Goal: Task Accomplishment & Management: Use online tool/utility

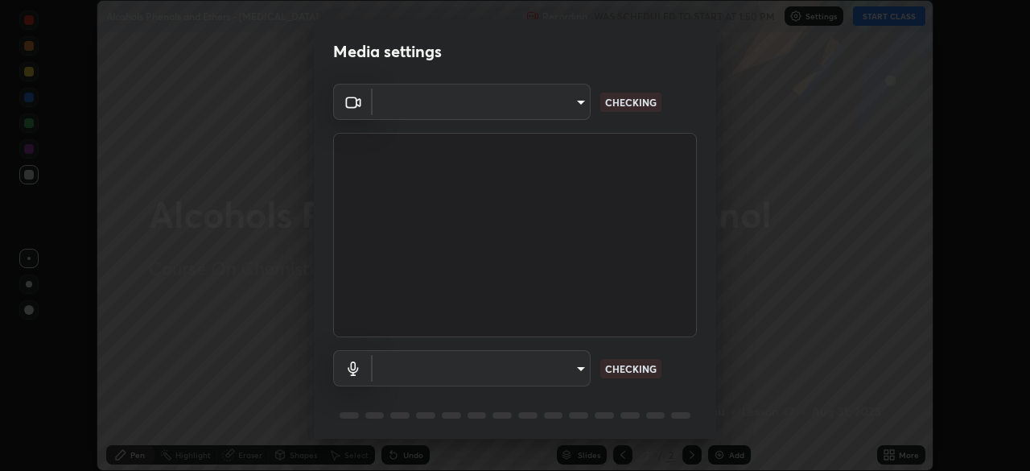
scroll to position [57, 0]
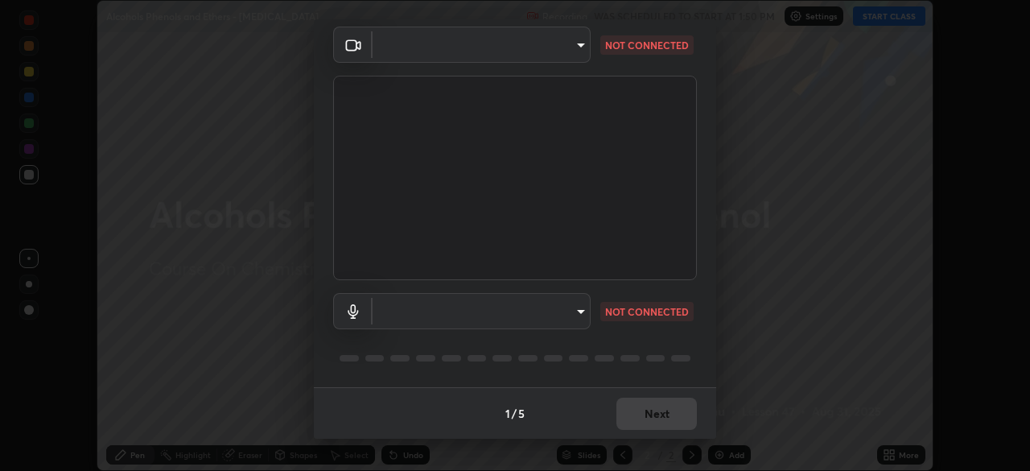
type input "0acba3b956650a6650c5664b97f3b396654fc9691dbf7dca78d34d57b57889b9"
type input "communications"
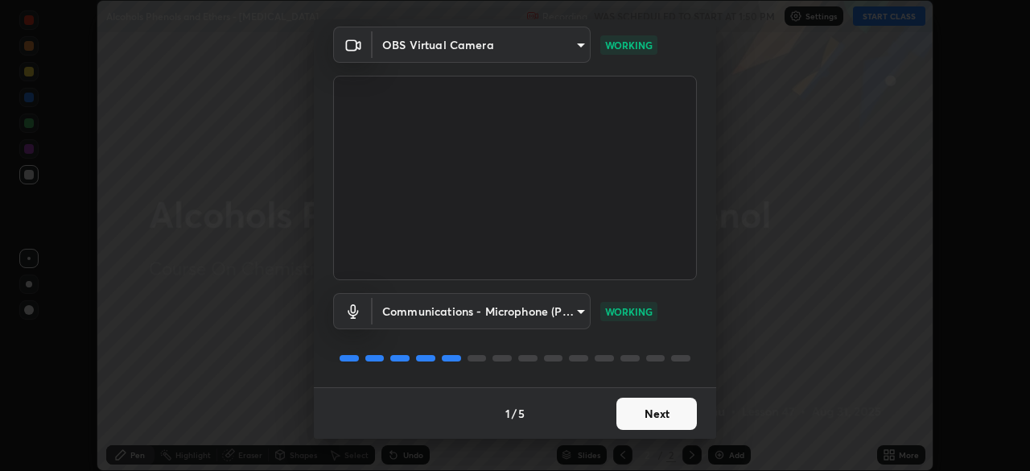
click at [661, 412] on button "Next" at bounding box center [656, 414] width 80 height 32
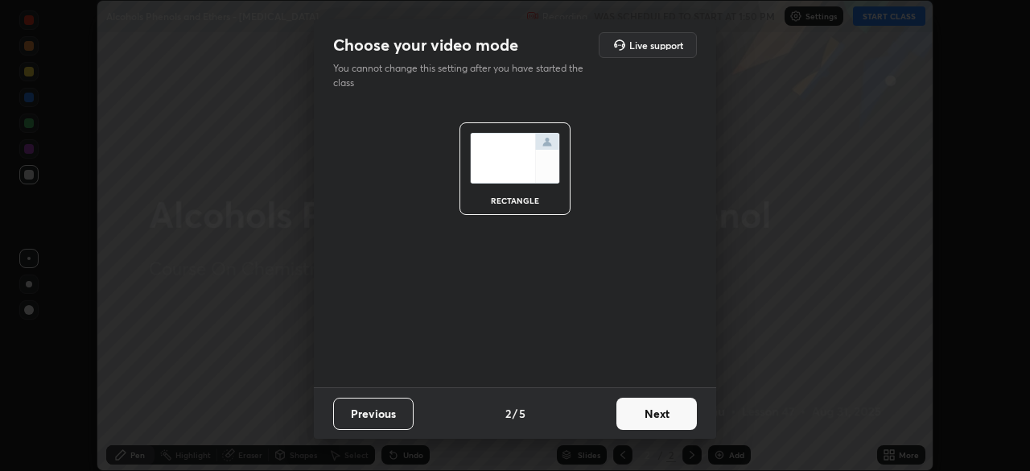
click at [661, 412] on button "Next" at bounding box center [656, 414] width 80 height 32
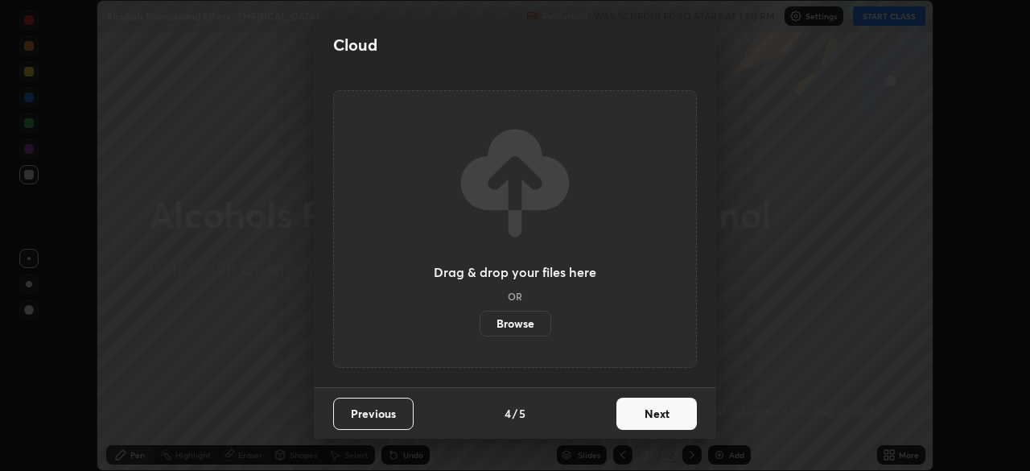
click at [657, 416] on button "Next" at bounding box center [656, 414] width 80 height 32
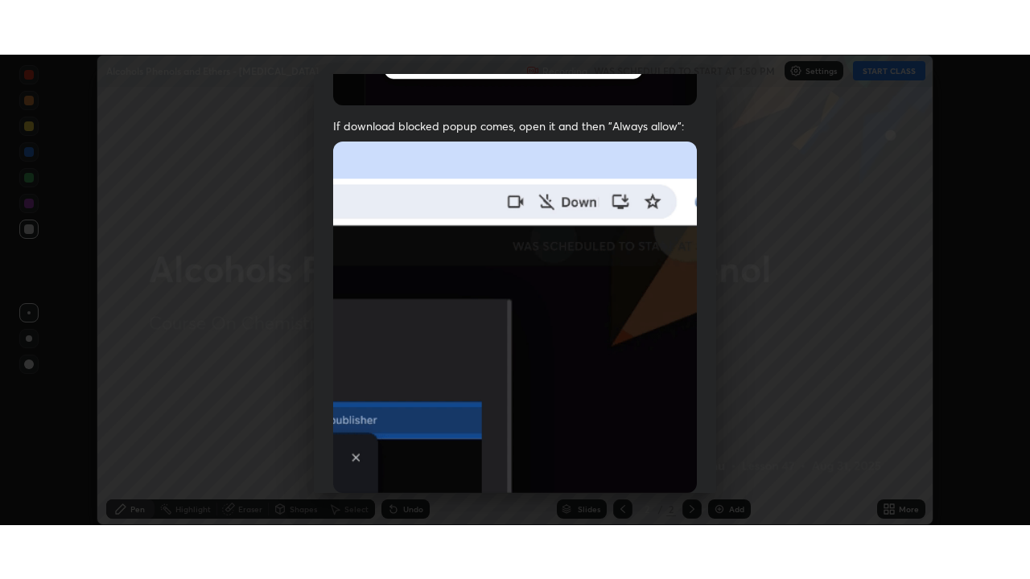
scroll to position [385, 0]
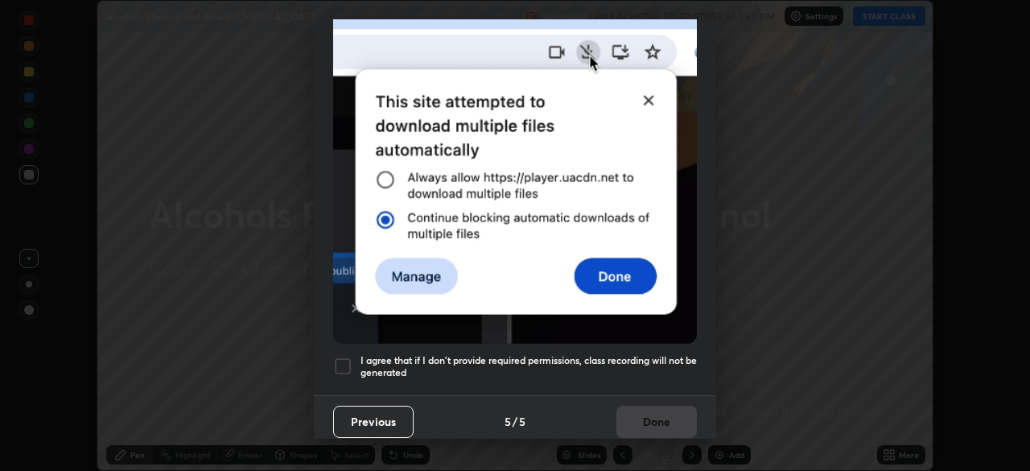
click at [625, 361] on h5 "I agree that if I don't provide required permissions, class recording will not …" at bounding box center [528, 366] width 336 height 25
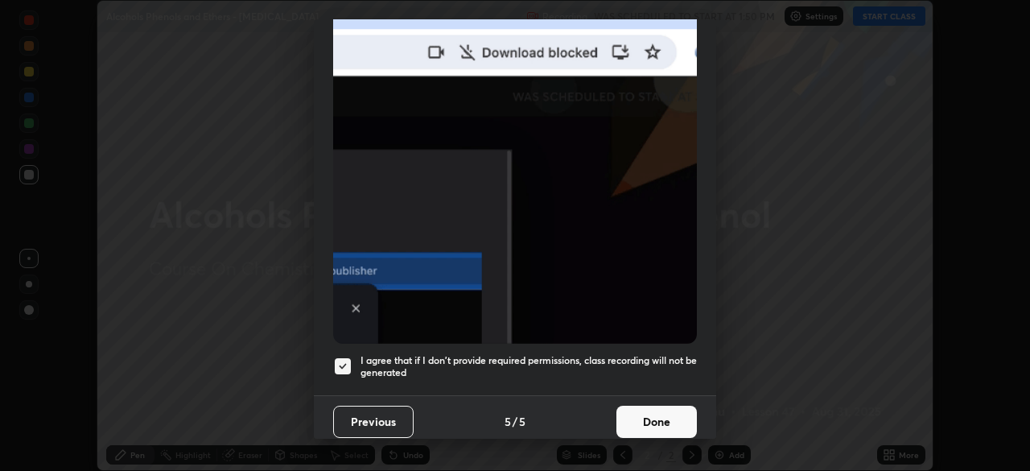
click at [643, 427] on button "Done" at bounding box center [656, 422] width 80 height 32
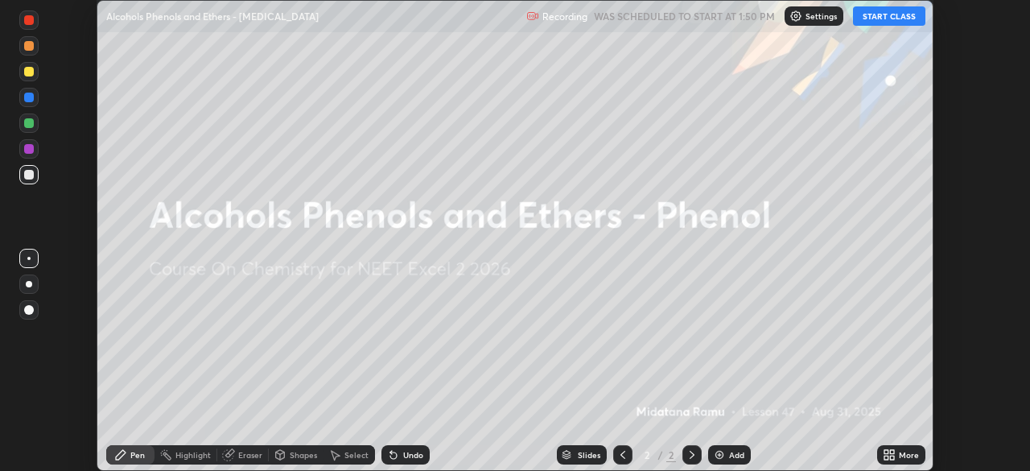
click at [875, 22] on button "START CLASS" at bounding box center [889, 15] width 72 height 19
click at [899, 456] on div "More" at bounding box center [909, 455] width 20 height 8
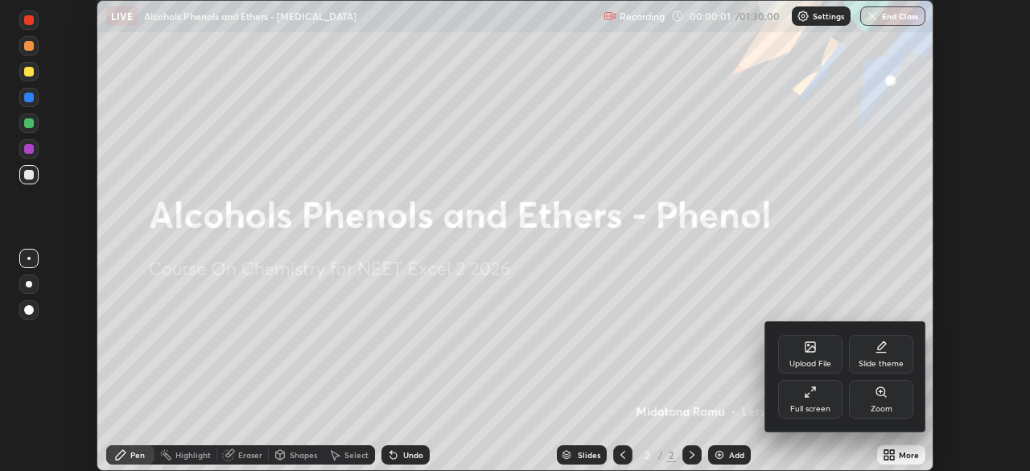
click at [805, 401] on div "Full screen" at bounding box center [810, 399] width 64 height 39
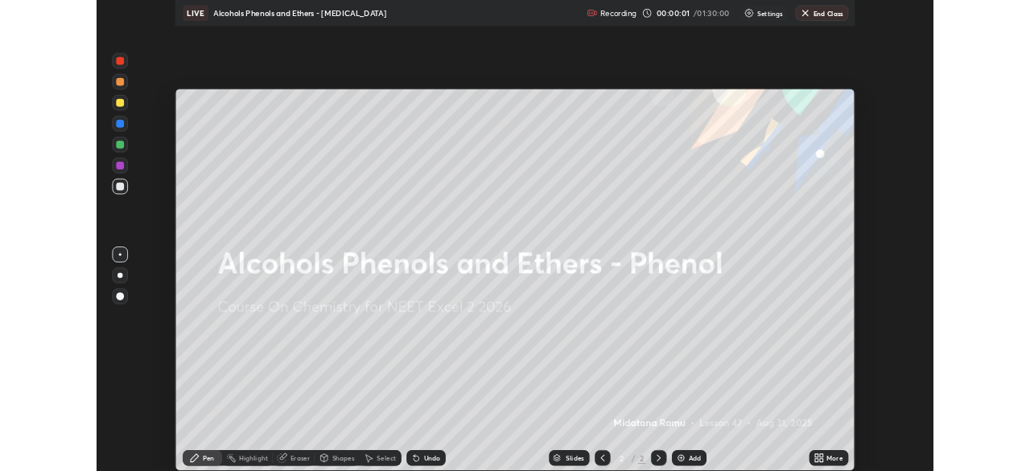
scroll to position [579, 1030]
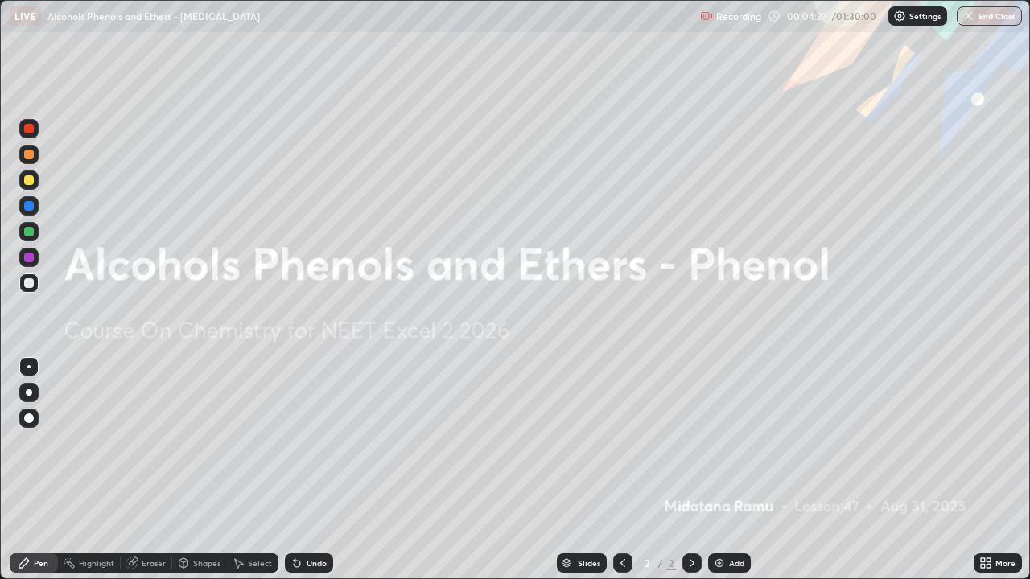
click at [28, 393] on div at bounding box center [29, 392] width 6 height 6
click at [717, 470] on img at bounding box center [719, 563] width 13 height 13
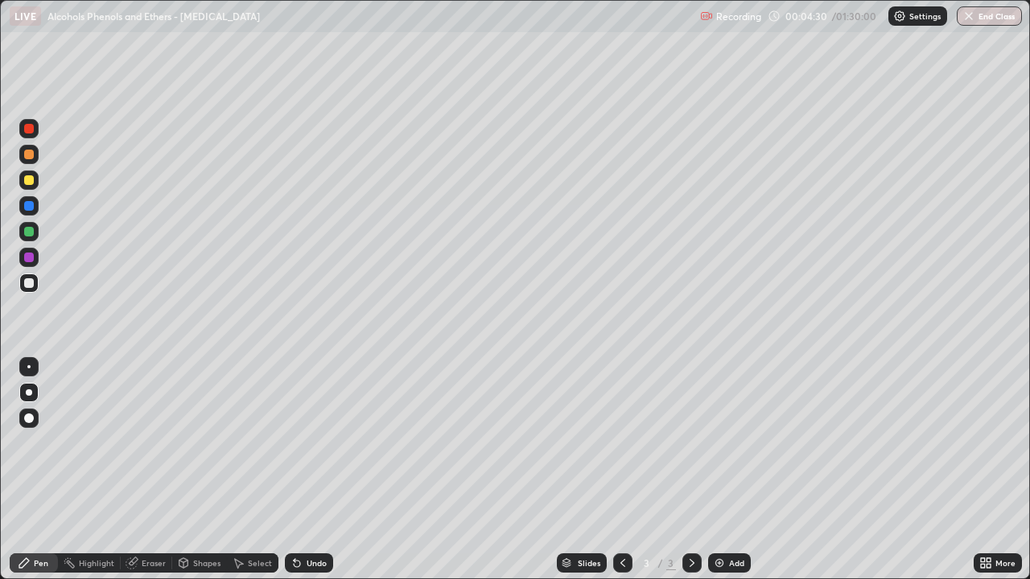
click at [33, 159] on div at bounding box center [28, 154] width 19 height 19
click at [27, 206] on div at bounding box center [29, 206] width 10 height 10
click at [35, 181] on div at bounding box center [28, 180] width 19 height 19
click at [28, 290] on div at bounding box center [28, 283] width 19 height 19
click at [29, 232] on div at bounding box center [29, 232] width 10 height 10
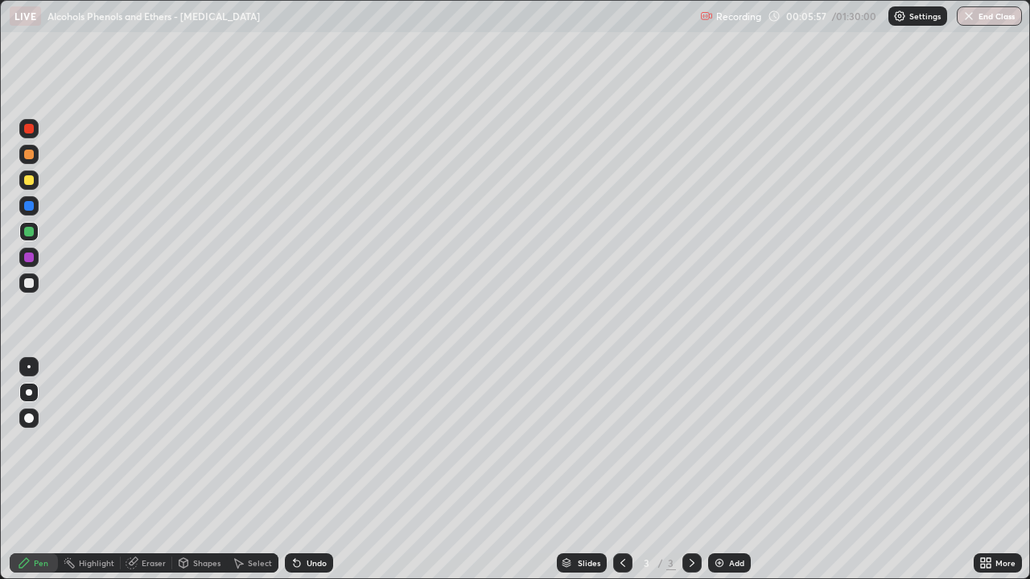
click at [317, 470] on div "Undo" at bounding box center [317, 563] width 20 height 8
click at [30, 263] on div at bounding box center [28, 257] width 19 height 19
click at [31, 284] on div at bounding box center [29, 283] width 10 height 10
click at [29, 181] on div at bounding box center [29, 180] width 10 height 10
click at [315, 470] on div "Undo" at bounding box center [309, 563] width 48 height 19
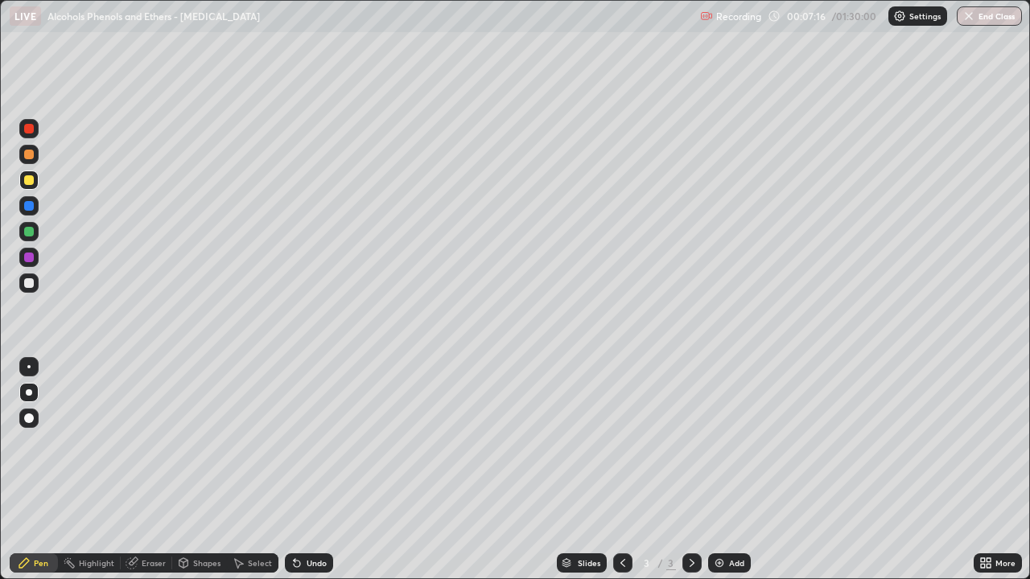
click at [29, 284] on div at bounding box center [29, 283] width 10 height 10
click at [29, 181] on div at bounding box center [29, 180] width 10 height 10
click at [31, 232] on div at bounding box center [29, 232] width 10 height 10
click at [30, 257] on div at bounding box center [29, 258] width 10 height 10
click at [28, 290] on div at bounding box center [28, 283] width 19 height 19
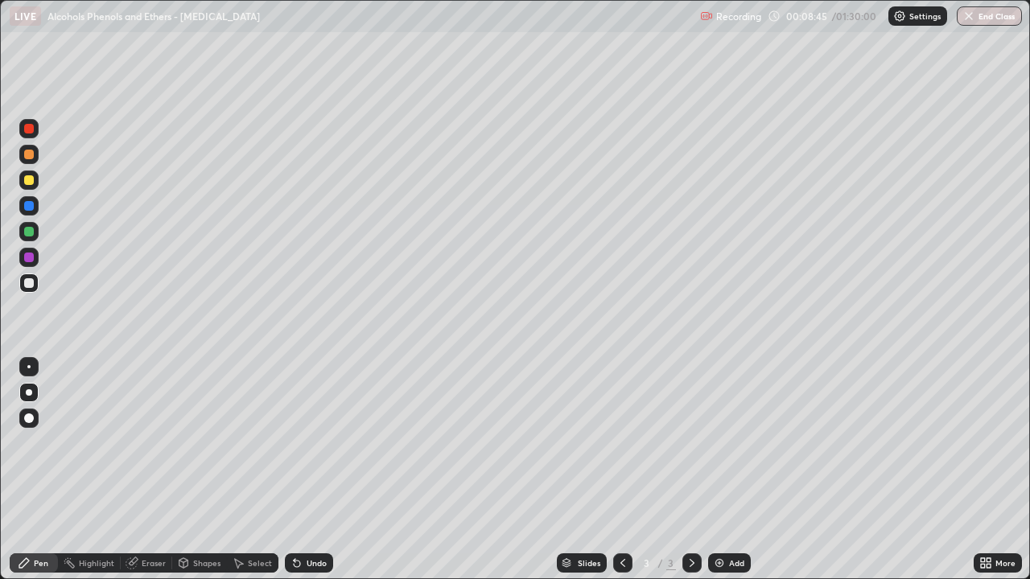
click at [31, 184] on div at bounding box center [29, 180] width 10 height 10
click at [35, 236] on div at bounding box center [28, 231] width 19 height 19
click at [28, 255] on div at bounding box center [29, 258] width 10 height 10
click at [29, 284] on div at bounding box center [29, 283] width 10 height 10
click at [31, 283] on div at bounding box center [29, 283] width 10 height 10
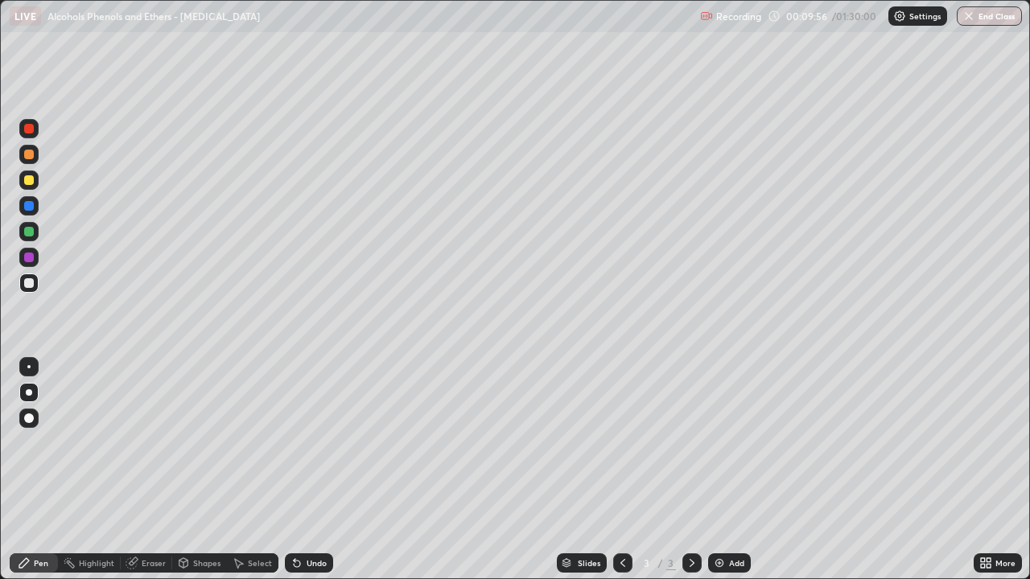
click at [27, 181] on div at bounding box center [29, 180] width 10 height 10
click at [29, 284] on div at bounding box center [29, 283] width 10 height 10
click at [189, 470] on div "Shapes" at bounding box center [199, 563] width 55 height 19
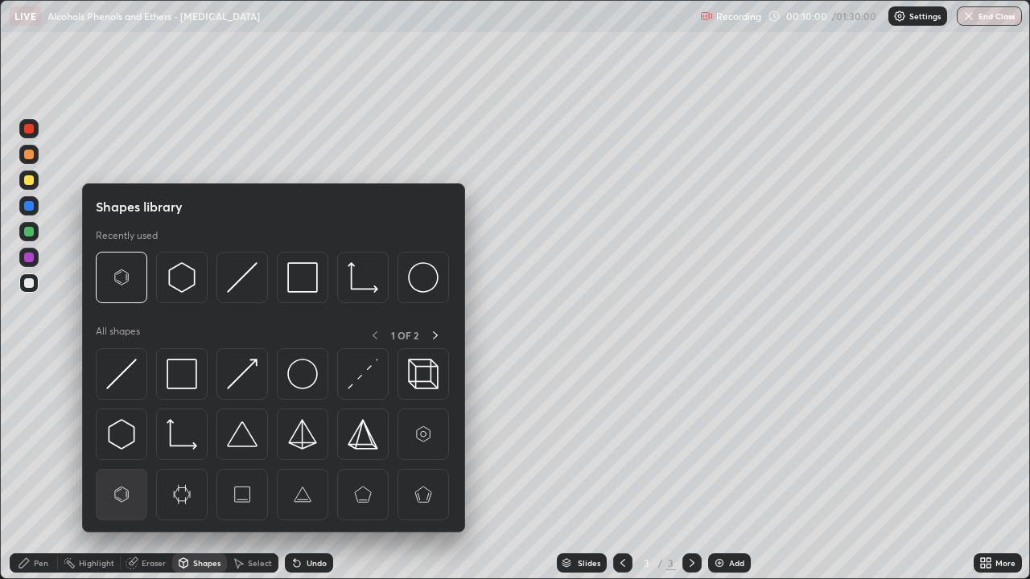
click at [122, 470] on img at bounding box center [121, 495] width 31 height 31
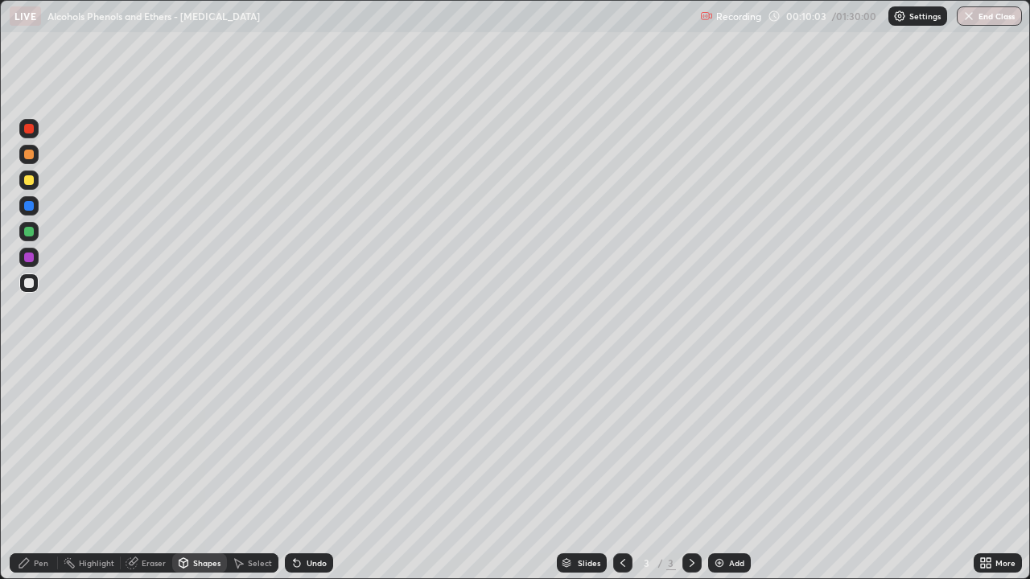
click at [310, 470] on div "Undo" at bounding box center [317, 563] width 20 height 8
click at [315, 470] on div "Undo" at bounding box center [317, 563] width 20 height 8
click at [313, 470] on div "Undo" at bounding box center [317, 563] width 20 height 8
click at [31, 470] on div "Pen" at bounding box center [34, 563] width 48 height 19
click at [32, 240] on div at bounding box center [28, 231] width 19 height 19
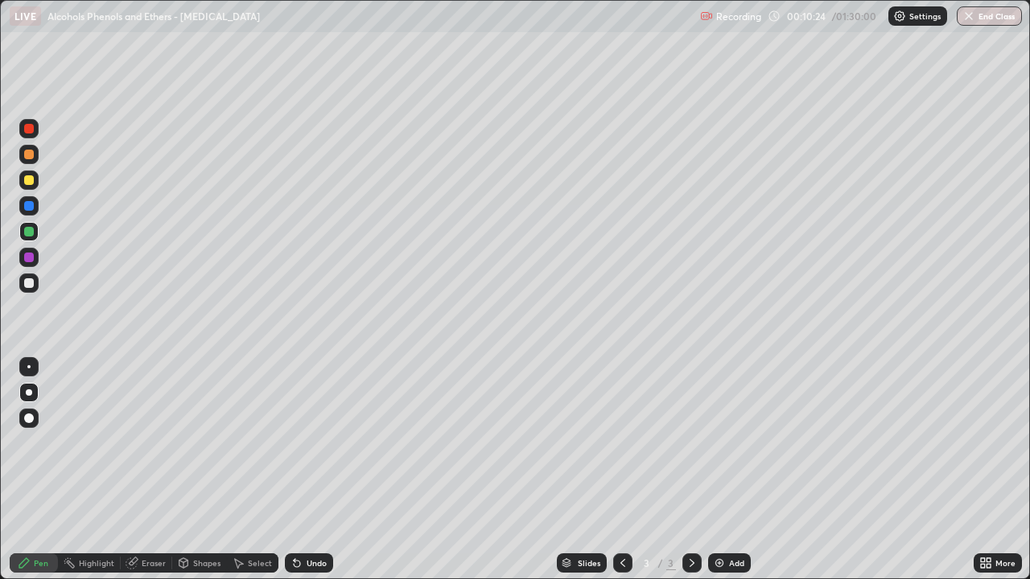
click at [31, 261] on div at bounding box center [29, 258] width 10 height 10
click at [37, 289] on div at bounding box center [28, 283] width 19 height 19
click at [200, 470] on div "Shapes" at bounding box center [199, 563] width 55 height 19
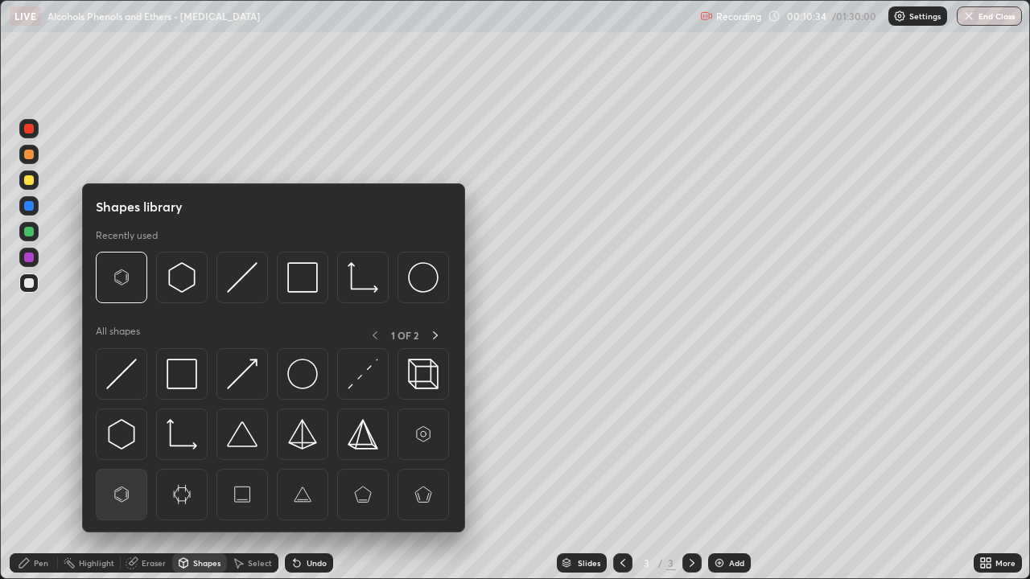
click at [122, 470] on img at bounding box center [121, 495] width 31 height 31
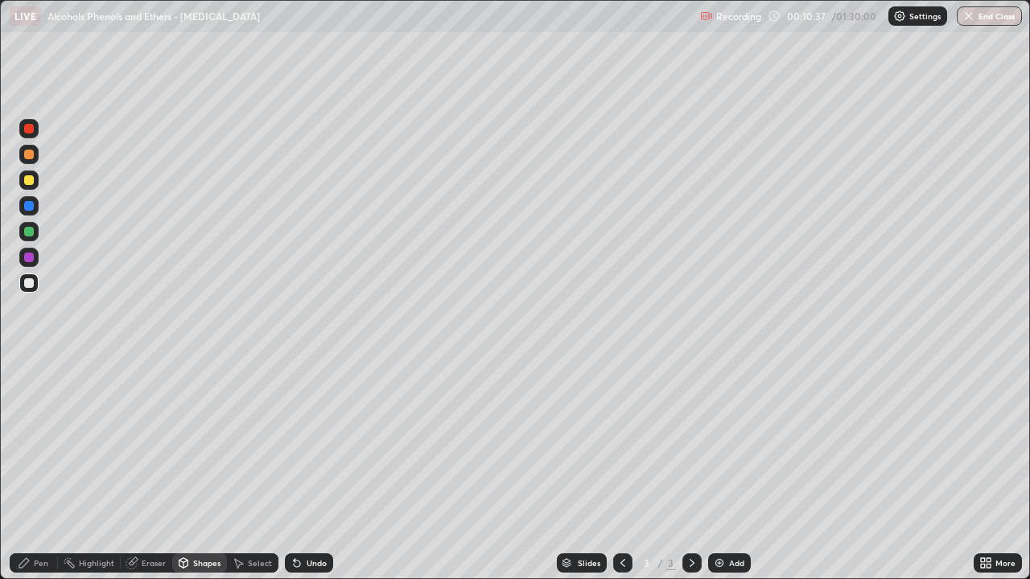
click at [40, 470] on div "Pen" at bounding box center [41, 563] width 14 height 8
click at [316, 470] on div "Undo" at bounding box center [317, 563] width 20 height 8
click at [317, 470] on div "Undo" at bounding box center [309, 563] width 48 height 19
click at [720, 470] on img at bounding box center [719, 563] width 13 height 13
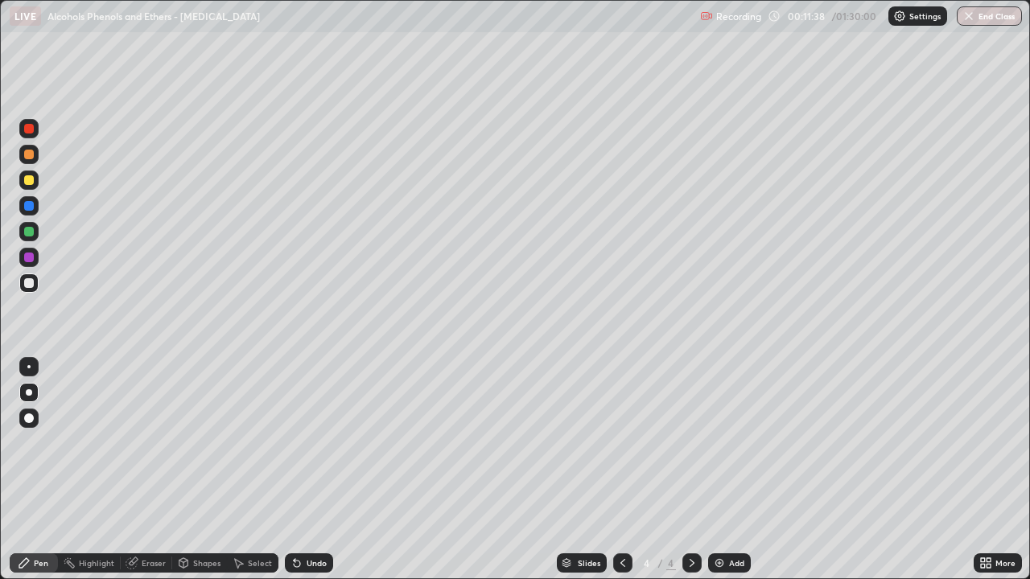
click at [24, 183] on div at bounding box center [28, 180] width 19 height 19
click at [35, 289] on div at bounding box center [28, 283] width 19 height 19
click at [195, 470] on div "Shapes" at bounding box center [206, 563] width 27 height 8
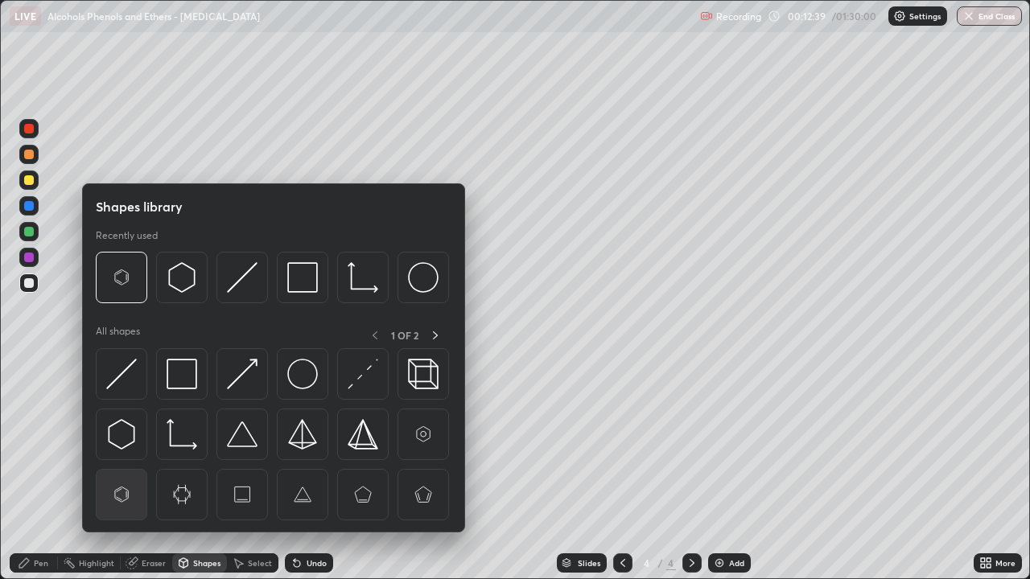
click at [130, 470] on img at bounding box center [121, 495] width 31 height 31
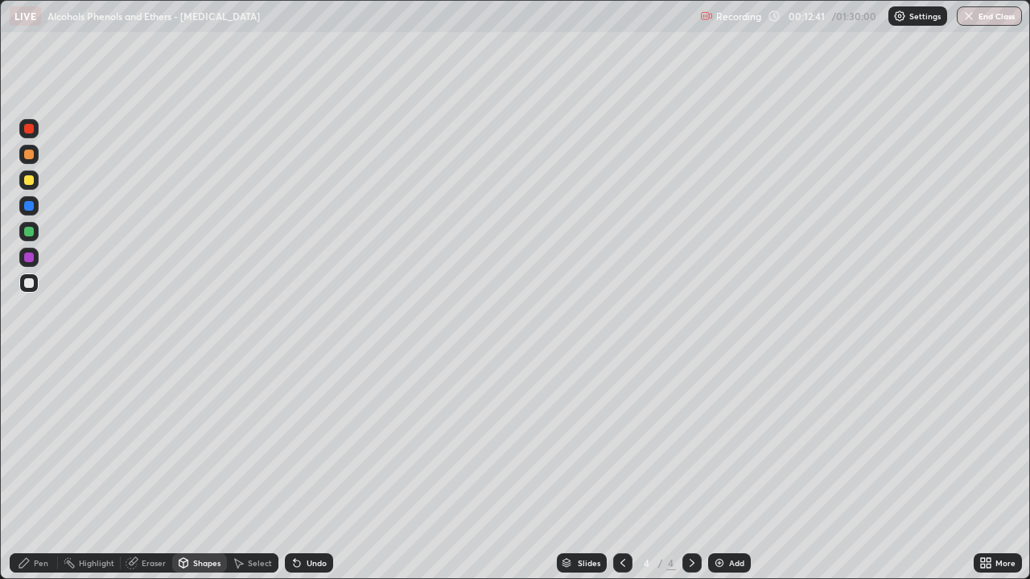
click at [35, 470] on div "Pen" at bounding box center [41, 563] width 14 height 8
click at [29, 258] on div at bounding box center [29, 258] width 10 height 10
click at [37, 237] on div at bounding box center [28, 231] width 19 height 19
click at [31, 282] on div at bounding box center [29, 283] width 10 height 10
click at [28, 232] on div at bounding box center [29, 232] width 10 height 10
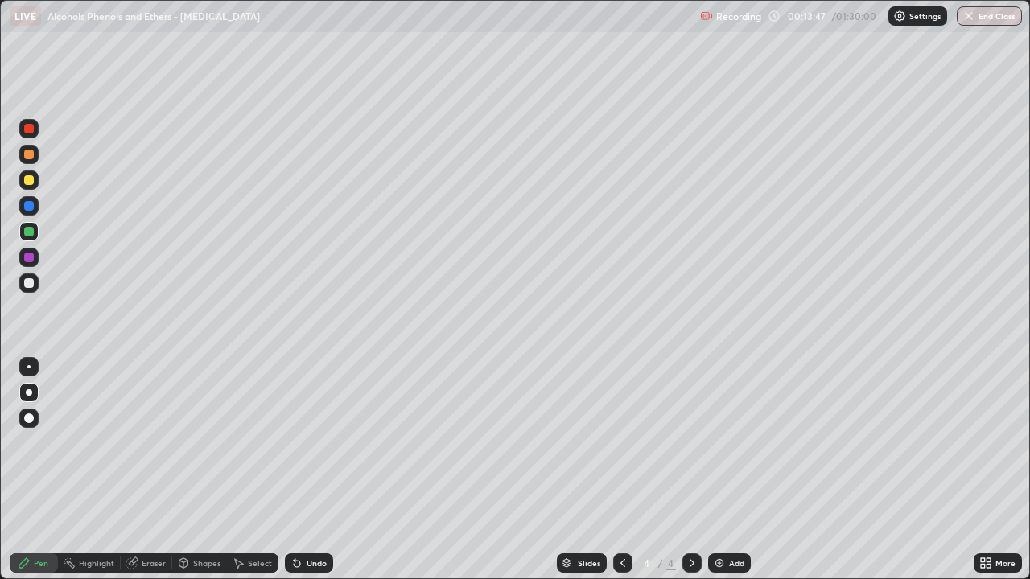
click at [29, 284] on div at bounding box center [29, 283] width 10 height 10
click at [302, 470] on div "Undo" at bounding box center [309, 563] width 48 height 19
click at [196, 470] on div "Shapes" at bounding box center [199, 563] width 55 height 19
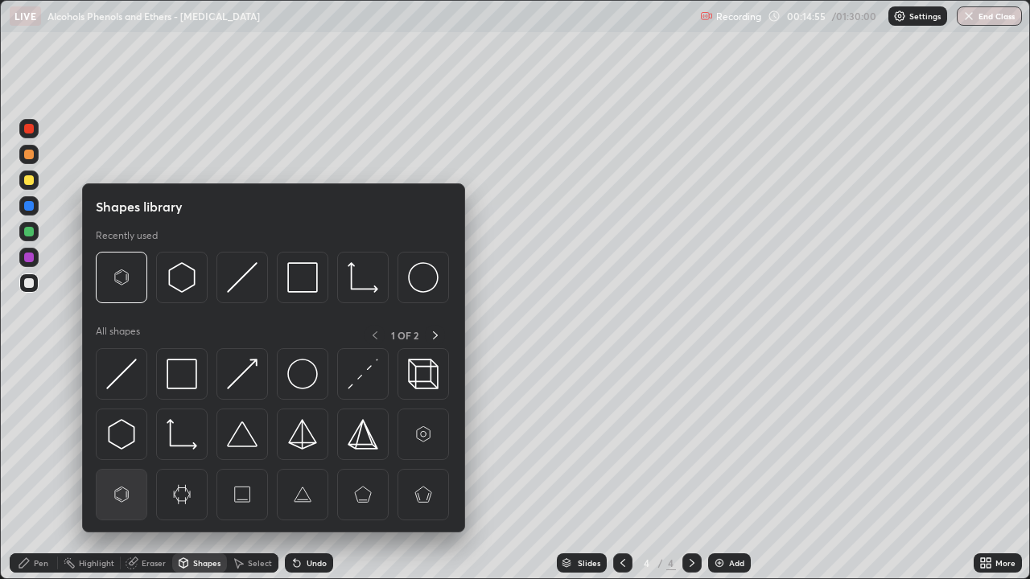
click at [122, 470] on img at bounding box center [121, 495] width 31 height 31
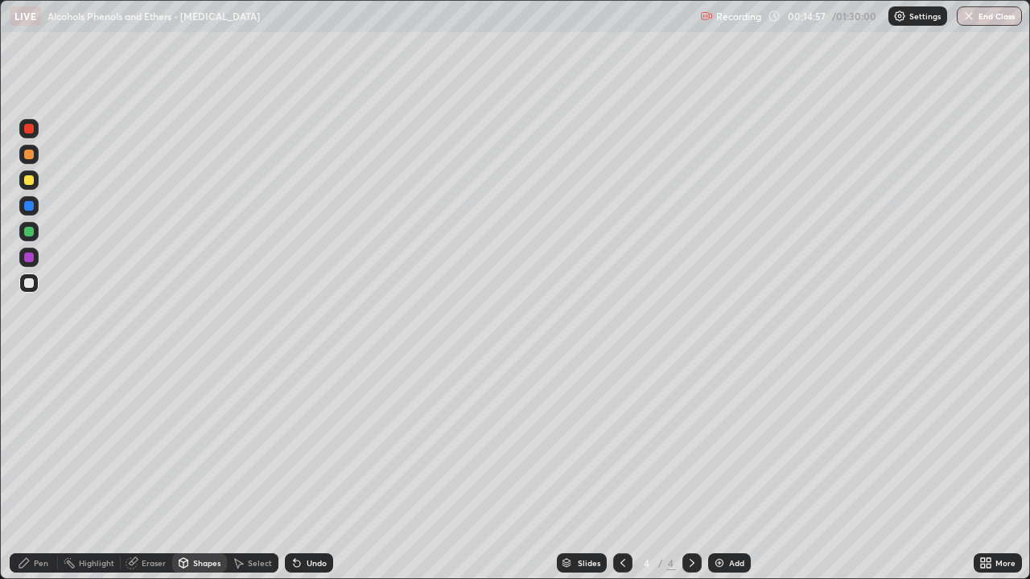
click at [40, 470] on div "Pen" at bounding box center [41, 563] width 14 height 8
click at [30, 257] on div at bounding box center [29, 258] width 10 height 10
click at [32, 287] on div at bounding box center [29, 283] width 10 height 10
click at [30, 181] on div at bounding box center [29, 180] width 10 height 10
click at [30, 282] on div at bounding box center [29, 283] width 10 height 10
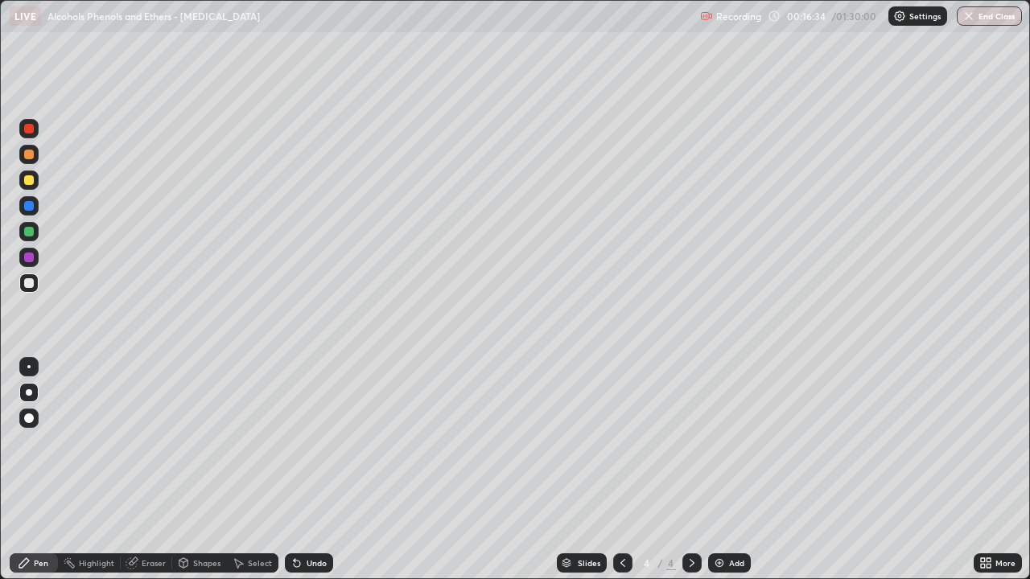
click at [718, 470] on img at bounding box center [719, 563] width 13 height 13
click at [28, 153] on div at bounding box center [29, 155] width 10 height 10
click at [36, 229] on div at bounding box center [28, 231] width 19 height 19
click at [26, 286] on div at bounding box center [29, 283] width 10 height 10
click at [33, 233] on div at bounding box center [29, 232] width 10 height 10
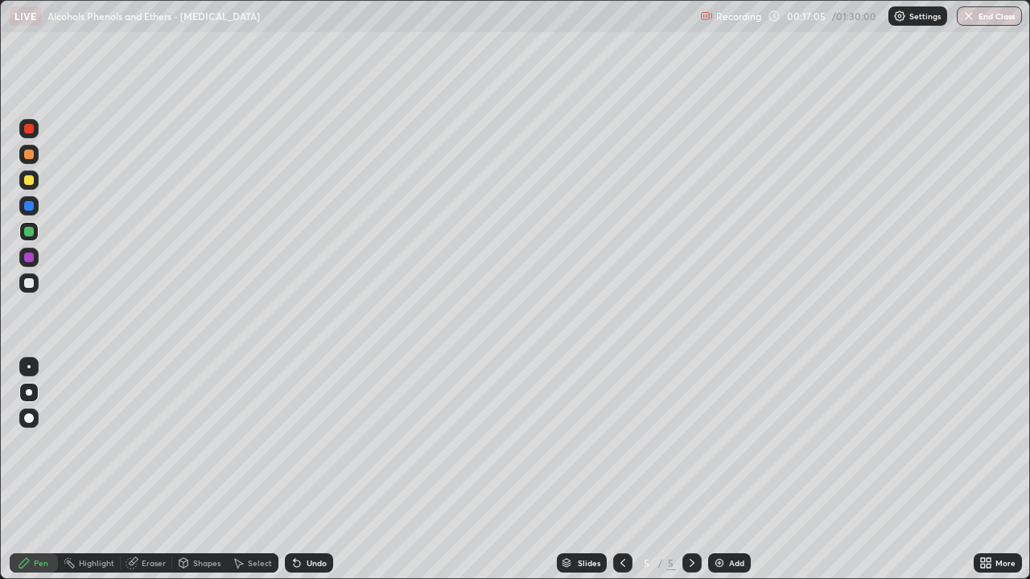
click at [31, 210] on div at bounding box center [29, 206] width 10 height 10
click at [31, 281] on div at bounding box center [29, 283] width 10 height 10
click at [31, 257] on div at bounding box center [29, 258] width 10 height 10
click at [35, 287] on div at bounding box center [28, 283] width 19 height 19
click at [29, 205] on div at bounding box center [29, 206] width 10 height 10
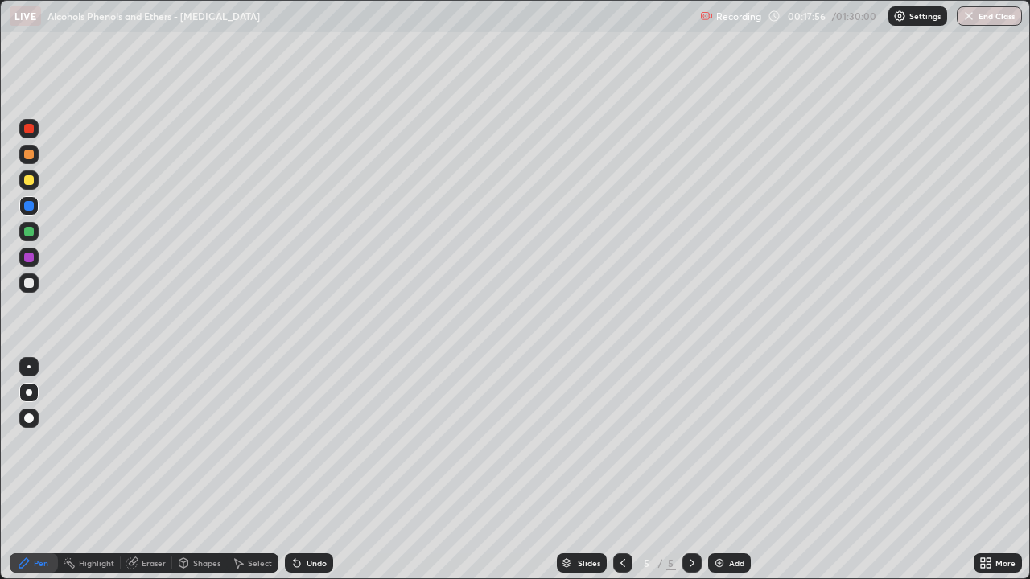
click at [27, 181] on div at bounding box center [29, 180] width 10 height 10
click at [31, 290] on div at bounding box center [28, 283] width 19 height 19
click at [29, 204] on div at bounding box center [29, 206] width 10 height 10
click at [28, 238] on div at bounding box center [28, 231] width 19 height 19
click at [35, 290] on div at bounding box center [28, 283] width 19 height 19
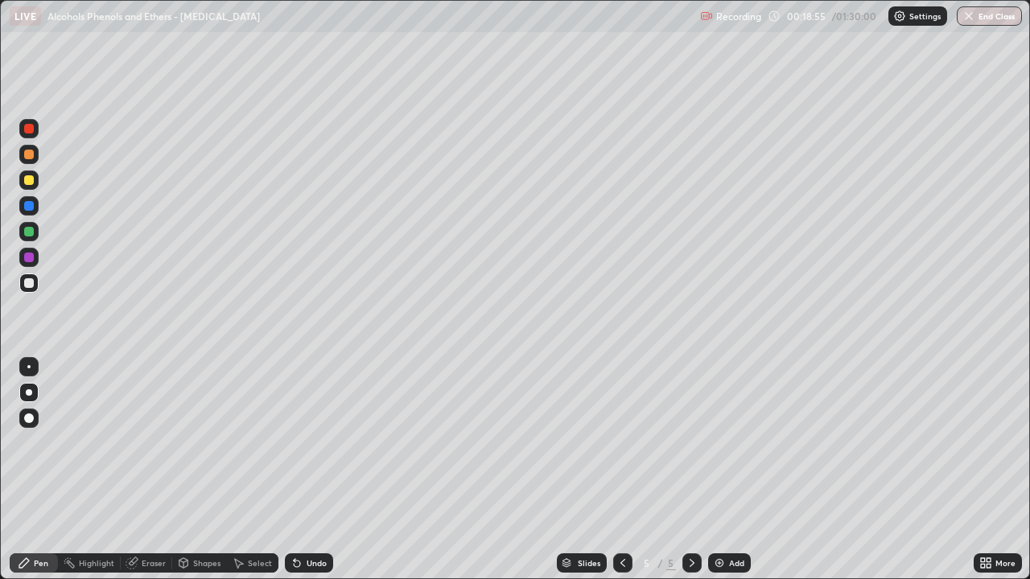
click at [29, 233] on div at bounding box center [29, 232] width 10 height 10
click at [27, 262] on div at bounding box center [29, 258] width 10 height 10
click at [29, 233] on div at bounding box center [29, 232] width 10 height 10
click at [30, 262] on div at bounding box center [29, 258] width 10 height 10
click at [29, 286] on div at bounding box center [29, 283] width 10 height 10
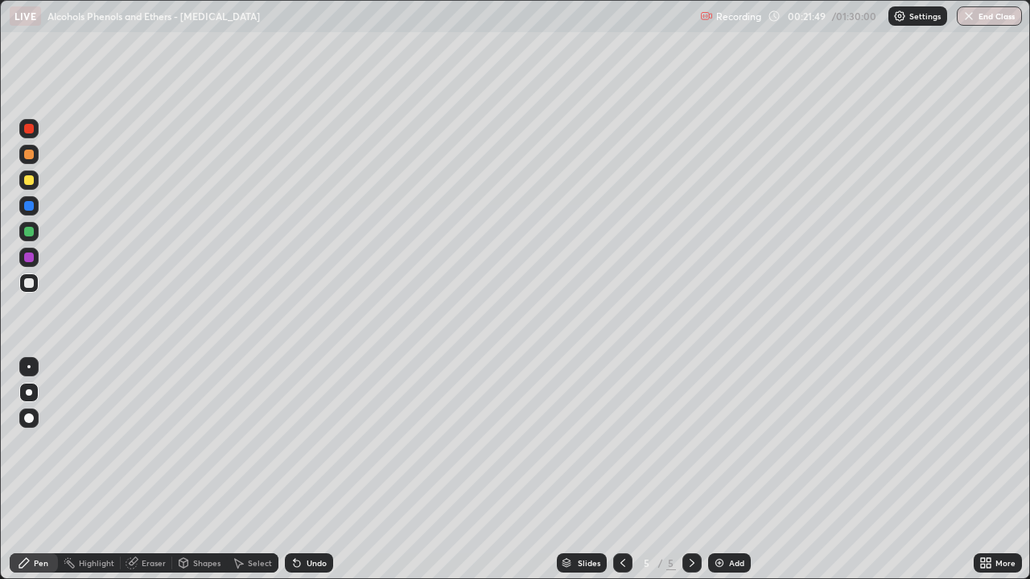
click at [311, 470] on div "Undo" at bounding box center [317, 563] width 20 height 8
click at [33, 183] on div at bounding box center [28, 180] width 19 height 19
click at [720, 470] on img at bounding box center [719, 563] width 13 height 13
click at [30, 206] on div at bounding box center [29, 206] width 10 height 10
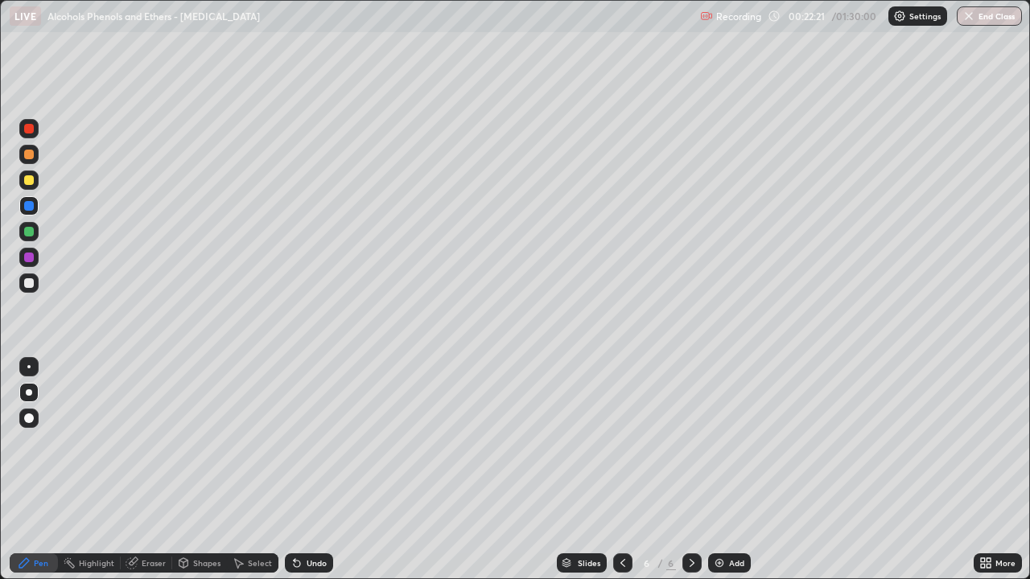
click at [31, 232] on div at bounding box center [29, 232] width 10 height 10
click at [30, 283] on div at bounding box center [29, 283] width 10 height 10
click at [32, 257] on div at bounding box center [29, 258] width 10 height 10
click at [31, 290] on div at bounding box center [28, 283] width 19 height 19
click at [31, 260] on div at bounding box center [29, 258] width 10 height 10
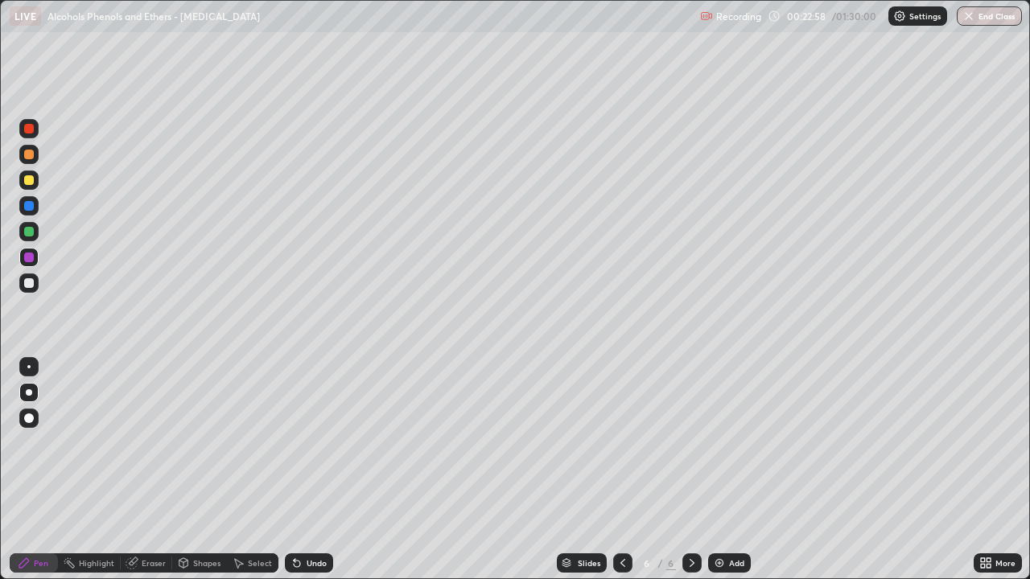
click at [31, 286] on div at bounding box center [29, 283] width 10 height 10
click at [31, 210] on div at bounding box center [29, 206] width 10 height 10
click at [31, 287] on div at bounding box center [29, 283] width 10 height 10
click at [29, 181] on div at bounding box center [29, 180] width 10 height 10
click at [30, 258] on div at bounding box center [29, 258] width 10 height 10
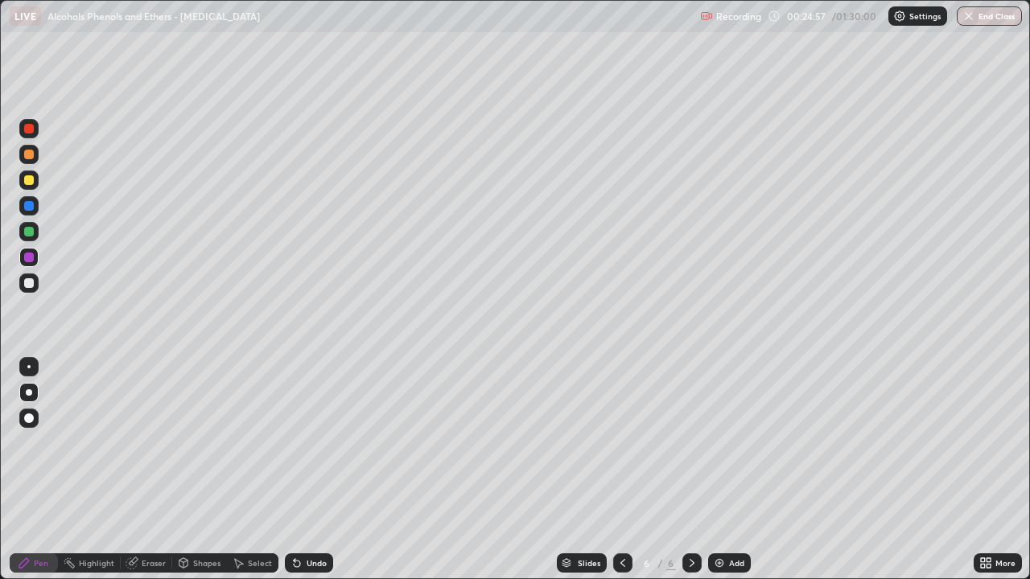
click at [28, 183] on div at bounding box center [29, 180] width 10 height 10
click at [29, 284] on div at bounding box center [29, 283] width 10 height 10
click at [716, 470] on img at bounding box center [719, 563] width 13 height 13
click at [37, 180] on div at bounding box center [28, 180] width 19 height 19
click at [34, 290] on div at bounding box center [28, 283] width 19 height 19
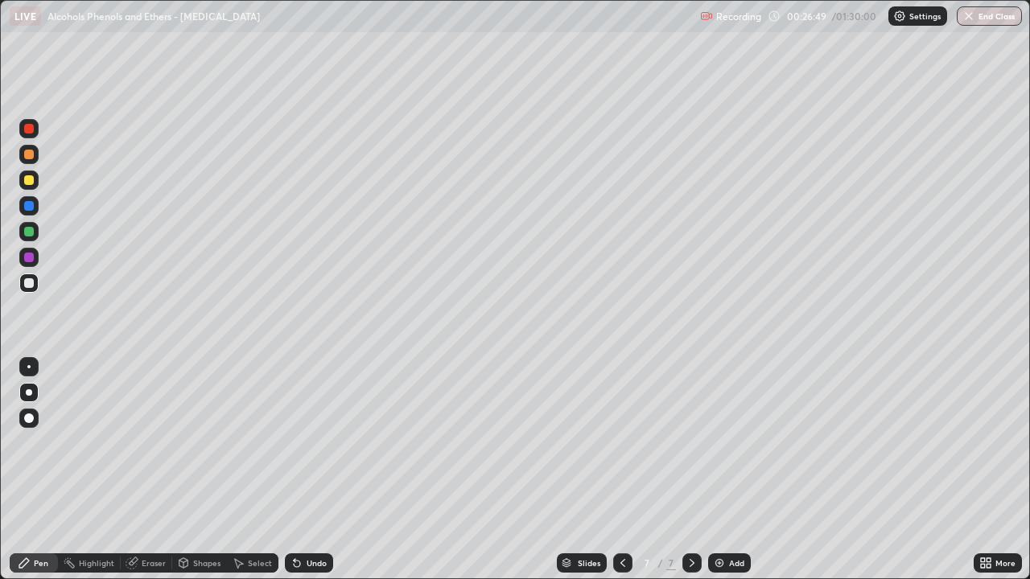
click at [30, 257] on div at bounding box center [29, 258] width 10 height 10
click at [27, 287] on div at bounding box center [29, 283] width 10 height 10
click at [27, 261] on div at bounding box center [29, 258] width 10 height 10
click at [28, 183] on div at bounding box center [29, 180] width 10 height 10
click at [30, 283] on div at bounding box center [29, 283] width 10 height 10
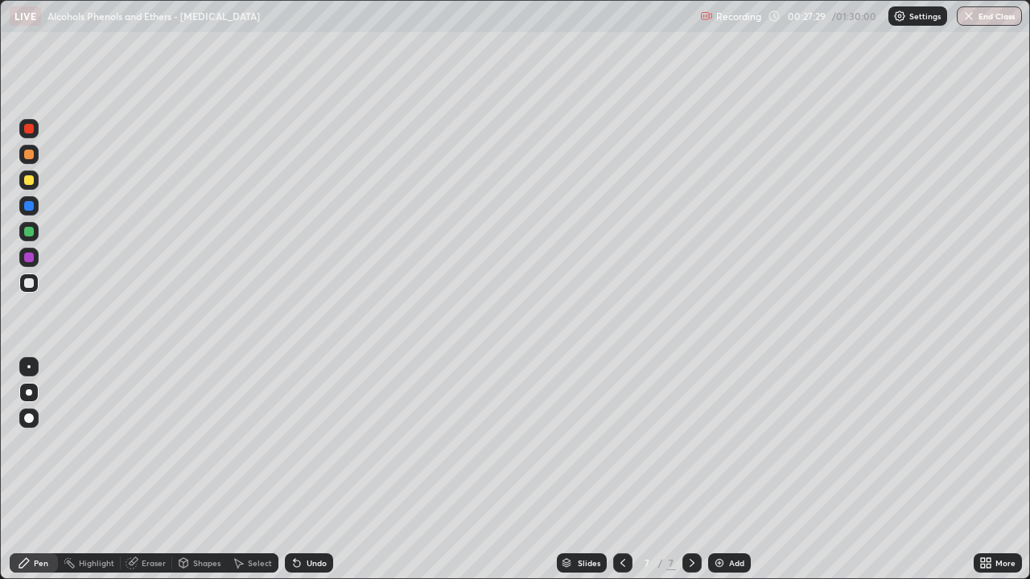
click at [30, 205] on div at bounding box center [29, 206] width 10 height 10
click at [31, 233] on div at bounding box center [29, 232] width 10 height 10
click at [29, 263] on div at bounding box center [28, 257] width 19 height 19
click at [31, 205] on div at bounding box center [29, 206] width 10 height 10
click at [31, 283] on div at bounding box center [29, 283] width 10 height 10
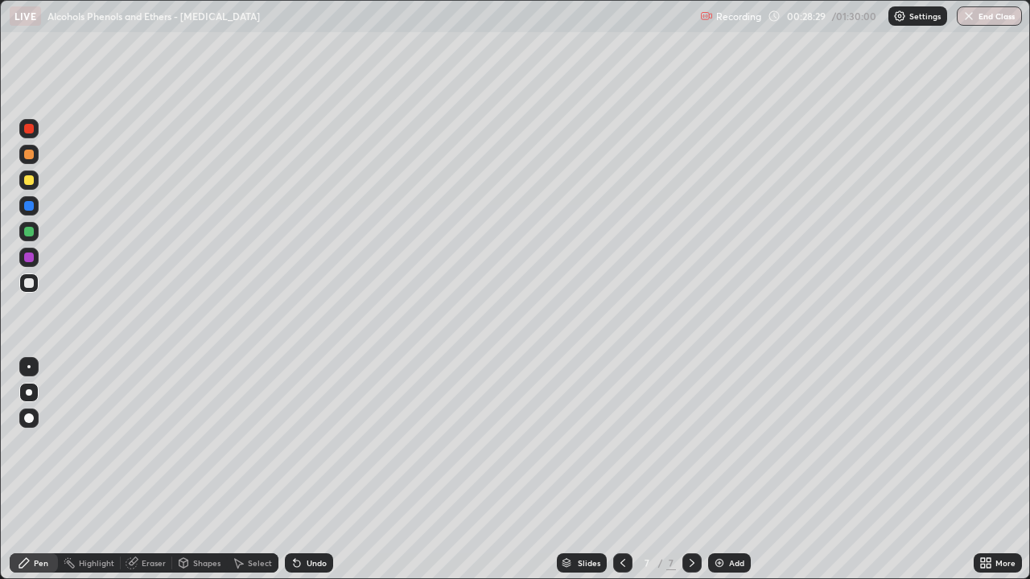
click at [27, 205] on div at bounding box center [29, 206] width 10 height 10
click at [30, 257] on div at bounding box center [29, 258] width 10 height 10
click at [30, 285] on div at bounding box center [29, 283] width 10 height 10
click at [35, 261] on div at bounding box center [28, 257] width 19 height 19
click at [30, 283] on div at bounding box center [29, 283] width 10 height 10
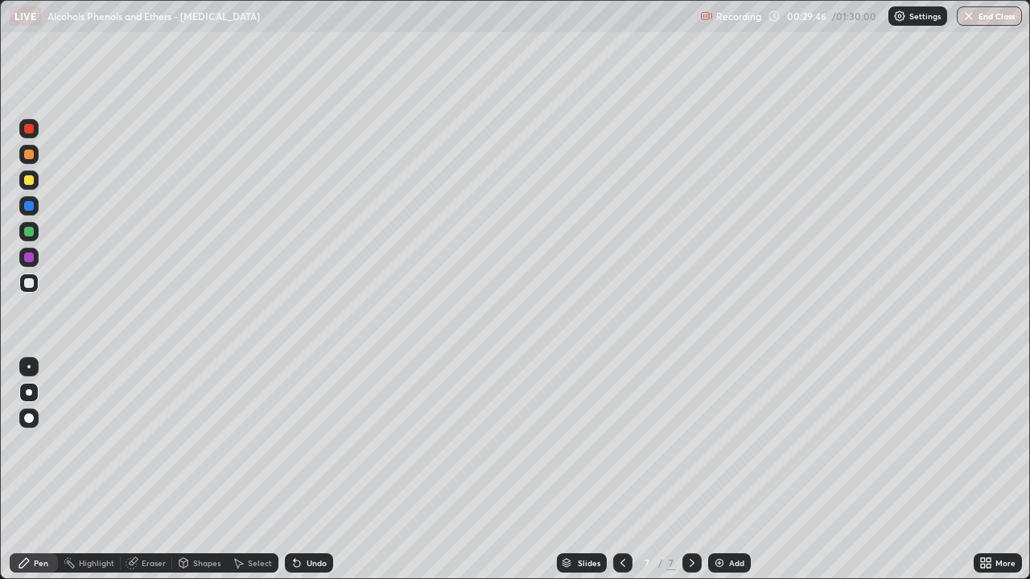
click at [31, 257] on div at bounding box center [29, 258] width 10 height 10
click at [38, 287] on div at bounding box center [28, 283] width 19 height 19
click at [31, 254] on div at bounding box center [29, 258] width 10 height 10
click at [35, 282] on div at bounding box center [28, 283] width 19 height 19
click at [30, 258] on div at bounding box center [29, 258] width 10 height 10
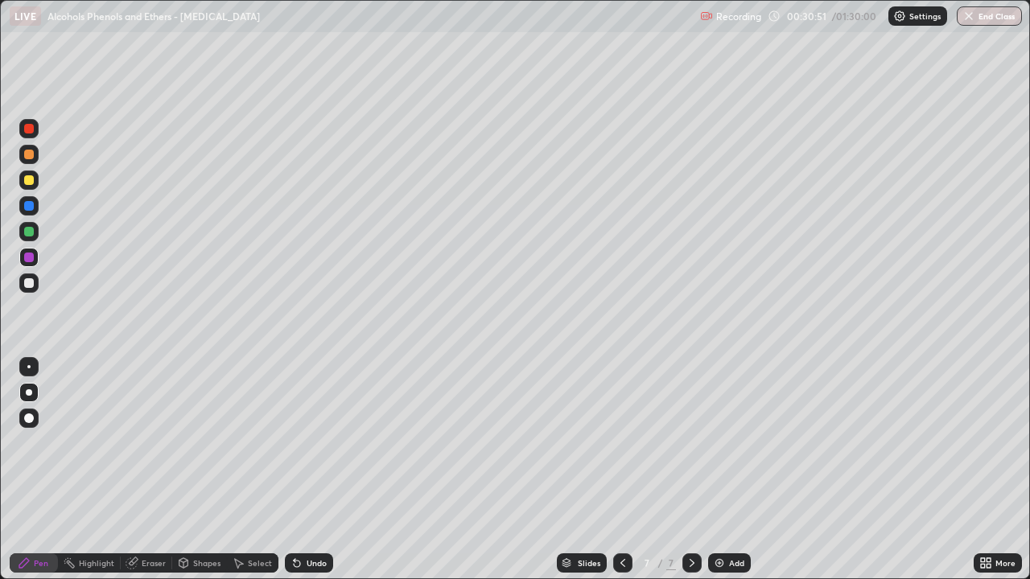
click at [33, 282] on div at bounding box center [29, 283] width 10 height 10
click at [26, 260] on div at bounding box center [29, 258] width 10 height 10
click at [31, 284] on div at bounding box center [29, 283] width 10 height 10
click at [620, 470] on icon at bounding box center [622, 563] width 13 height 13
click at [690, 470] on icon at bounding box center [692, 563] width 13 height 13
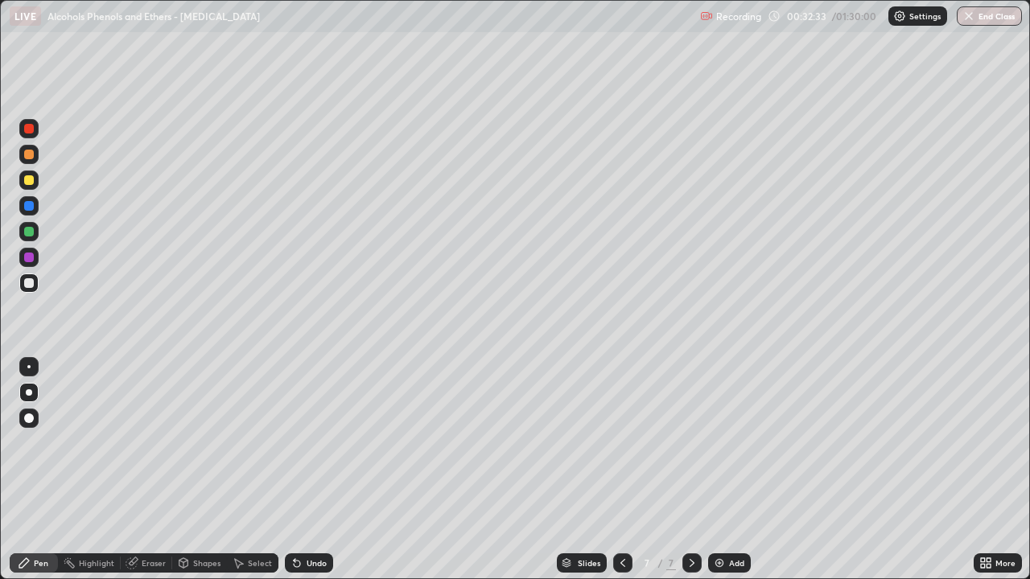
click at [713, 470] on img at bounding box center [719, 563] width 13 height 13
click at [31, 213] on div at bounding box center [28, 205] width 19 height 19
click at [31, 182] on div at bounding box center [29, 180] width 10 height 10
click at [28, 258] on div at bounding box center [29, 258] width 10 height 10
click at [315, 470] on div "Undo" at bounding box center [317, 563] width 20 height 8
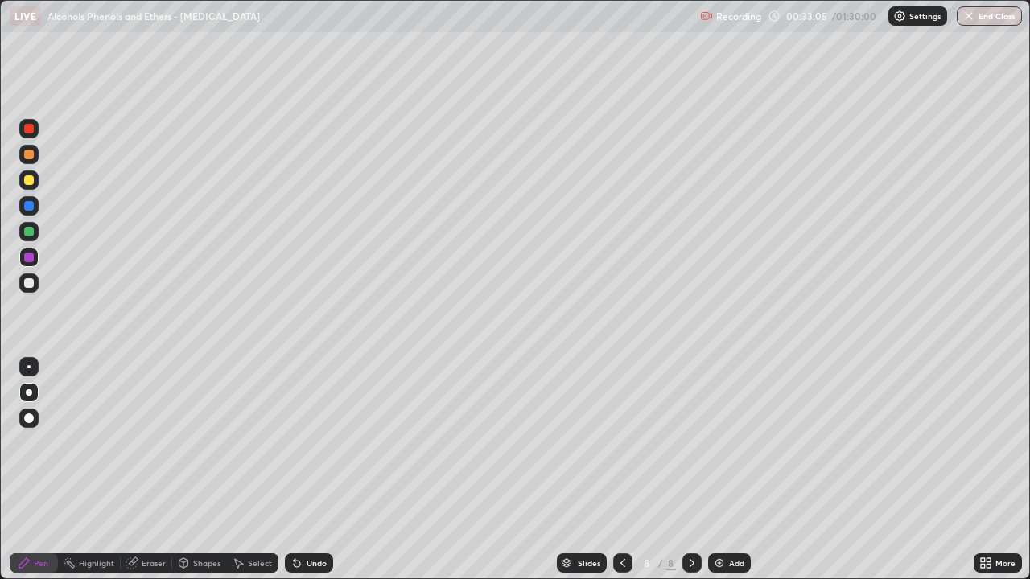
click at [309, 470] on div "Undo" at bounding box center [309, 563] width 48 height 19
click at [27, 287] on div at bounding box center [29, 283] width 10 height 10
click at [31, 180] on div at bounding box center [29, 180] width 10 height 10
click at [35, 257] on div at bounding box center [28, 257] width 19 height 19
click at [31, 180] on div at bounding box center [29, 180] width 10 height 10
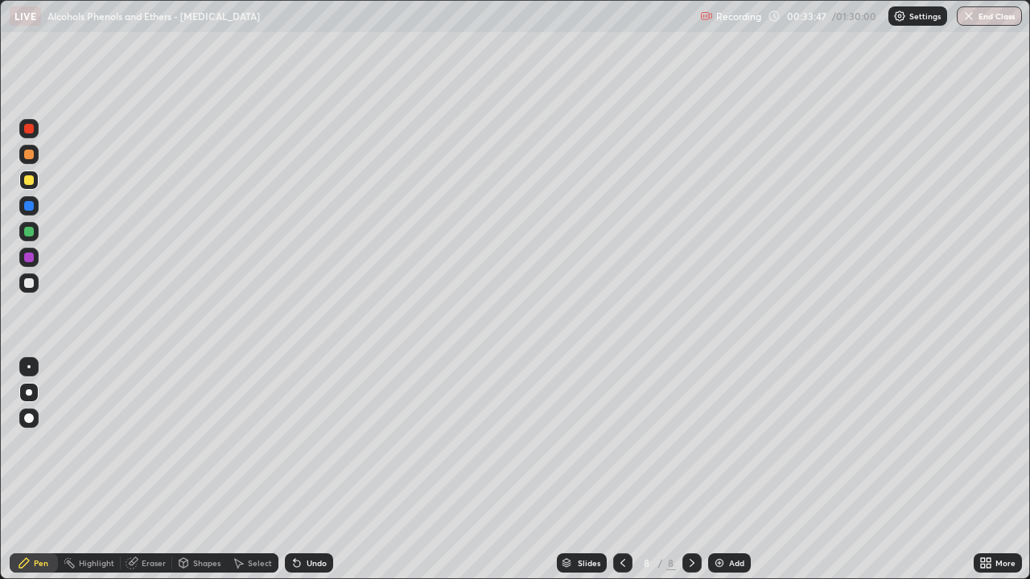
click at [33, 285] on div at bounding box center [29, 283] width 10 height 10
click at [318, 470] on div "Undo" at bounding box center [309, 563] width 48 height 19
click at [29, 183] on div at bounding box center [29, 180] width 10 height 10
click at [31, 254] on div at bounding box center [29, 258] width 10 height 10
click at [30, 180] on div at bounding box center [29, 180] width 10 height 10
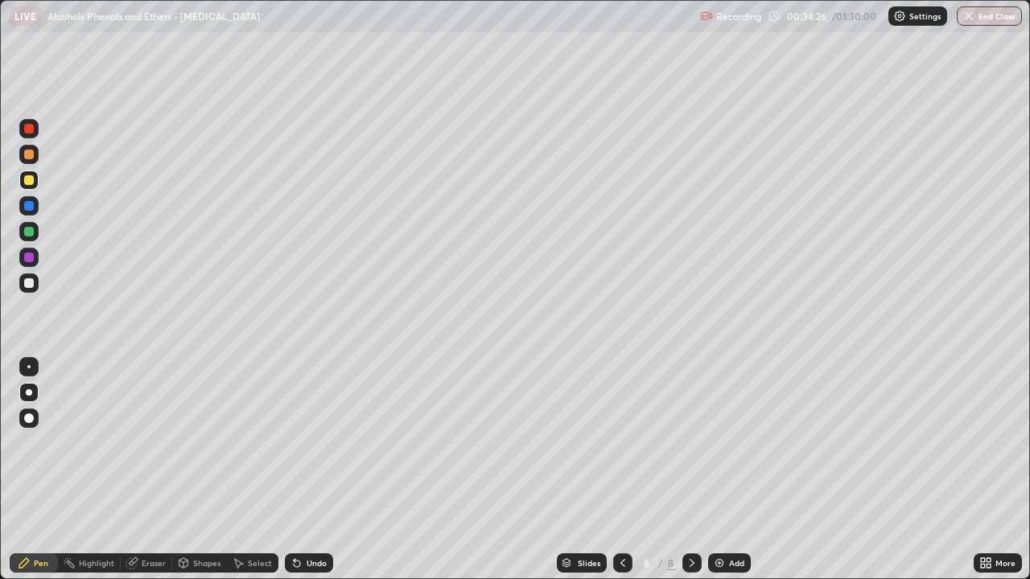
click at [29, 258] on div at bounding box center [29, 258] width 10 height 10
click at [35, 185] on div at bounding box center [28, 180] width 19 height 19
click at [29, 259] on div at bounding box center [29, 258] width 10 height 10
click at [33, 233] on div at bounding box center [29, 232] width 10 height 10
click at [36, 181] on div at bounding box center [28, 180] width 19 height 19
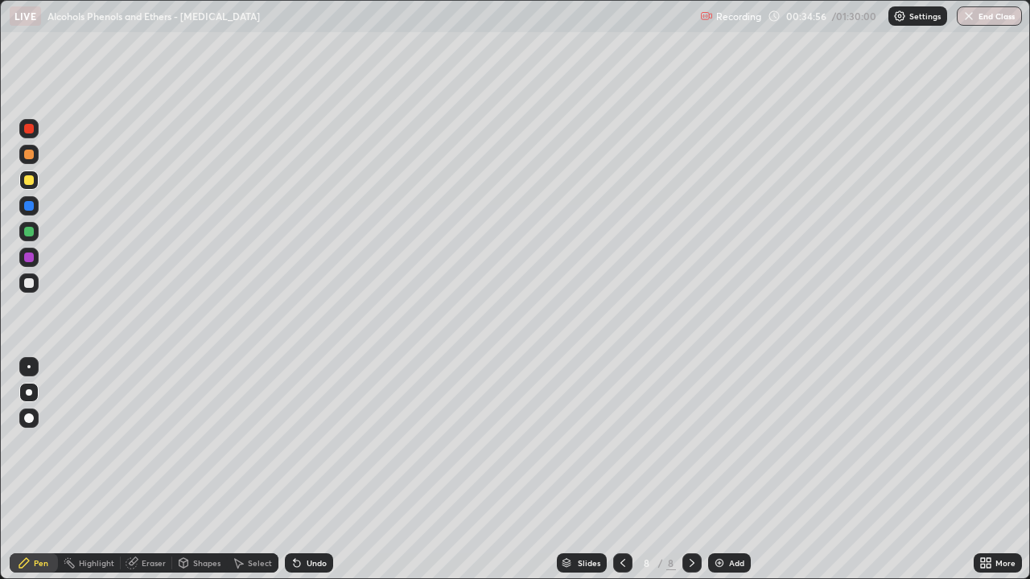
click at [29, 290] on div at bounding box center [28, 283] width 19 height 19
click at [302, 470] on div "Undo" at bounding box center [309, 563] width 48 height 19
click at [309, 470] on div "Undo" at bounding box center [317, 563] width 20 height 8
click at [312, 470] on div "Undo" at bounding box center [317, 563] width 20 height 8
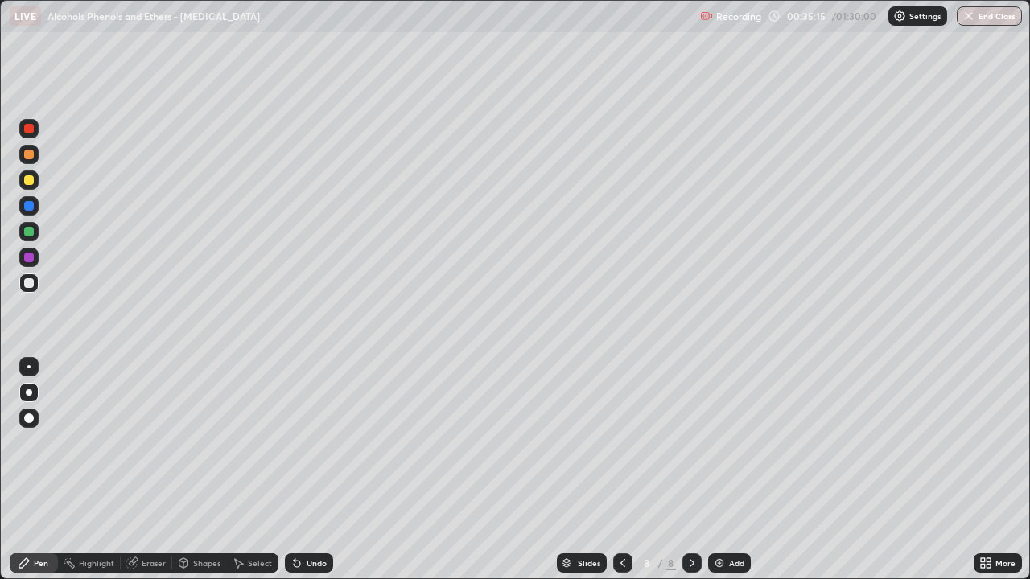
click at [315, 470] on div "Undo" at bounding box center [317, 563] width 20 height 8
click at [307, 470] on div "Undo" at bounding box center [317, 563] width 20 height 8
click at [312, 470] on div "Undo" at bounding box center [317, 563] width 20 height 8
click at [321, 470] on div "Undo" at bounding box center [309, 563] width 48 height 19
click at [318, 470] on div "Undo" at bounding box center [309, 563] width 48 height 19
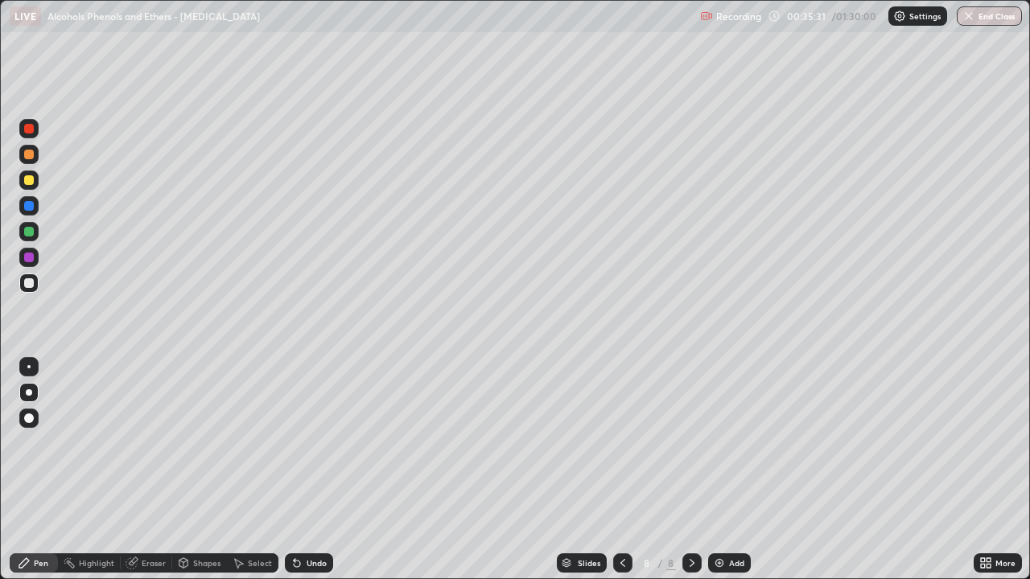
click at [316, 470] on div "Undo" at bounding box center [317, 563] width 20 height 8
click at [317, 470] on div "Undo" at bounding box center [317, 563] width 20 height 8
click at [36, 159] on div at bounding box center [28, 154] width 19 height 19
click at [24, 179] on div at bounding box center [29, 180] width 10 height 10
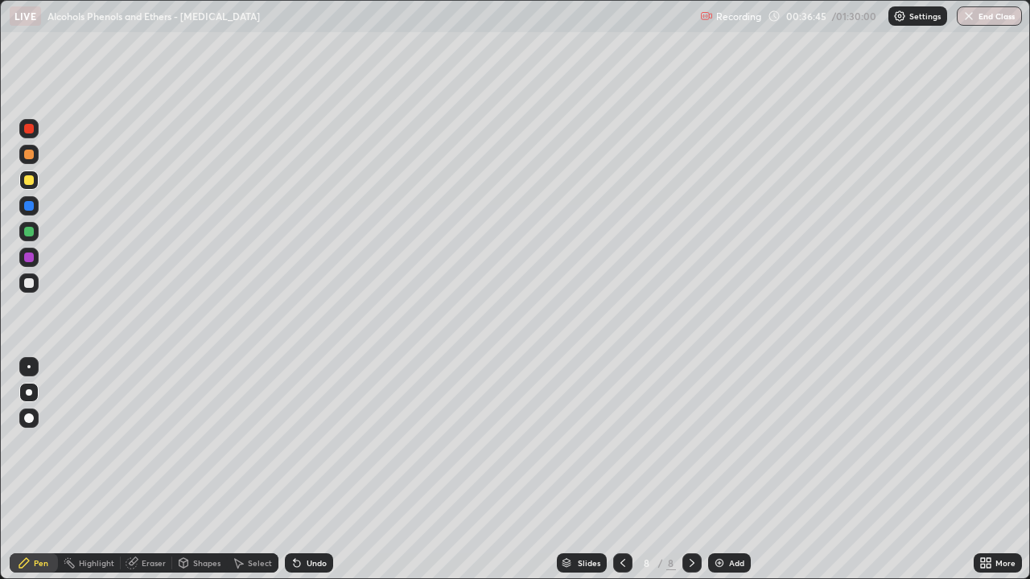
click at [31, 259] on div at bounding box center [29, 258] width 10 height 10
click at [32, 283] on div at bounding box center [29, 283] width 10 height 10
click at [25, 182] on div at bounding box center [29, 180] width 10 height 10
click at [303, 470] on div "Undo" at bounding box center [309, 563] width 48 height 19
click at [27, 232] on div at bounding box center [29, 232] width 10 height 10
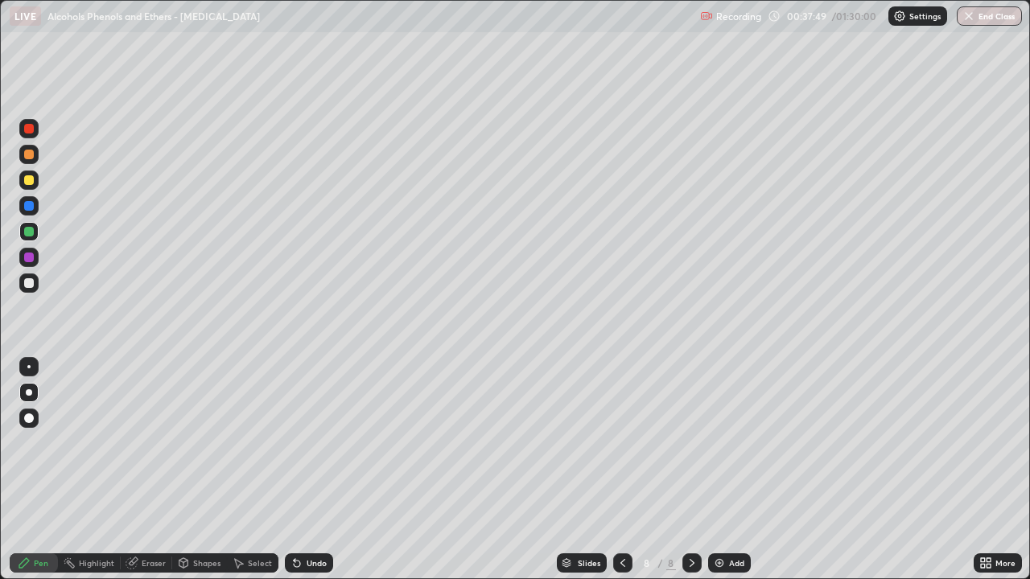
click at [28, 259] on div at bounding box center [29, 258] width 10 height 10
click at [307, 470] on div "Undo" at bounding box center [317, 563] width 20 height 8
click at [311, 470] on div "Undo" at bounding box center [317, 563] width 20 height 8
click at [308, 470] on div "Undo" at bounding box center [317, 563] width 20 height 8
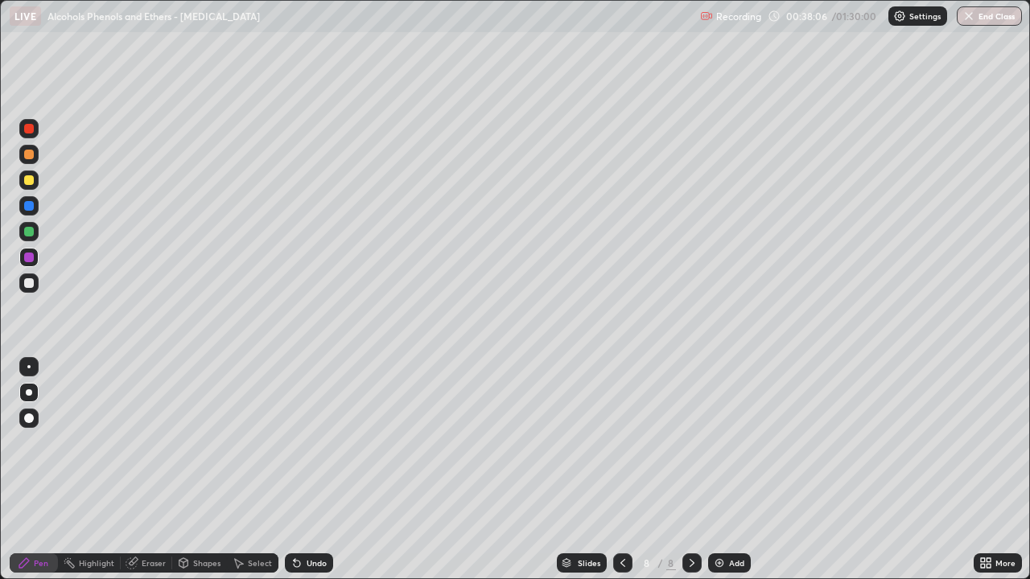
click at [29, 284] on div at bounding box center [29, 283] width 10 height 10
click at [29, 179] on div at bounding box center [29, 180] width 10 height 10
click at [31, 287] on div at bounding box center [29, 283] width 10 height 10
click at [30, 262] on div at bounding box center [29, 258] width 10 height 10
click at [31, 230] on div at bounding box center [29, 232] width 10 height 10
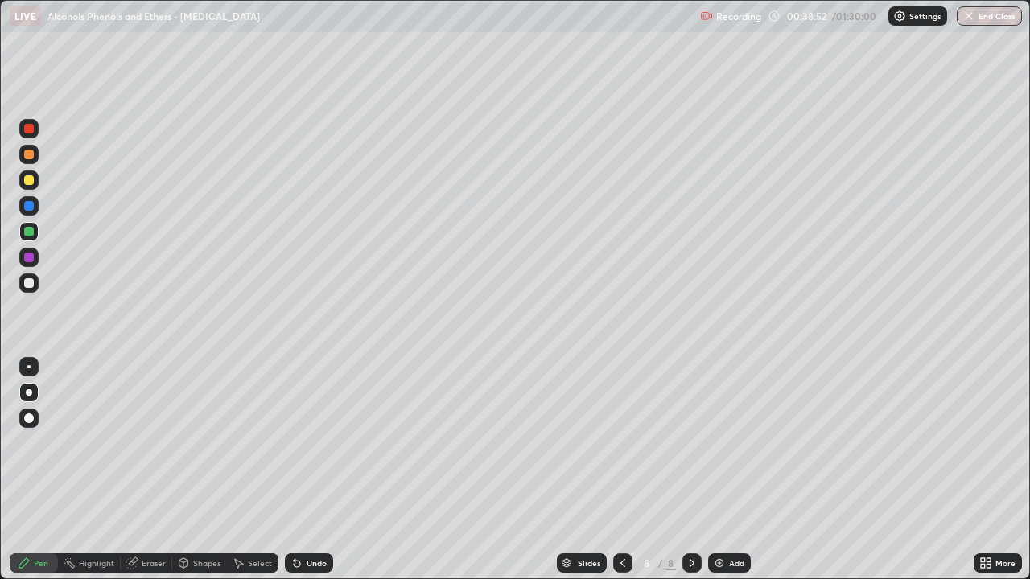
click at [30, 283] on div at bounding box center [29, 283] width 10 height 10
click at [30, 180] on div at bounding box center [29, 180] width 10 height 10
click at [29, 286] on div at bounding box center [29, 283] width 10 height 10
click at [31, 259] on div at bounding box center [29, 258] width 10 height 10
click at [28, 286] on div at bounding box center [29, 283] width 10 height 10
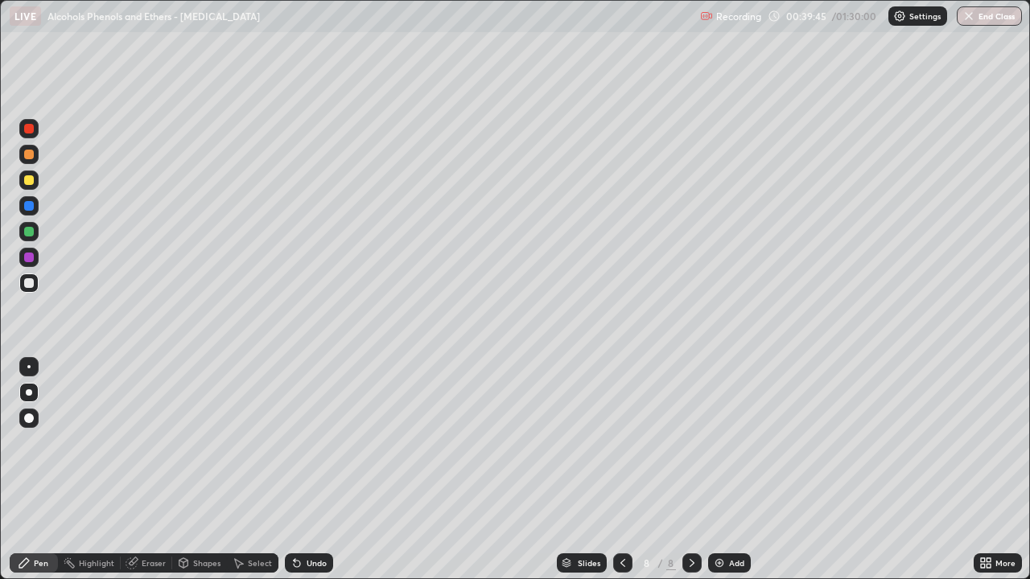
click at [776, 470] on div "Slides 8 / 8 Add" at bounding box center [653, 563] width 641 height 32
click at [29, 258] on div at bounding box center [29, 258] width 10 height 10
click at [36, 288] on div at bounding box center [28, 283] width 19 height 19
click at [720, 470] on img at bounding box center [719, 563] width 13 height 13
click at [187, 470] on icon at bounding box center [183, 563] width 13 height 13
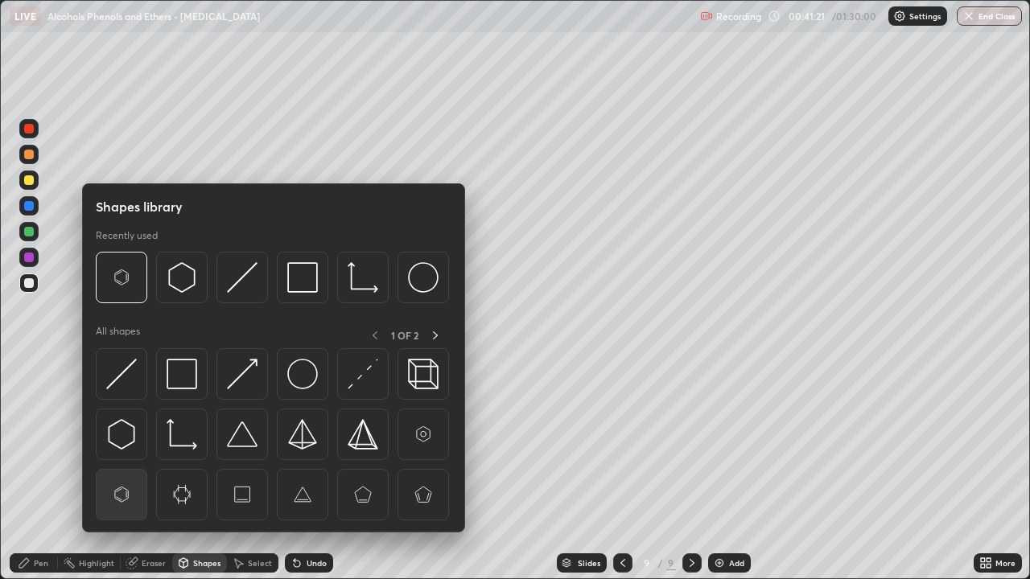
click at [131, 470] on img at bounding box center [121, 495] width 31 height 31
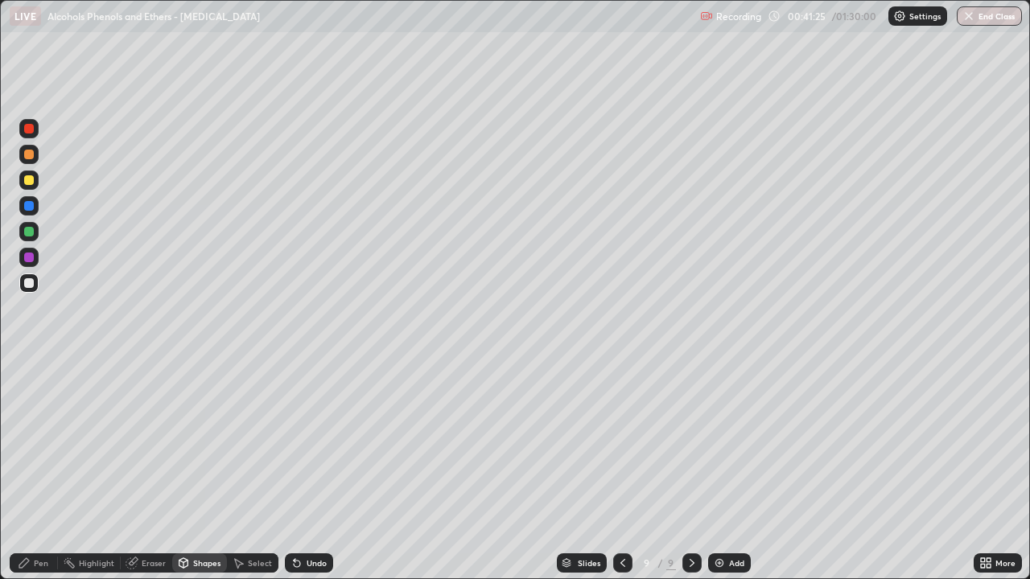
click at [25, 470] on div "Pen" at bounding box center [34, 563] width 48 height 19
click at [31, 156] on div at bounding box center [29, 155] width 10 height 10
click at [26, 258] on div at bounding box center [29, 258] width 10 height 10
click at [29, 282] on div at bounding box center [29, 283] width 10 height 10
click at [160, 470] on div "Eraser" at bounding box center [154, 563] width 24 height 8
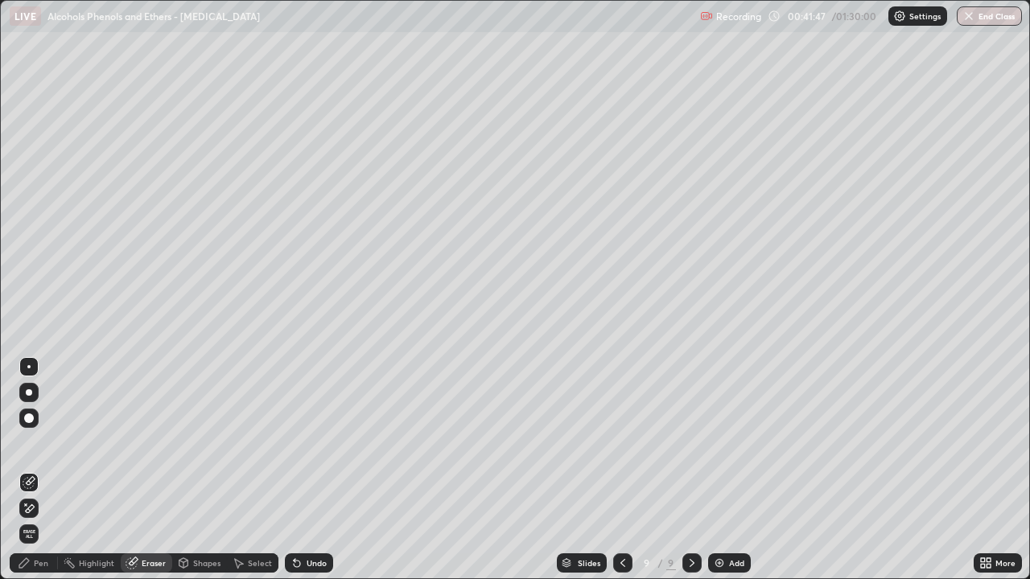
click at [179, 470] on icon at bounding box center [183, 563] width 9 height 10
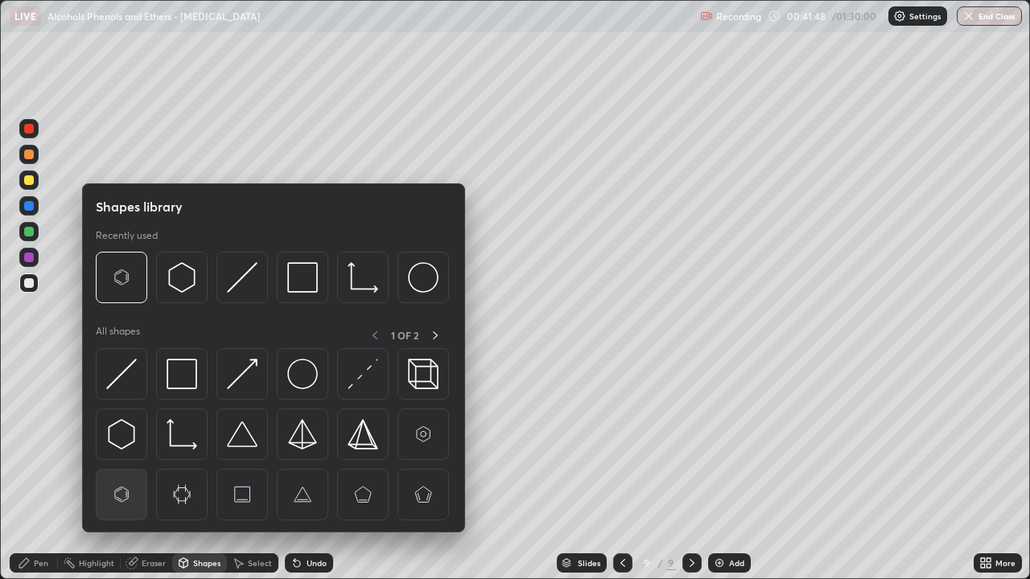
click at [123, 470] on img at bounding box center [121, 495] width 31 height 31
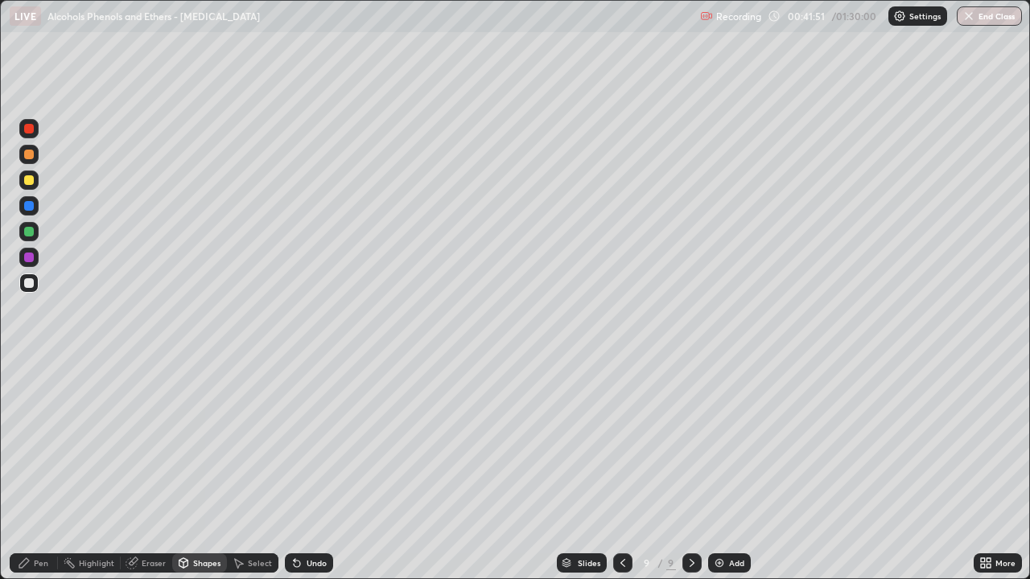
click at [41, 470] on div "Pen" at bounding box center [41, 563] width 14 height 8
click at [33, 158] on div at bounding box center [28, 154] width 19 height 19
click at [33, 233] on div at bounding box center [29, 232] width 10 height 10
click at [35, 285] on div at bounding box center [28, 283] width 19 height 19
click at [32, 180] on div at bounding box center [29, 180] width 10 height 10
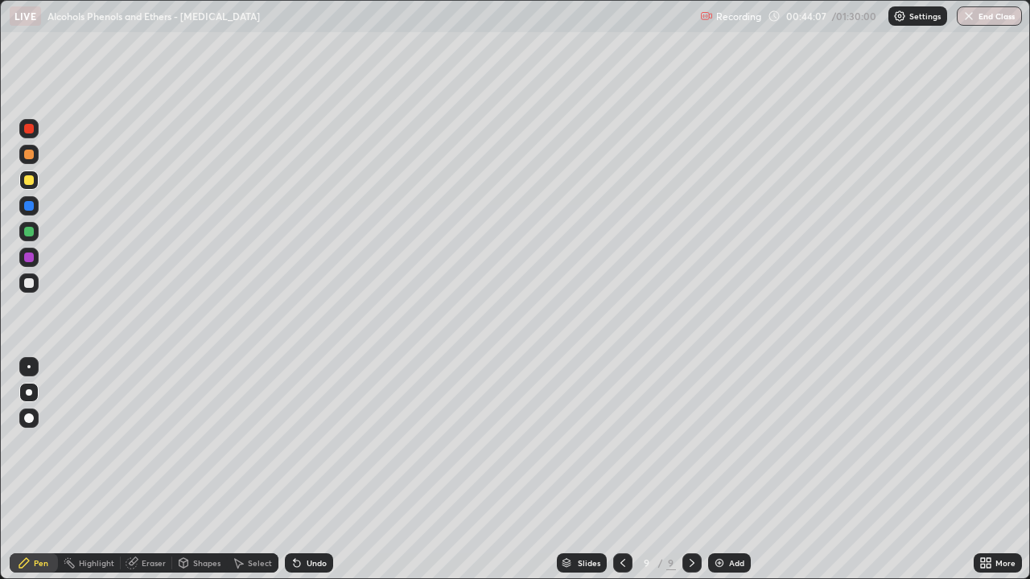
click at [34, 290] on div at bounding box center [28, 283] width 19 height 19
click at [193, 470] on div "Shapes" at bounding box center [206, 563] width 27 height 8
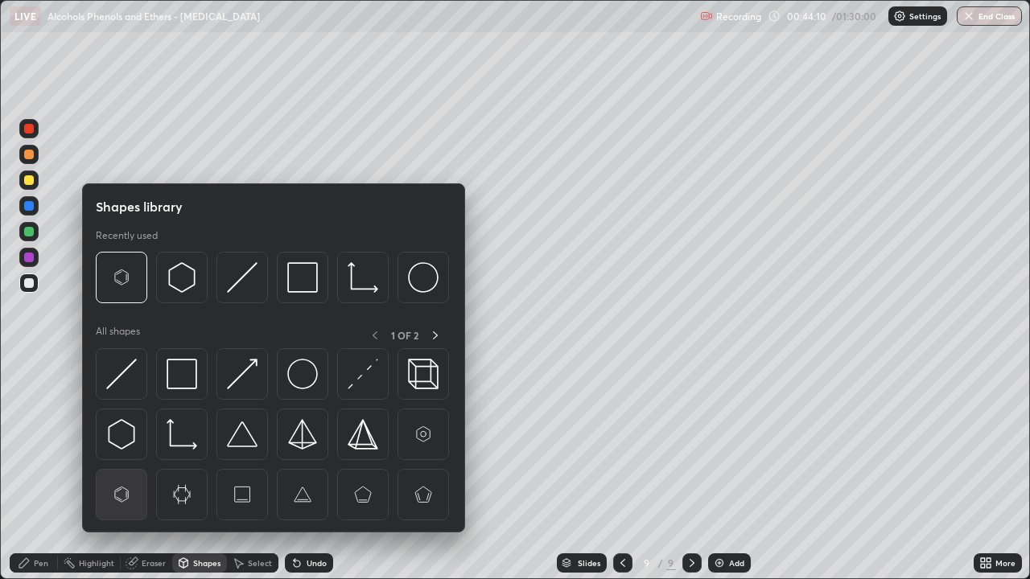
click at [124, 470] on img at bounding box center [121, 495] width 31 height 31
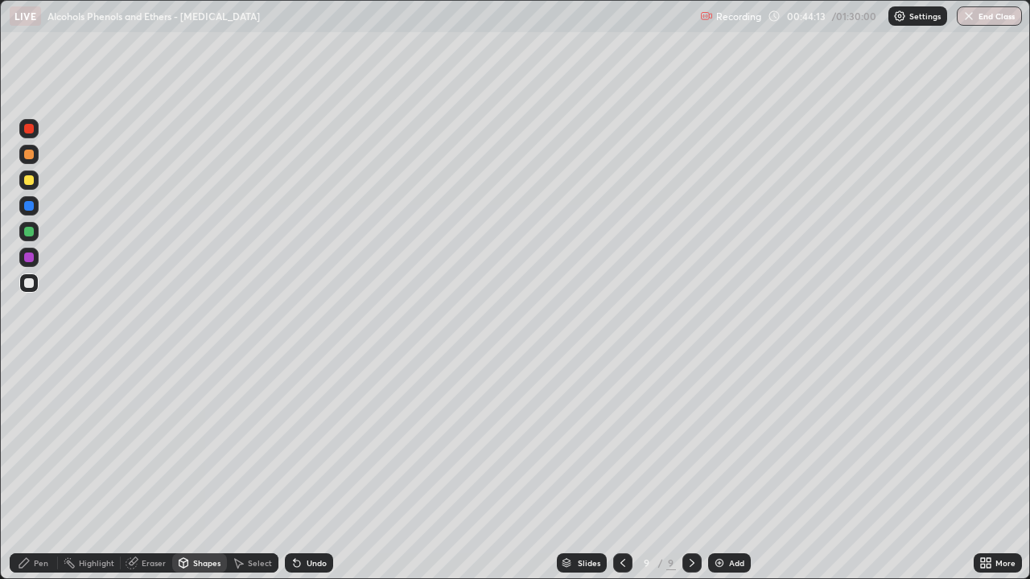
click at [32, 470] on div "Pen" at bounding box center [34, 563] width 48 height 19
click at [28, 257] on div at bounding box center [29, 258] width 10 height 10
click at [29, 284] on div at bounding box center [29, 283] width 10 height 10
click at [151, 470] on div "Eraser" at bounding box center [154, 563] width 24 height 8
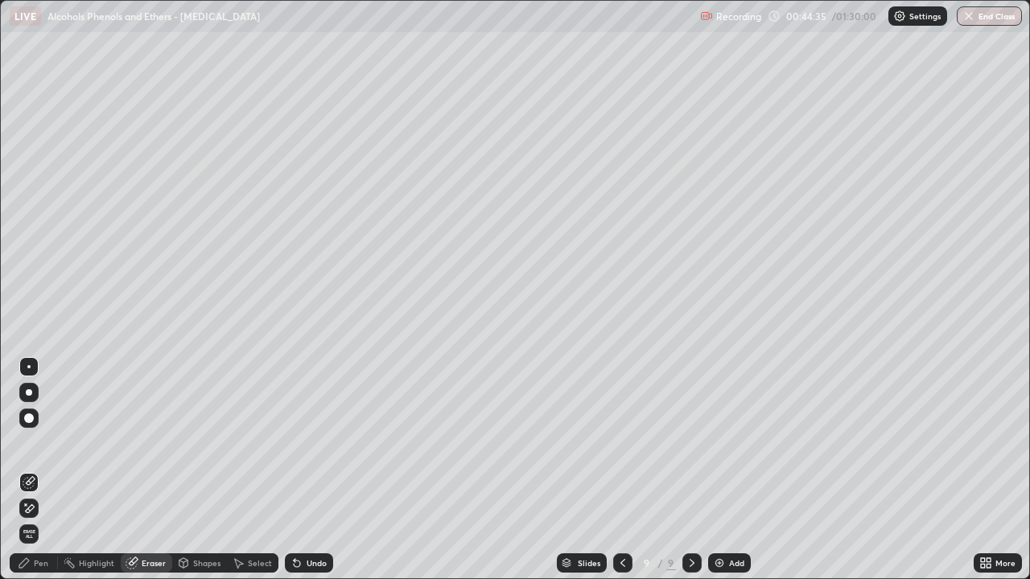
click at [193, 470] on div "Shapes" at bounding box center [206, 563] width 27 height 8
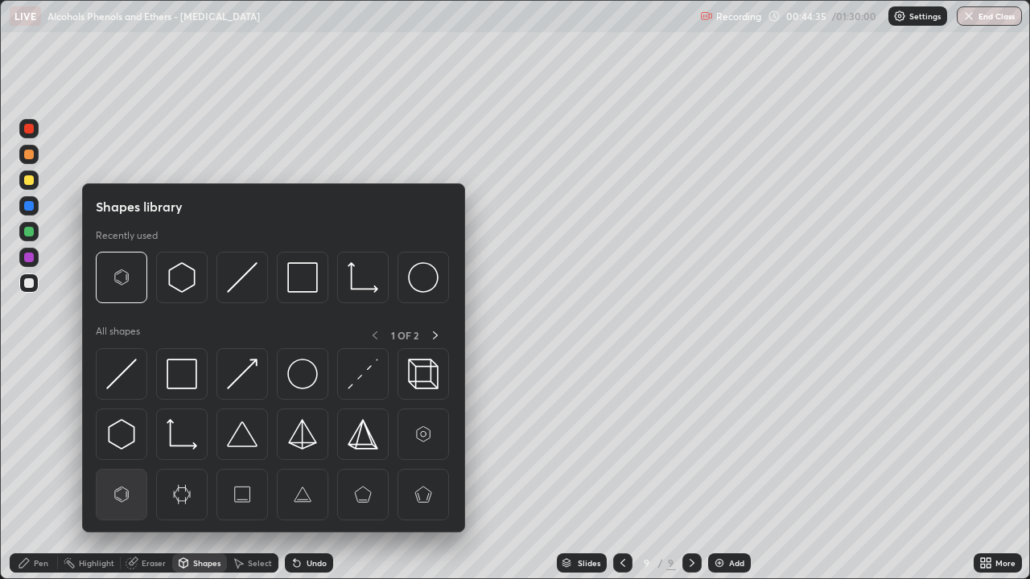
click at [116, 470] on img at bounding box center [121, 495] width 31 height 31
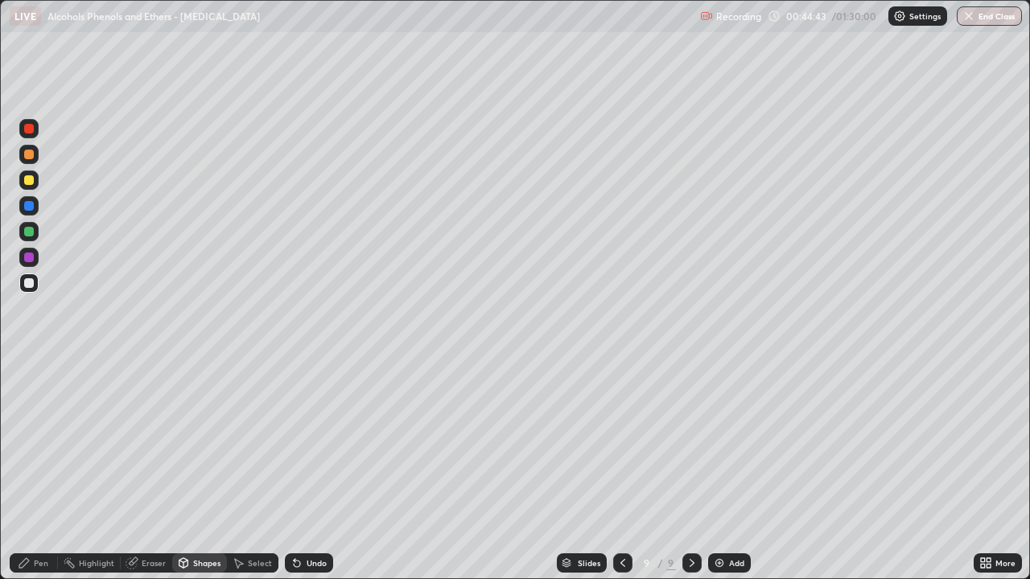
click at [37, 470] on div "Pen" at bounding box center [41, 563] width 14 height 8
click at [307, 470] on div "Undo" at bounding box center [309, 563] width 48 height 19
click at [312, 470] on div "Undo" at bounding box center [317, 563] width 20 height 8
click at [35, 181] on div at bounding box center [28, 180] width 19 height 19
click at [26, 287] on div at bounding box center [29, 283] width 10 height 10
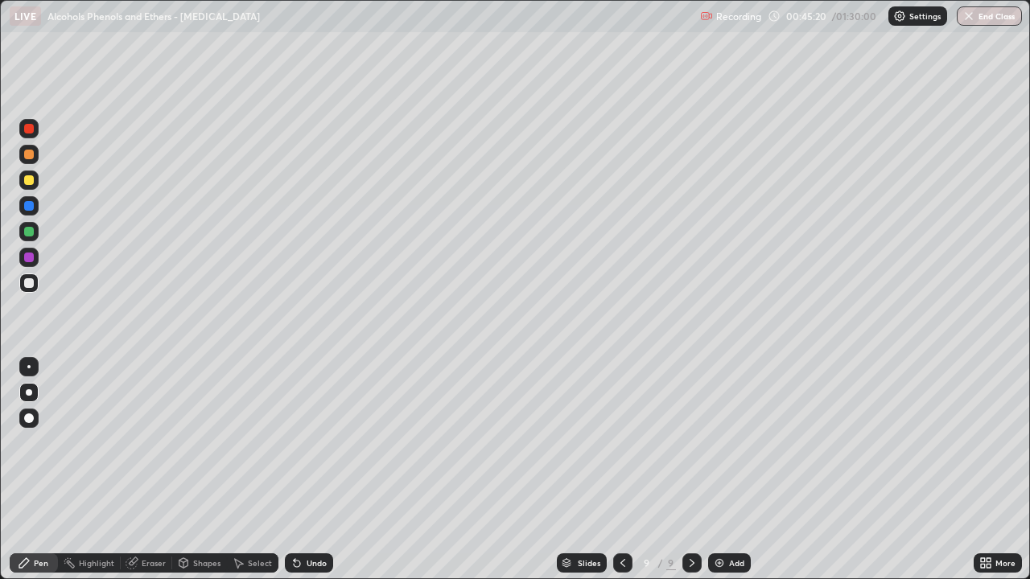
click at [27, 234] on div at bounding box center [29, 232] width 10 height 10
click at [29, 284] on div at bounding box center [29, 283] width 10 height 10
click at [315, 470] on div "Undo" at bounding box center [317, 563] width 20 height 8
click at [192, 470] on div "Shapes" at bounding box center [199, 563] width 55 height 19
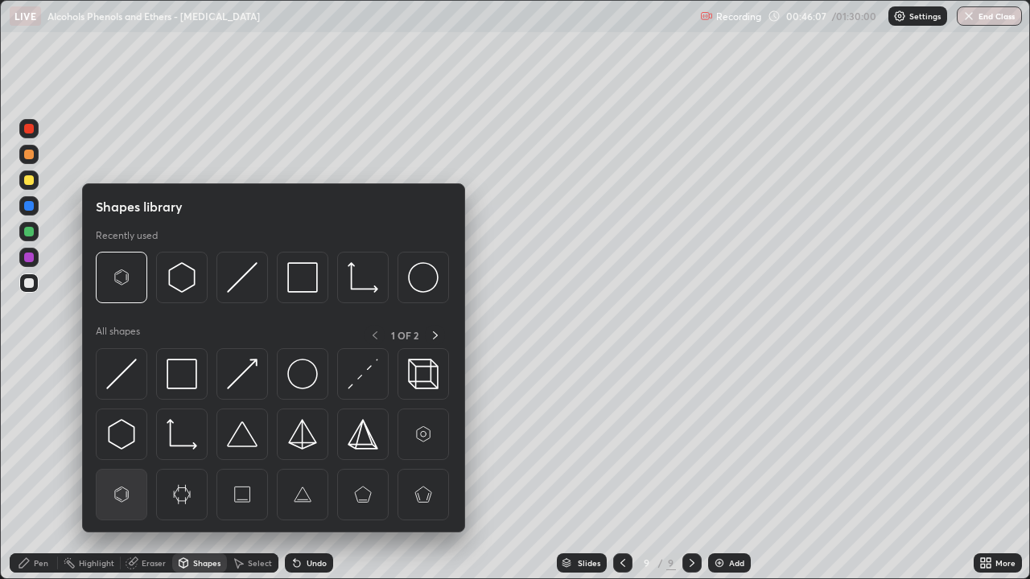
click at [129, 470] on img at bounding box center [121, 495] width 31 height 31
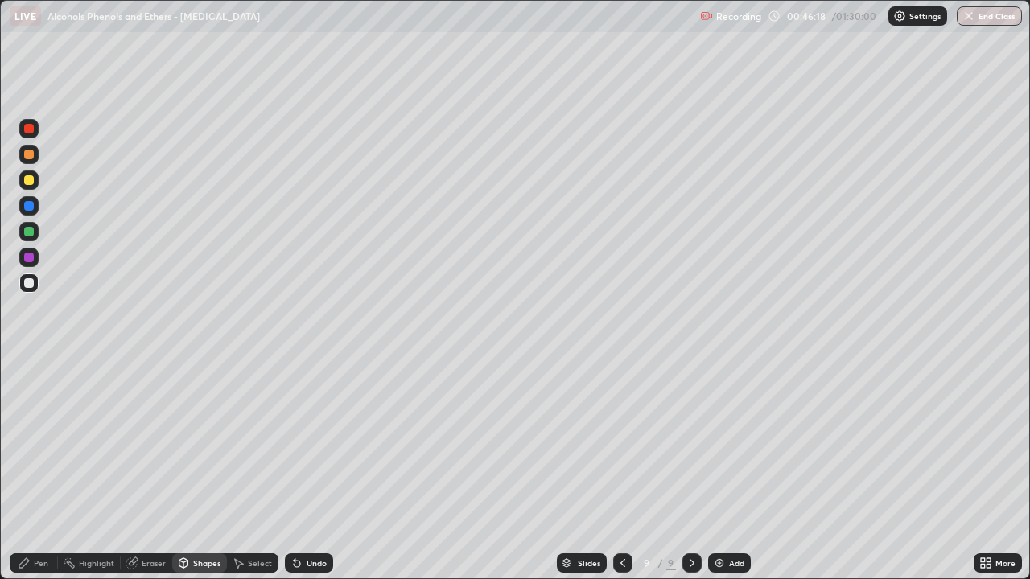
click at [43, 470] on div "Pen" at bounding box center [41, 563] width 14 height 8
click at [323, 470] on div "Undo" at bounding box center [309, 563] width 48 height 19
click at [193, 470] on div "Shapes" at bounding box center [206, 563] width 27 height 8
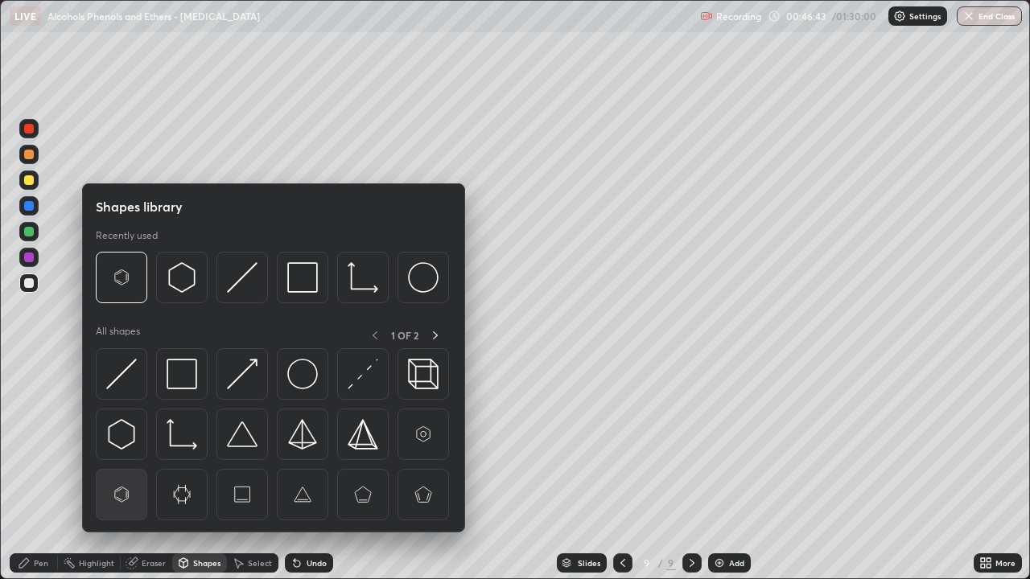
click at [137, 470] on img at bounding box center [121, 495] width 31 height 31
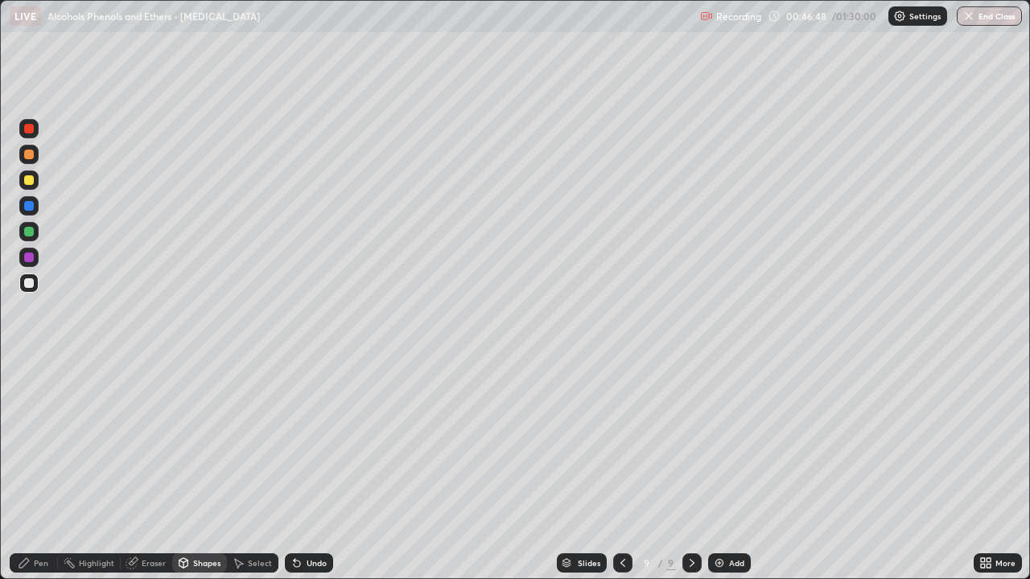
click at [320, 470] on div "Undo" at bounding box center [317, 563] width 20 height 8
click at [41, 470] on div "Pen" at bounding box center [41, 563] width 14 height 8
click at [30, 258] on div at bounding box center [29, 258] width 10 height 10
click at [27, 182] on div at bounding box center [29, 180] width 10 height 10
click at [258, 470] on div "Select" at bounding box center [260, 563] width 24 height 8
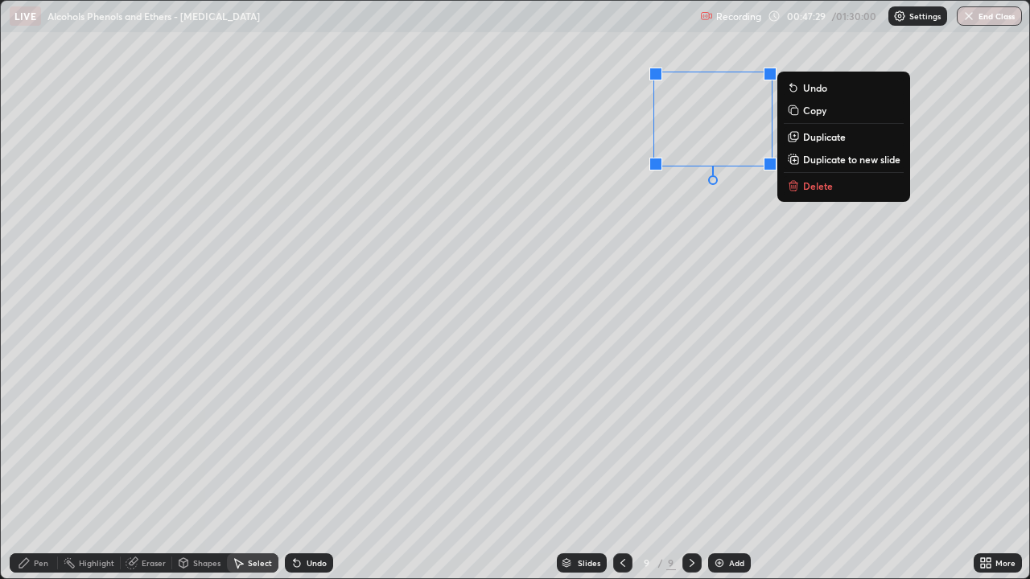
click at [818, 138] on p "Duplicate" at bounding box center [824, 136] width 43 height 13
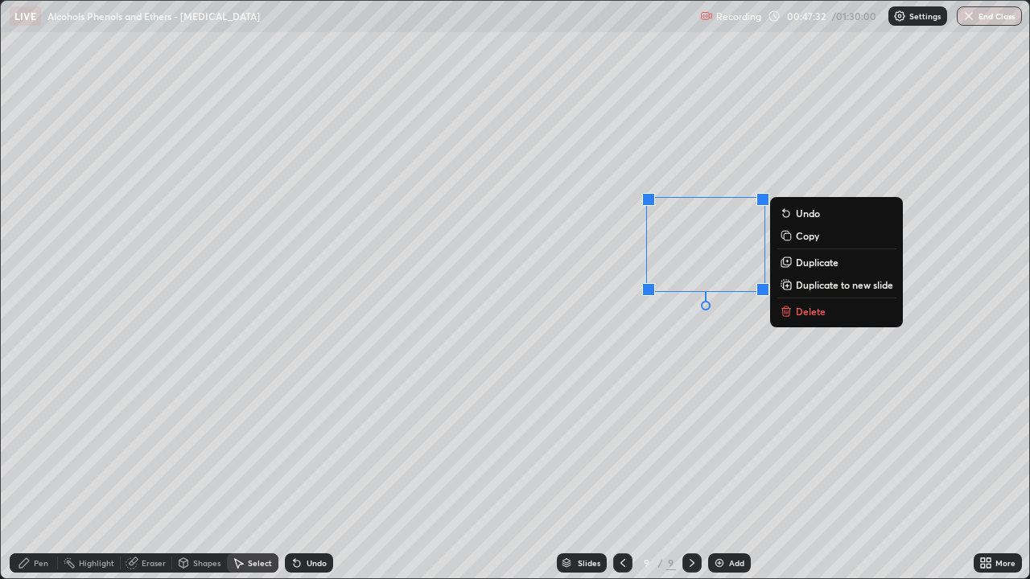
click at [43, 470] on div "Pen" at bounding box center [41, 563] width 14 height 8
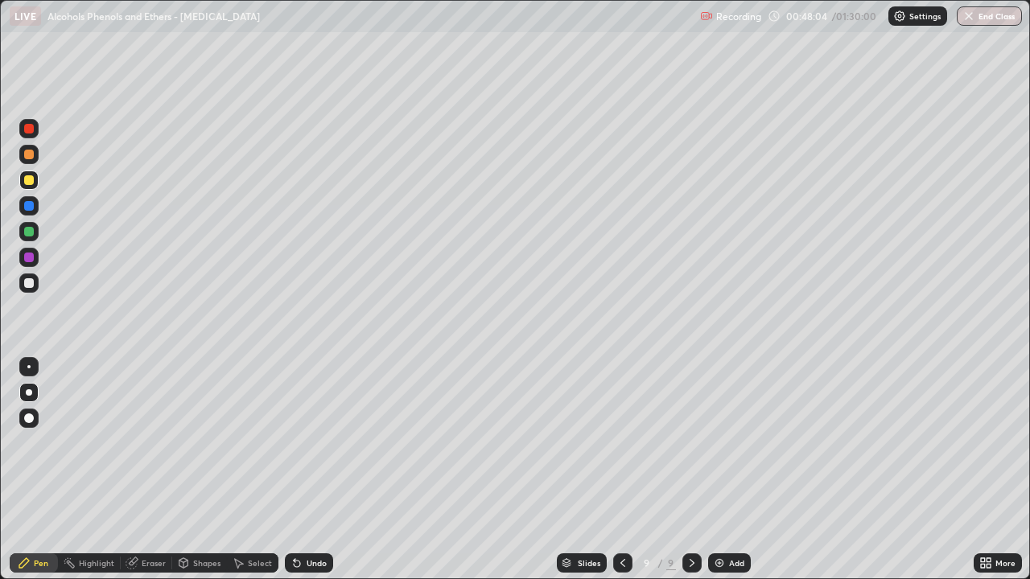
click at [37, 260] on div at bounding box center [28, 257] width 19 height 19
click at [713, 470] on img at bounding box center [719, 563] width 13 height 13
click at [204, 470] on div "Shapes" at bounding box center [206, 563] width 27 height 8
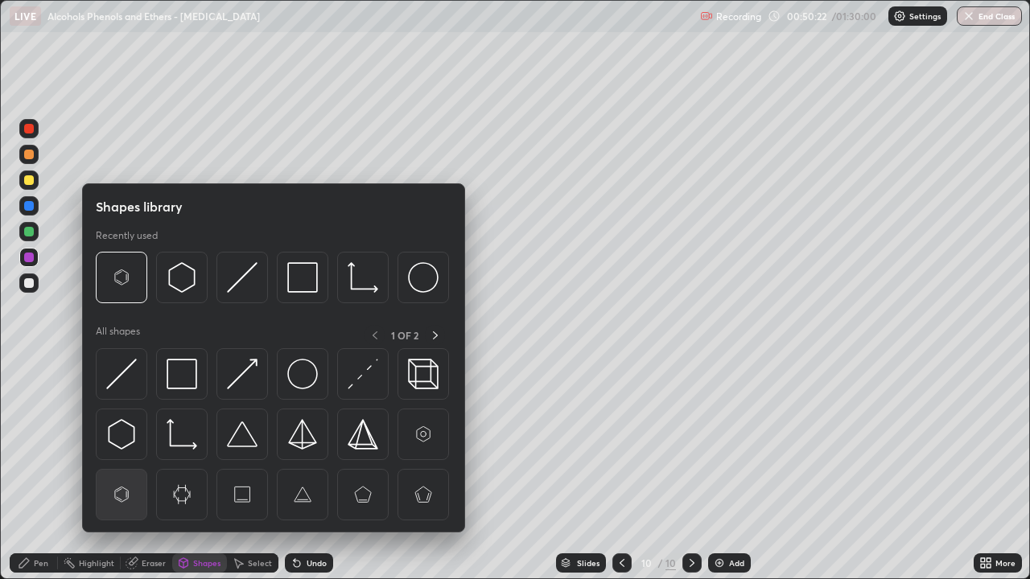
click at [131, 470] on img at bounding box center [121, 495] width 31 height 31
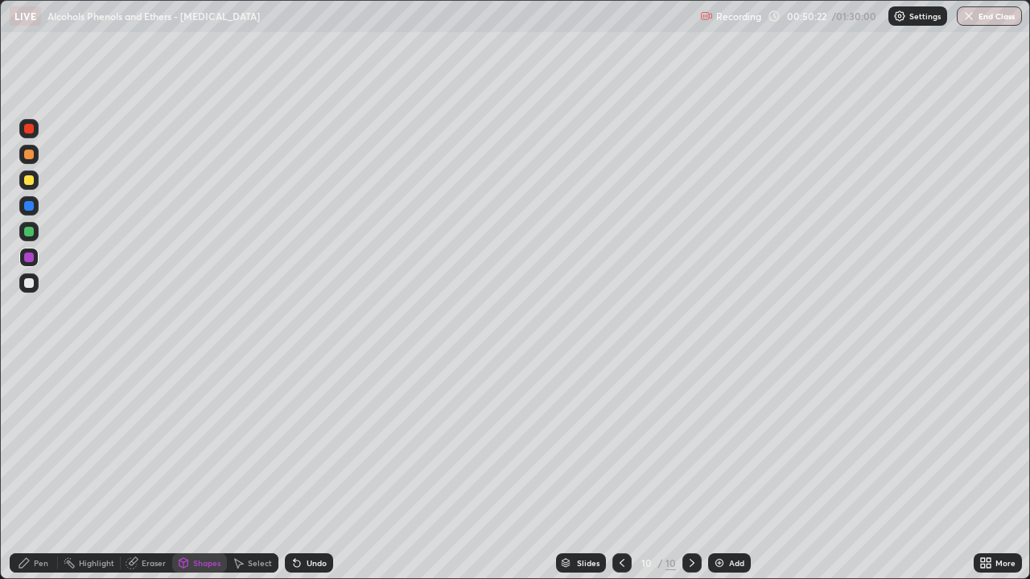
click at [31, 290] on div at bounding box center [28, 283] width 19 height 19
click at [47, 470] on div "Pen" at bounding box center [41, 563] width 14 height 8
click at [29, 261] on div at bounding box center [29, 258] width 10 height 10
click at [29, 286] on div at bounding box center [29, 283] width 10 height 10
click at [208, 470] on div "Shapes" at bounding box center [206, 563] width 27 height 8
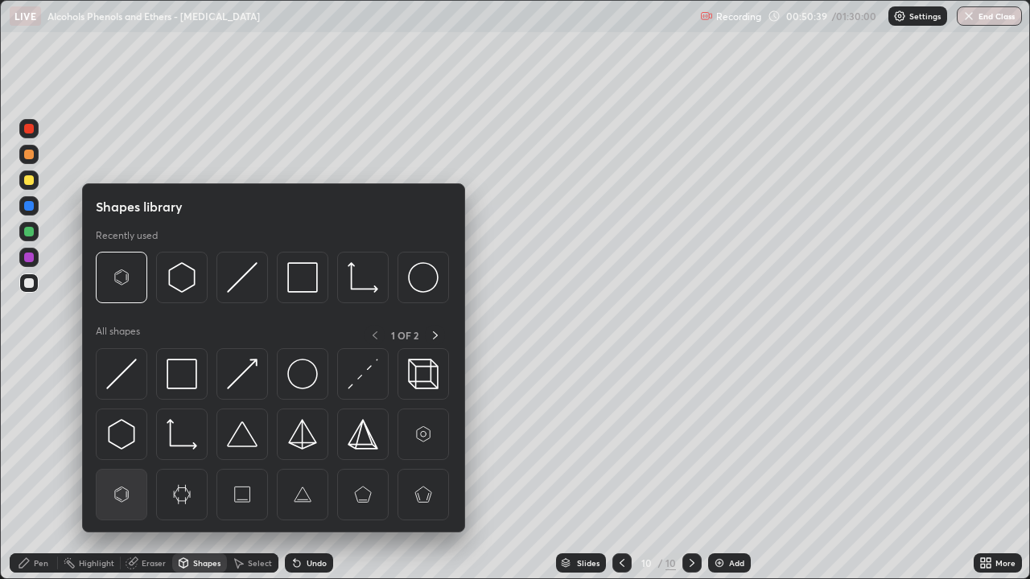
click at [128, 470] on img at bounding box center [121, 495] width 31 height 31
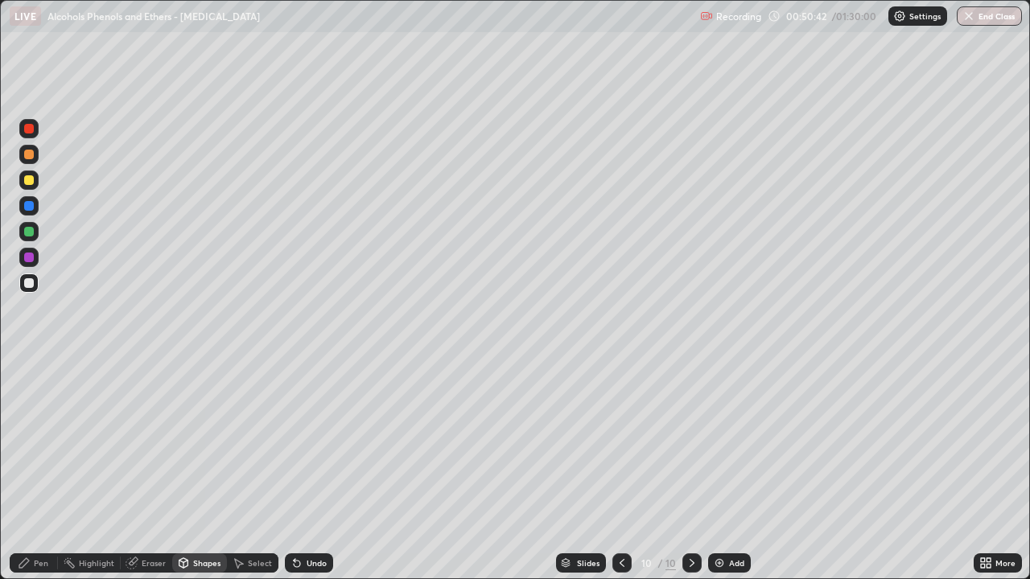
click at [42, 470] on div "Pen" at bounding box center [41, 563] width 14 height 8
click at [30, 180] on div at bounding box center [29, 180] width 10 height 10
click at [620, 470] on icon at bounding box center [622, 563] width 13 height 13
click at [690, 470] on icon at bounding box center [692, 563] width 13 height 13
click at [307, 470] on div "Undo" at bounding box center [317, 563] width 20 height 8
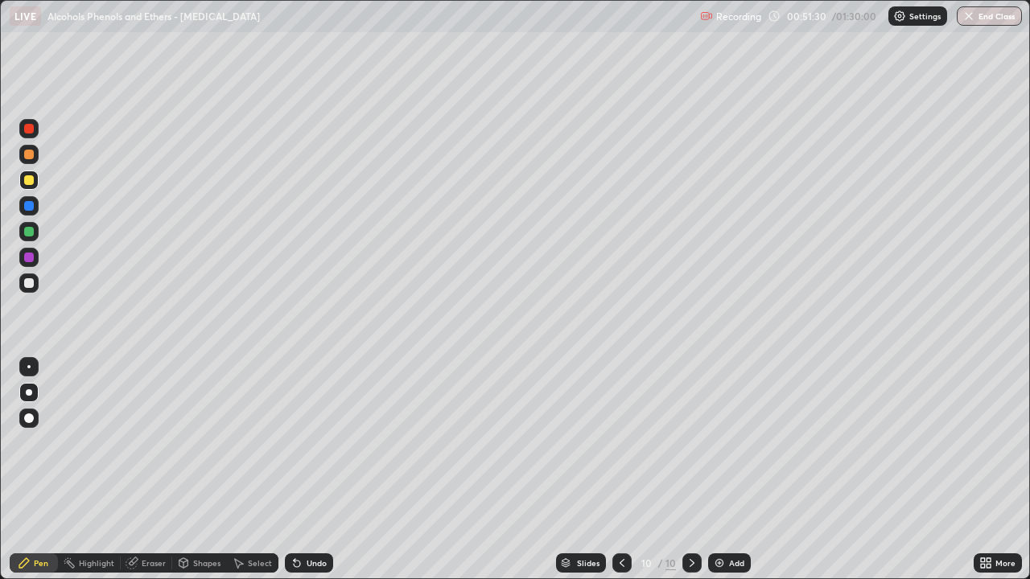
click at [31, 233] on div at bounding box center [29, 232] width 10 height 10
click at [31, 287] on div at bounding box center [29, 283] width 10 height 10
click at [194, 470] on div "Shapes" at bounding box center [206, 563] width 27 height 8
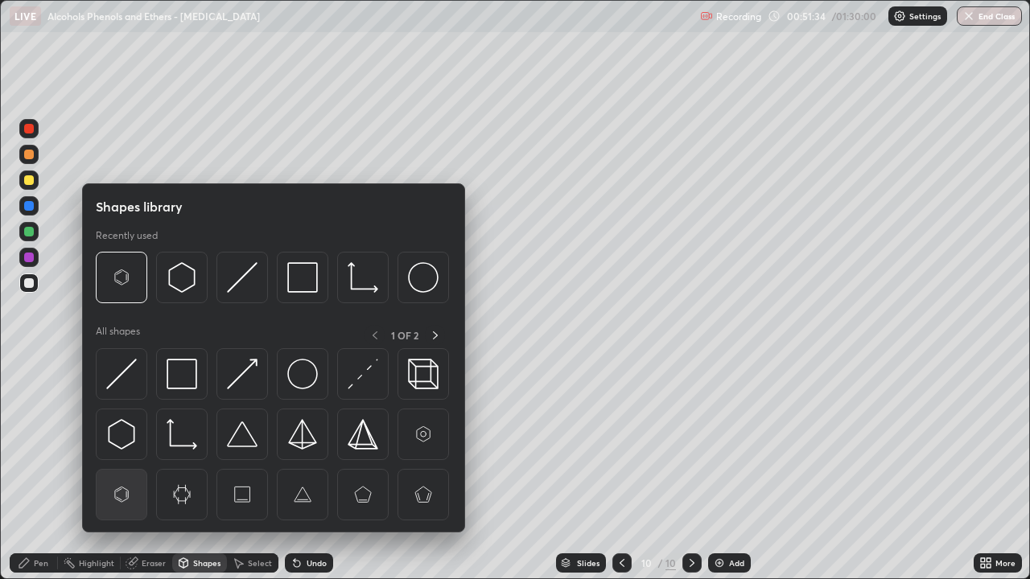
click at [124, 470] on img at bounding box center [121, 495] width 31 height 31
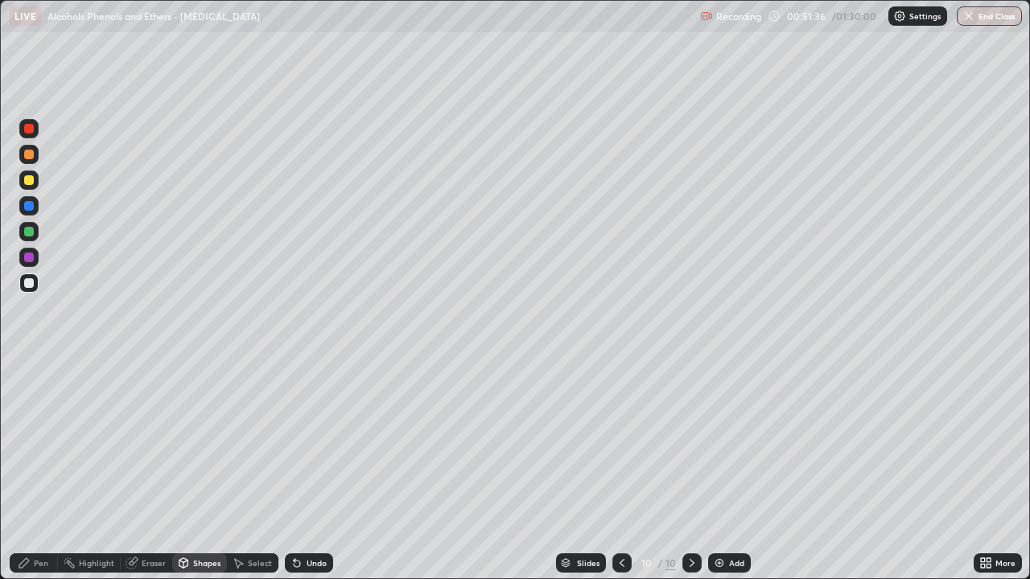
click at [38, 470] on div "Pen" at bounding box center [41, 563] width 14 height 8
click at [30, 260] on div at bounding box center [29, 258] width 10 height 10
click at [28, 232] on div at bounding box center [29, 232] width 10 height 10
click at [31, 289] on div at bounding box center [28, 283] width 19 height 19
click at [302, 470] on div "Undo" at bounding box center [309, 563] width 48 height 19
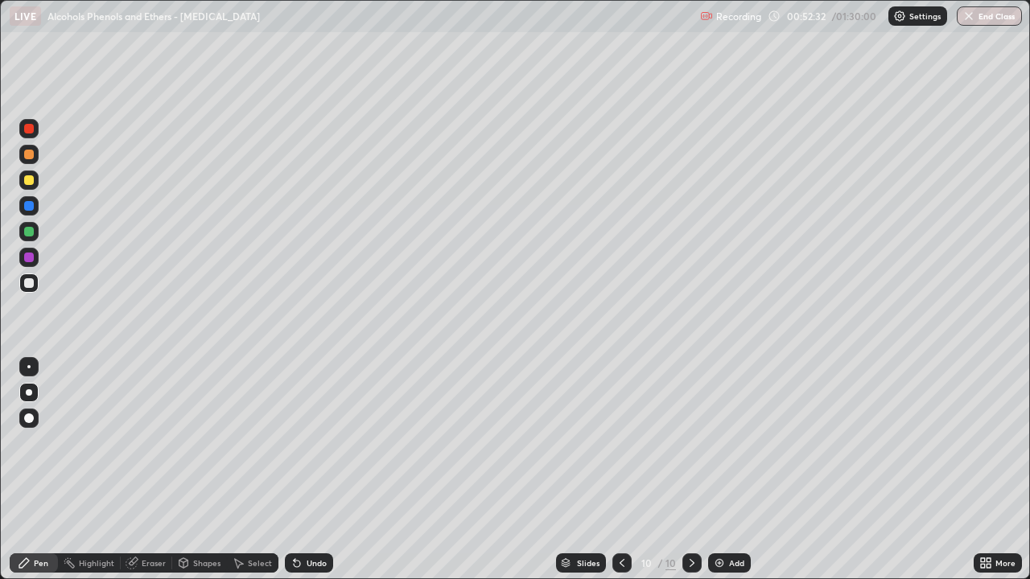
click at [310, 470] on div "Undo" at bounding box center [317, 563] width 20 height 8
click at [186, 470] on icon at bounding box center [183, 563] width 9 height 10
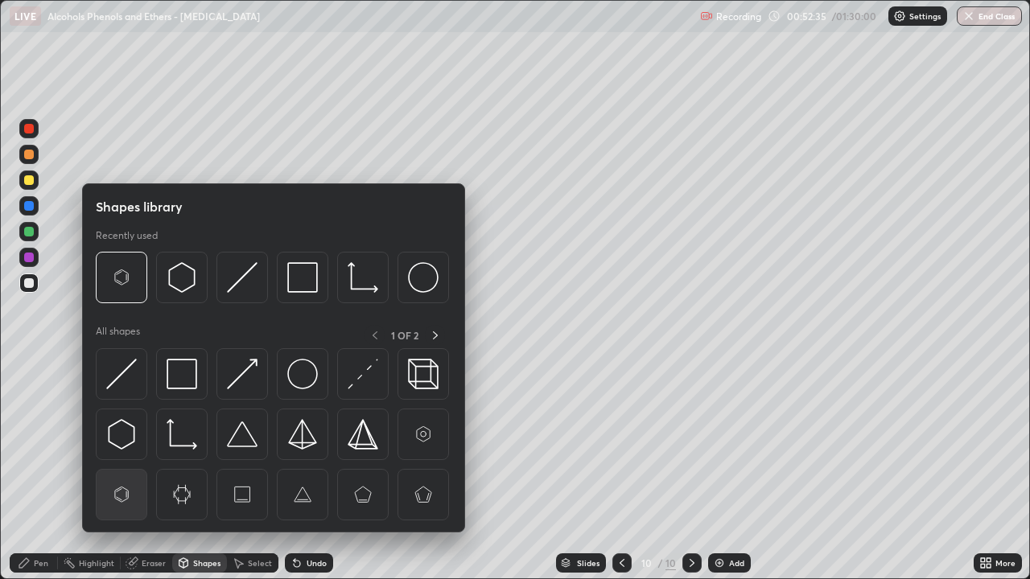
click at [113, 470] on img at bounding box center [121, 495] width 31 height 31
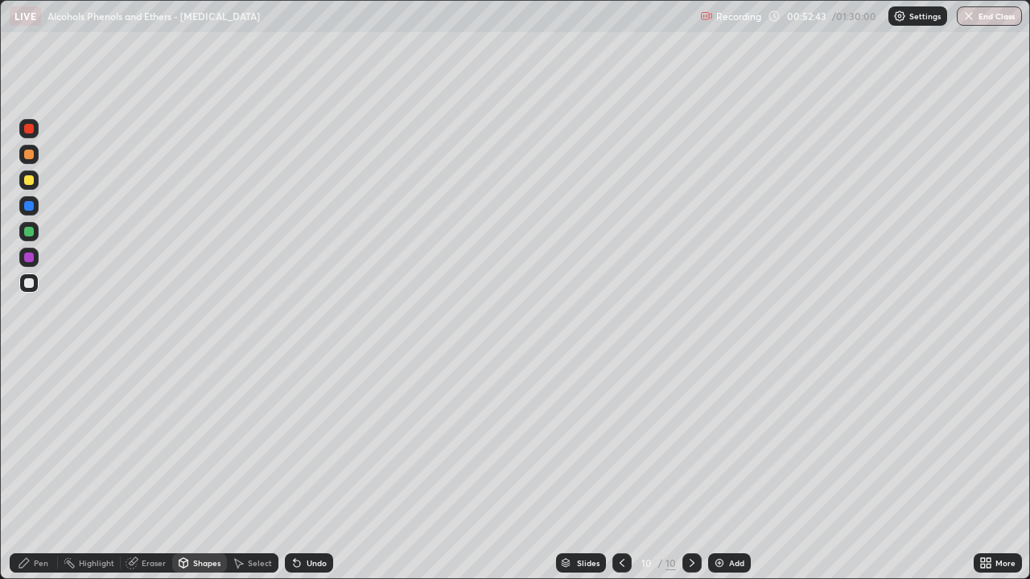
click at [19, 470] on icon at bounding box center [24, 563] width 13 height 13
click at [318, 470] on div "Undo" at bounding box center [317, 563] width 20 height 8
click at [321, 470] on div "Undo" at bounding box center [317, 563] width 20 height 8
click at [31, 179] on div at bounding box center [29, 180] width 10 height 10
click at [32, 235] on div at bounding box center [29, 232] width 10 height 10
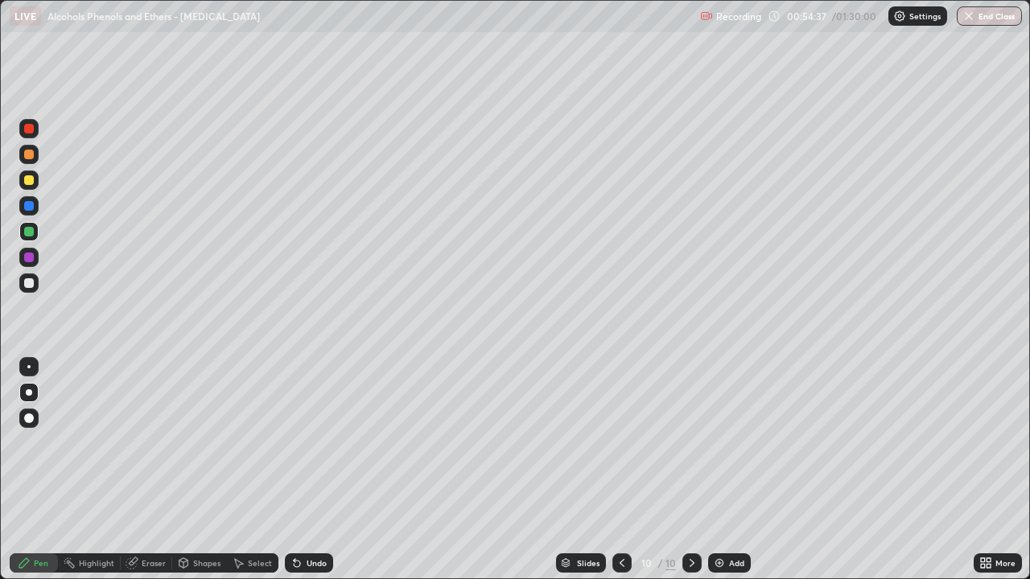
click at [35, 290] on div at bounding box center [28, 283] width 19 height 19
click at [194, 470] on div "Shapes" at bounding box center [206, 563] width 27 height 8
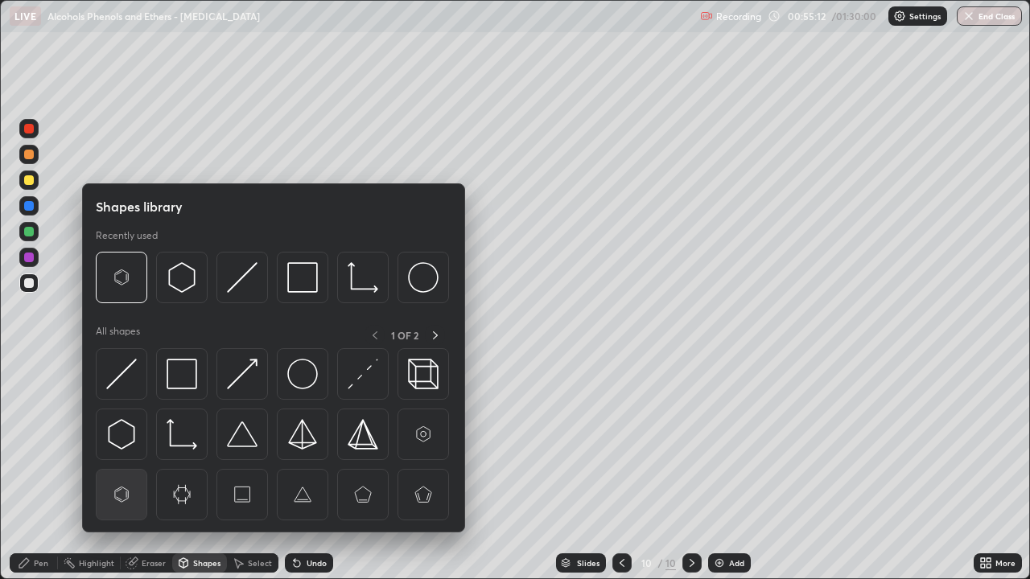
click at [114, 470] on img at bounding box center [121, 495] width 31 height 31
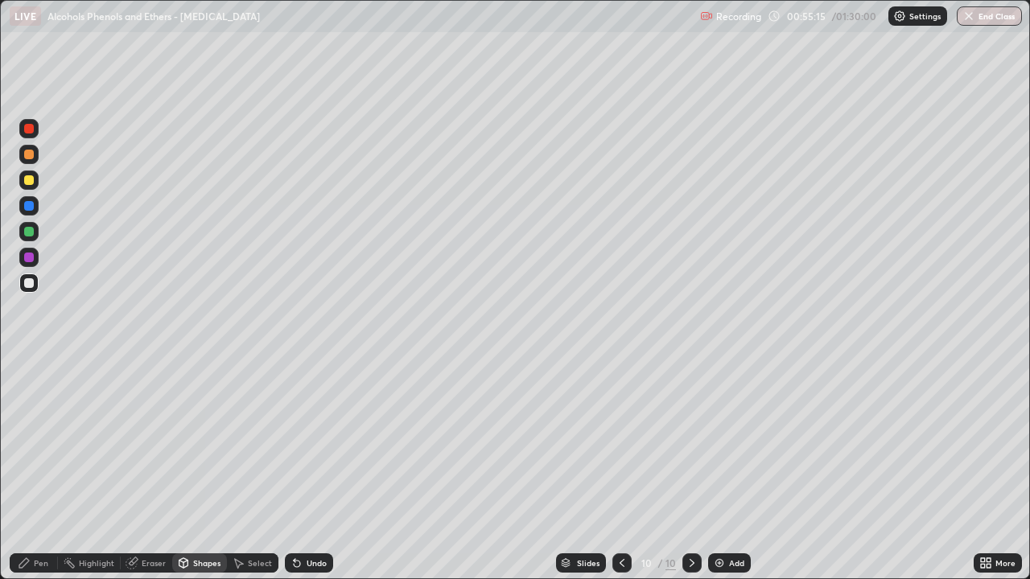
click at [48, 470] on div "Pen" at bounding box center [34, 563] width 48 height 19
click at [35, 260] on div at bounding box center [28, 257] width 19 height 19
click at [208, 470] on div "Shapes" at bounding box center [206, 563] width 27 height 8
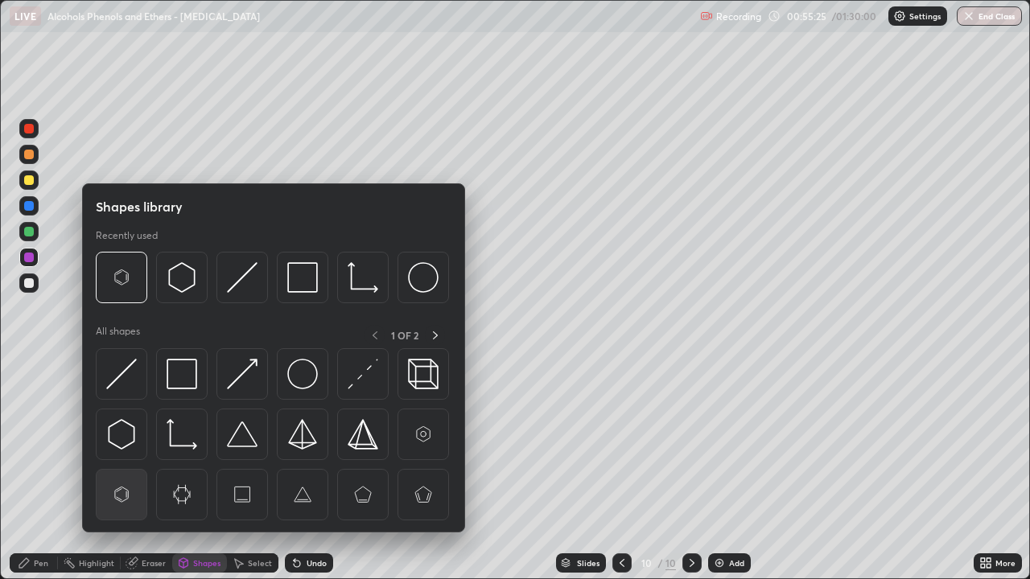
click at [129, 470] on img at bounding box center [121, 495] width 31 height 31
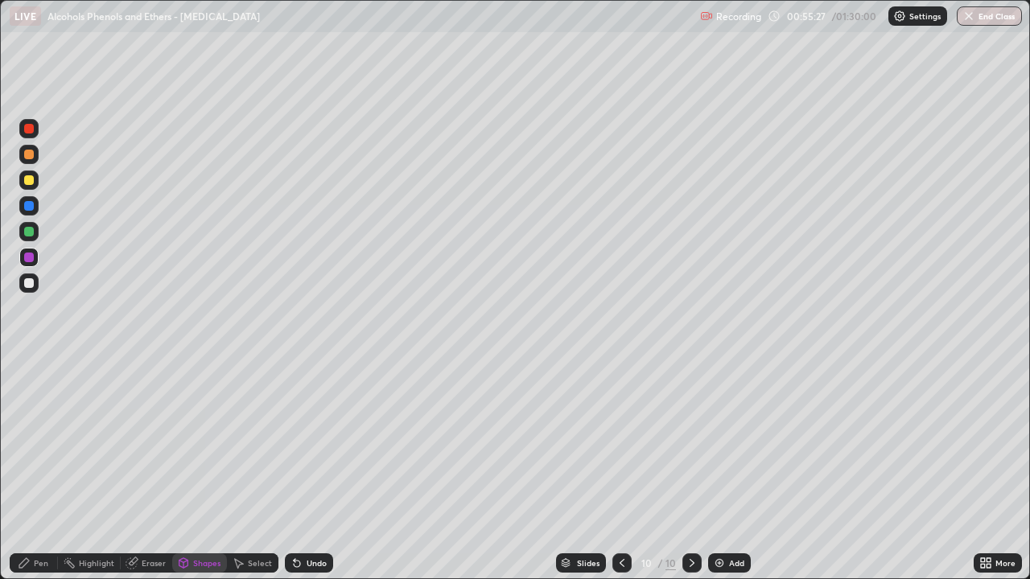
click at [25, 280] on div at bounding box center [29, 283] width 10 height 10
click at [45, 470] on div "Pen" at bounding box center [41, 563] width 14 height 8
click at [37, 262] on div at bounding box center [28, 257] width 19 height 19
click at [38, 292] on div at bounding box center [28, 283] width 19 height 26
click at [200, 470] on div "Shapes" at bounding box center [206, 563] width 27 height 8
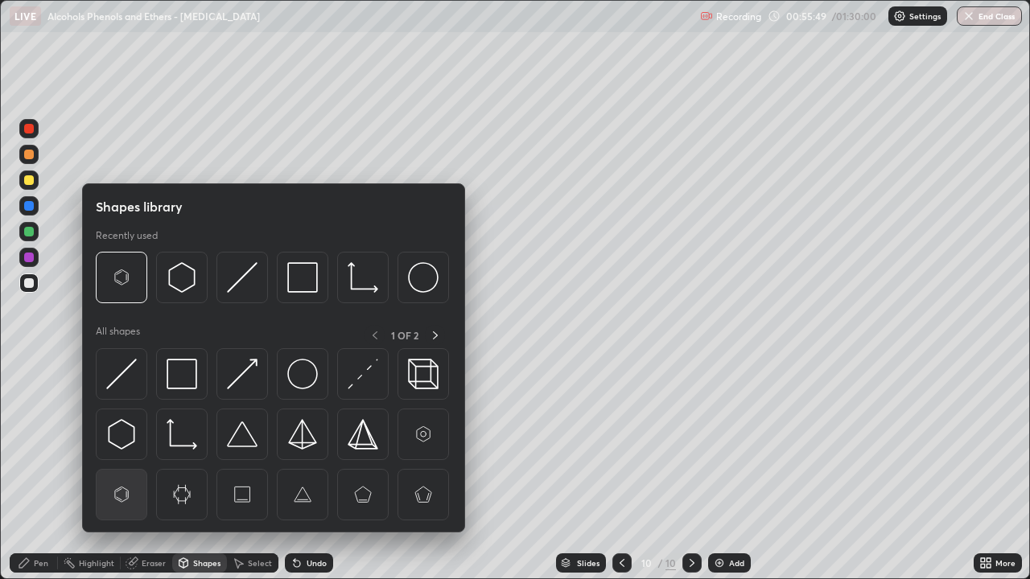
click at [134, 470] on img at bounding box center [121, 495] width 31 height 31
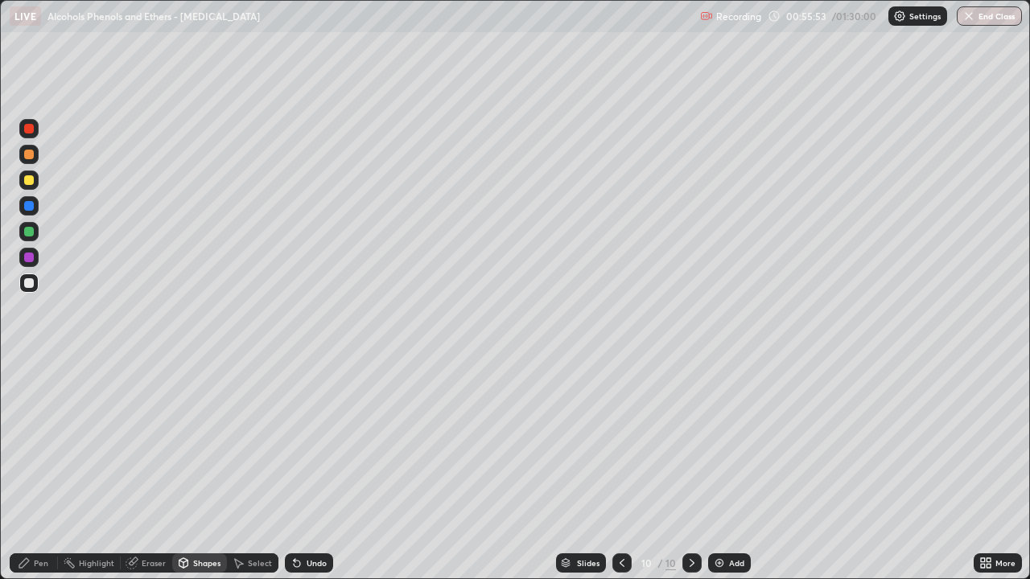
click at [43, 470] on div "Pen" at bounding box center [41, 563] width 14 height 8
click at [24, 232] on div at bounding box center [29, 232] width 10 height 10
click at [31, 282] on div at bounding box center [29, 283] width 10 height 10
click at [730, 470] on div "Add" at bounding box center [736, 563] width 15 height 8
click at [28, 177] on div at bounding box center [29, 180] width 10 height 10
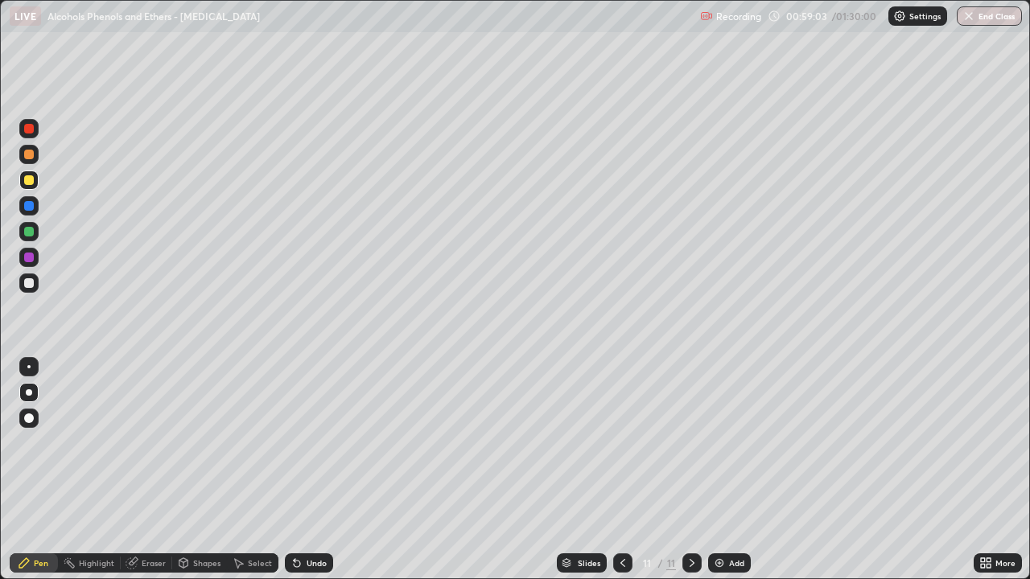
click at [32, 233] on div at bounding box center [29, 232] width 10 height 10
click at [35, 290] on div at bounding box center [28, 283] width 19 height 19
click at [194, 470] on div "Shapes" at bounding box center [199, 563] width 55 height 19
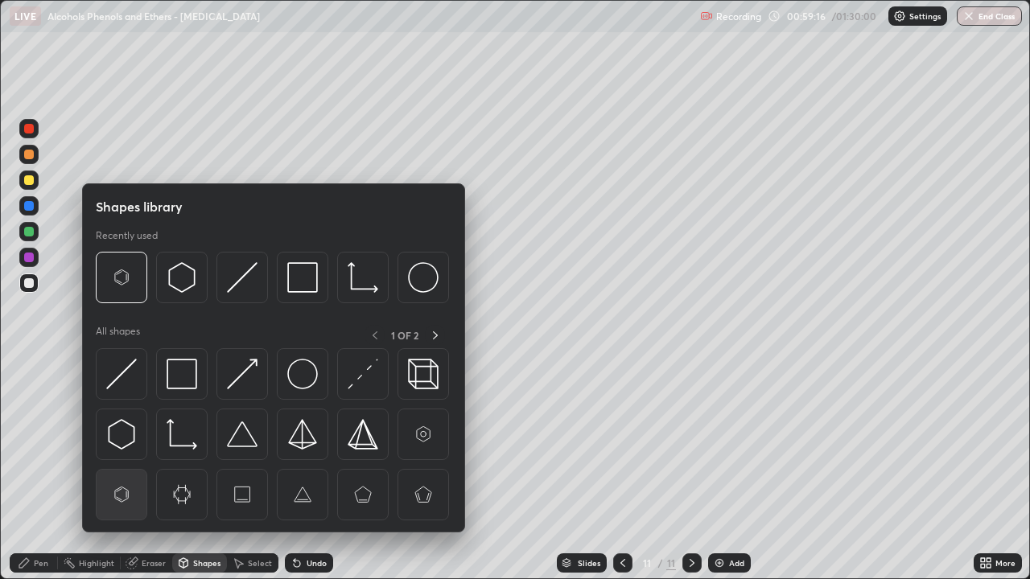
click at [127, 470] on img at bounding box center [121, 495] width 31 height 31
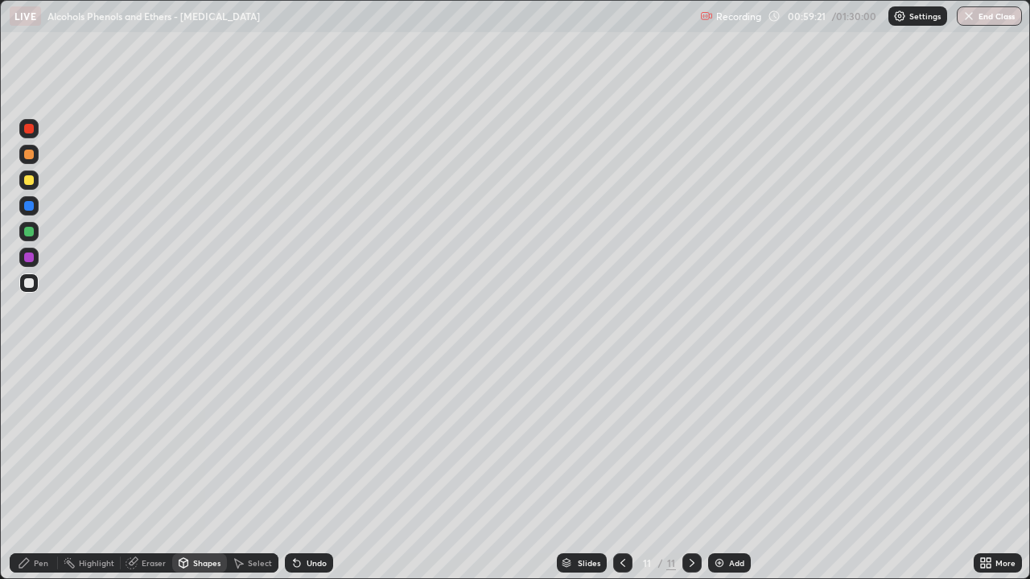
click at [298, 470] on icon at bounding box center [296, 563] width 13 height 13
click at [44, 470] on div "Pen" at bounding box center [41, 563] width 14 height 8
click at [31, 210] on div at bounding box center [29, 206] width 10 height 10
click at [27, 259] on div at bounding box center [29, 258] width 10 height 10
click at [29, 285] on div at bounding box center [29, 283] width 10 height 10
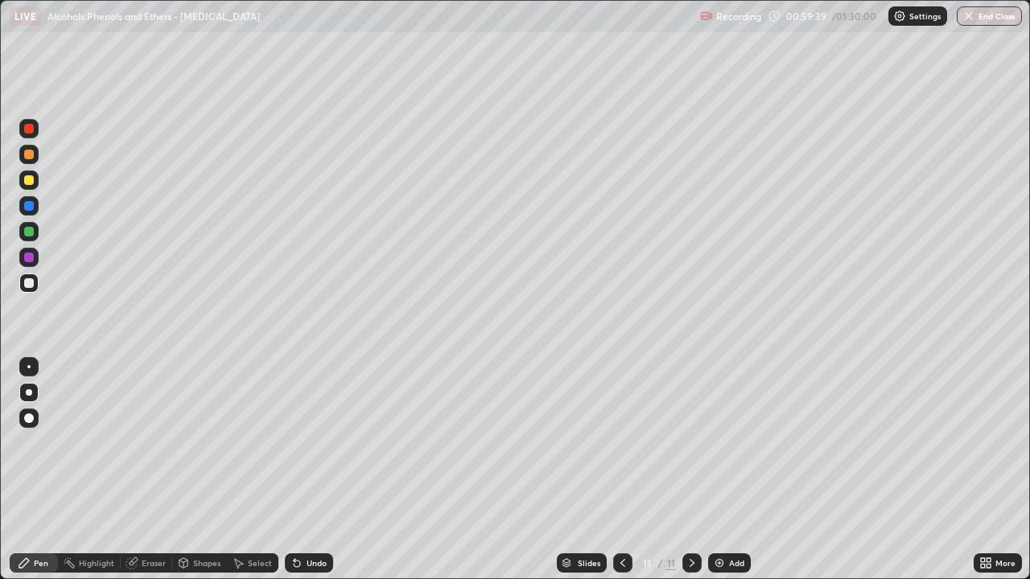
click at [191, 470] on div "Shapes" at bounding box center [199, 563] width 55 height 19
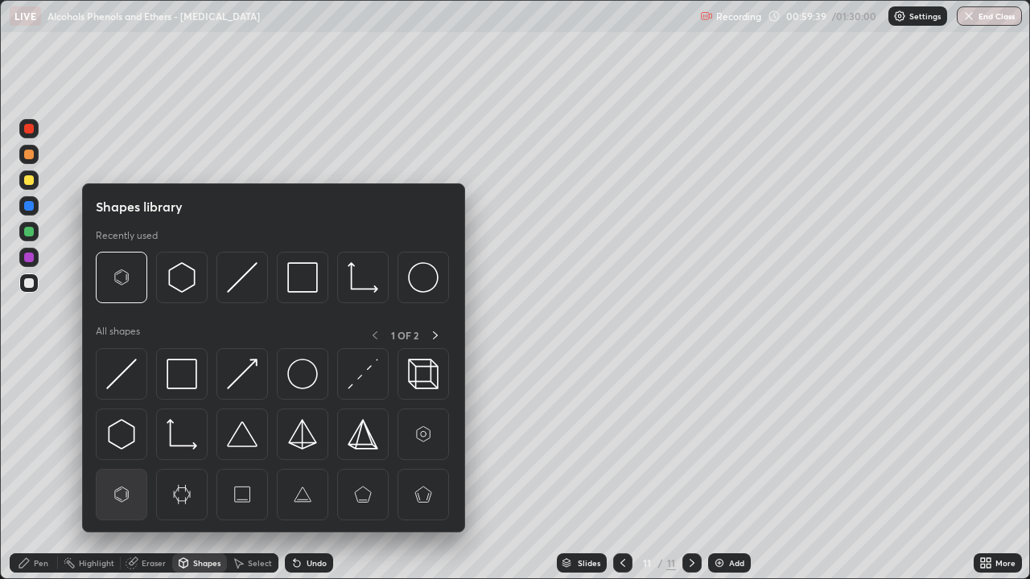
click at [120, 470] on img at bounding box center [121, 495] width 31 height 31
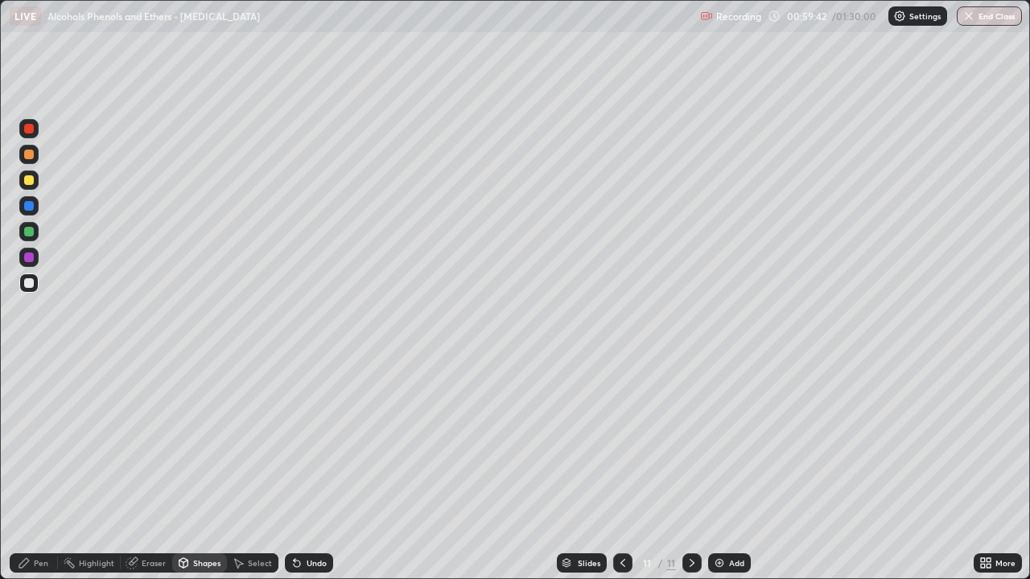
click at [39, 470] on div "Pen" at bounding box center [41, 563] width 14 height 8
click at [304, 470] on div "Undo" at bounding box center [309, 563] width 48 height 19
click at [307, 470] on div "Undo" at bounding box center [317, 563] width 20 height 8
click at [311, 470] on div "Undo" at bounding box center [309, 563] width 48 height 19
click at [319, 470] on div "Undo" at bounding box center [309, 563] width 48 height 19
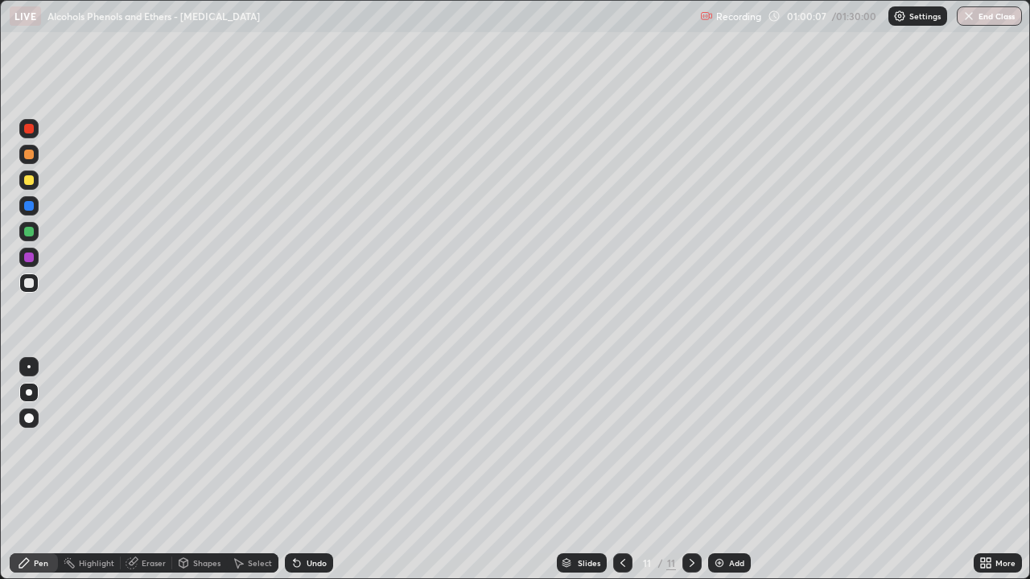
click at [321, 470] on div "Undo" at bounding box center [309, 563] width 48 height 19
click at [33, 212] on div at bounding box center [28, 205] width 19 height 19
click at [31, 258] on div at bounding box center [29, 258] width 10 height 10
click at [31, 257] on div at bounding box center [29, 258] width 10 height 10
click at [30, 284] on div at bounding box center [29, 283] width 10 height 10
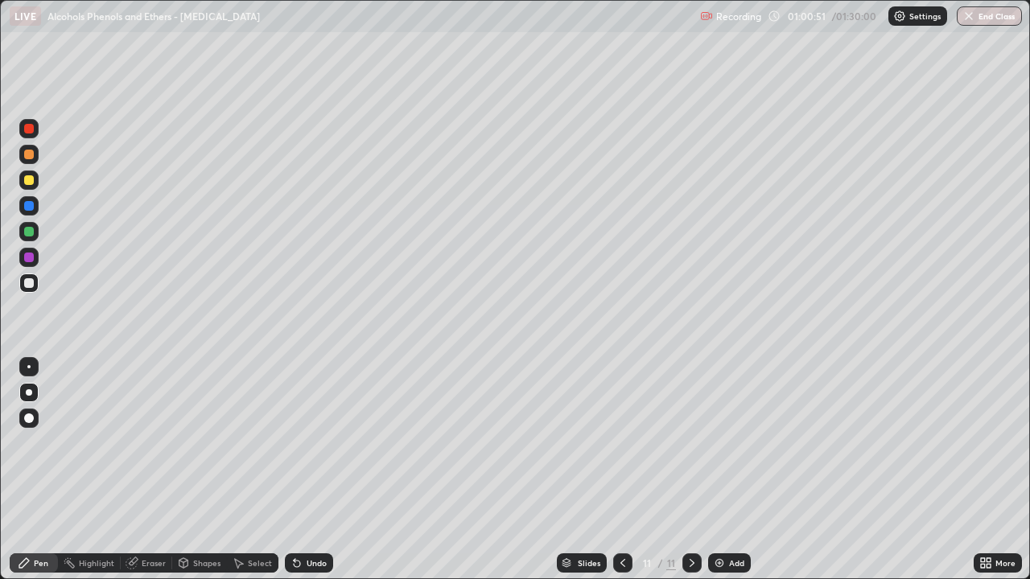
click at [188, 470] on icon at bounding box center [183, 563] width 13 height 13
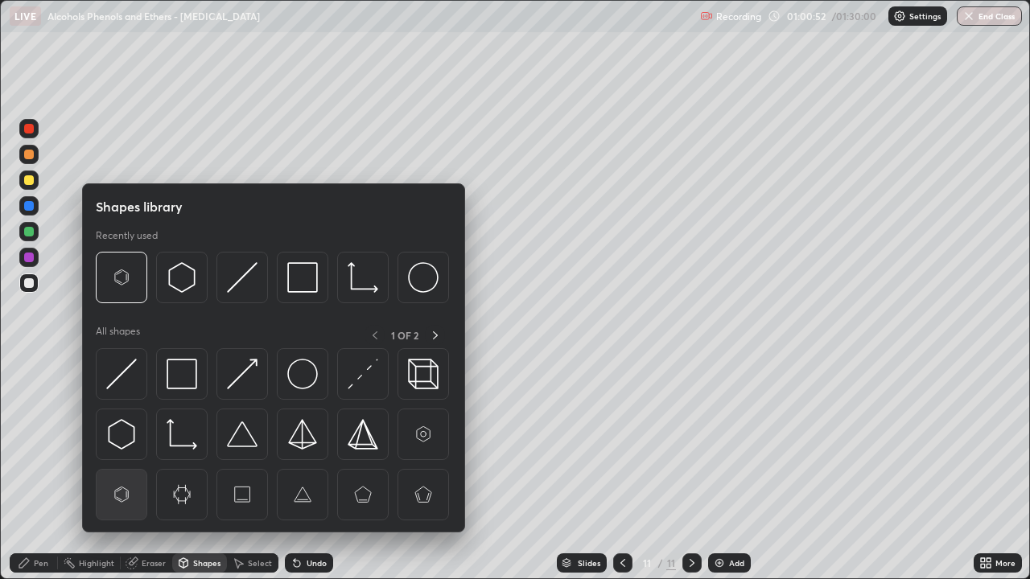
click at [125, 470] on img at bounding box center [121, 495] width 31 height 31
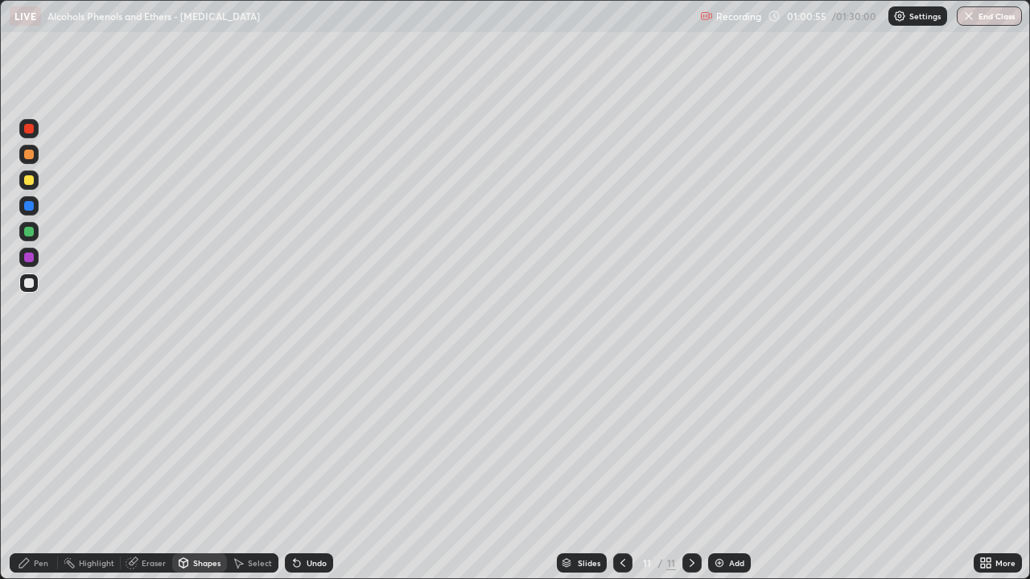
click at [46, 470] on div "Pen" at bounding box center [34, 563] width 48 height 19
click at [31, 257] on div at bounding box center [29, 258] width 10 height 10
click at [35, 183] on div at bounding box center [28, 180] width 19 height 19
click at [32, 290] on div at bounding box center [28, 283] width 19 height 19
click at [35, 233] on div at bounding box center [28, 231] width 19 height 19
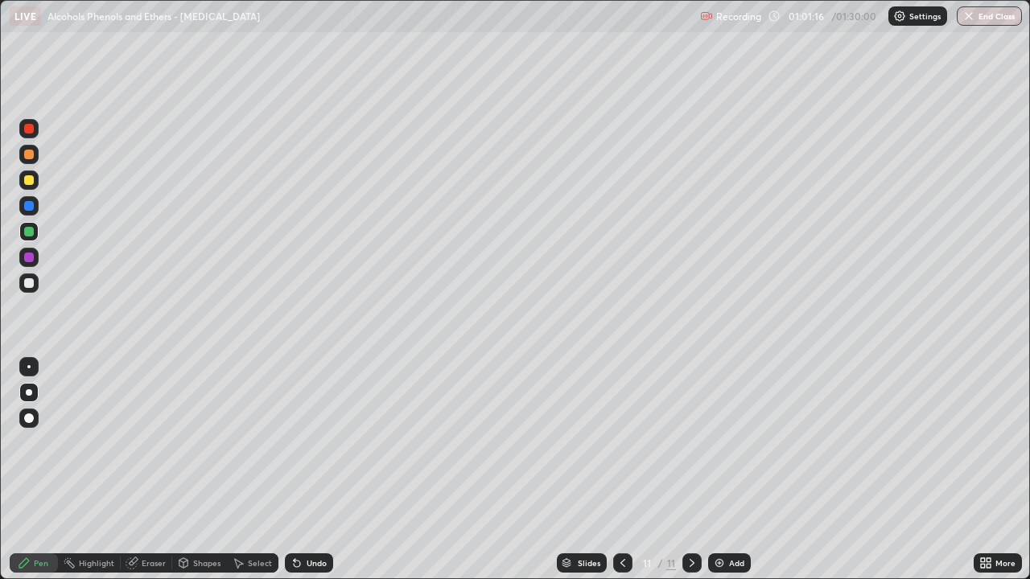
click at [621, 470] on icon at bounding box center [622, 563] width 13 height 13
click at [690, 470] on icon at bounding box center [692, 563] width 13 height 13
click at [31, 290] on div at bounding box center [28, 283] width 19 height 19
click at [155, 470] on div "Eraser" at bounding box center [154, 563] width 24 height 8
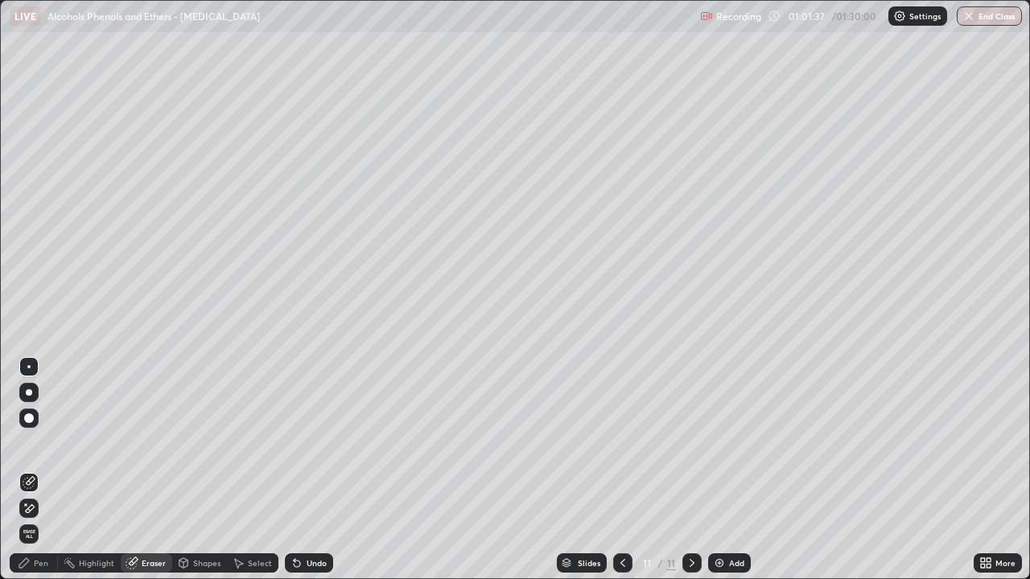
click at [31, 470] on icon at bounding box center [24, 563] width 13 height 13
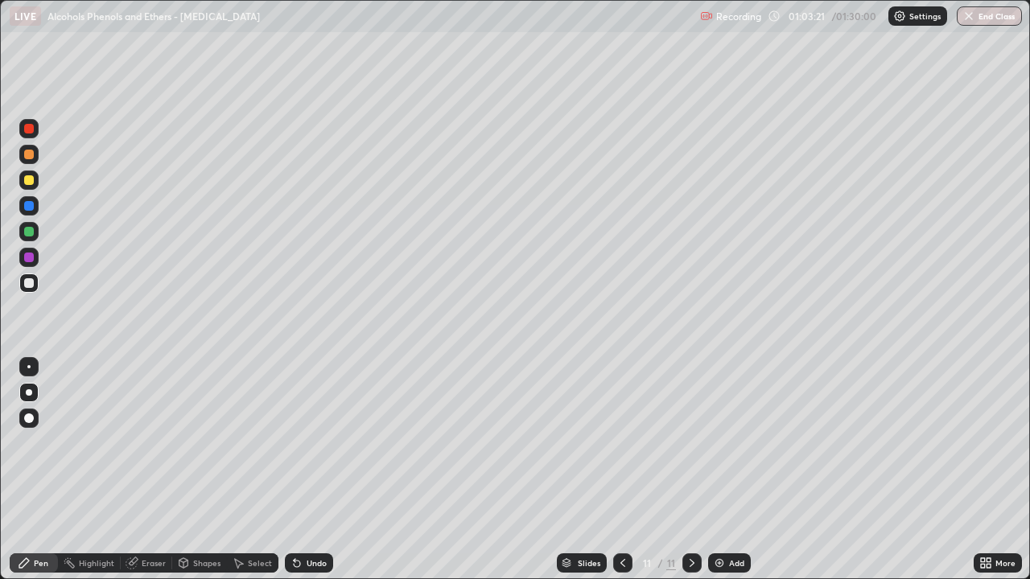
click at [29, 187] on div at bounding box center [28, 180] width 19 height 19
click at [30, 232] on div at bounding box center [29, 232] width 10 height 10
click at [30, 283] on div at bounding box center [29, 283] width 10 height 10
click at [200, 470] on div "Shapes" at bounding box center [206, 563] width 27 height 8
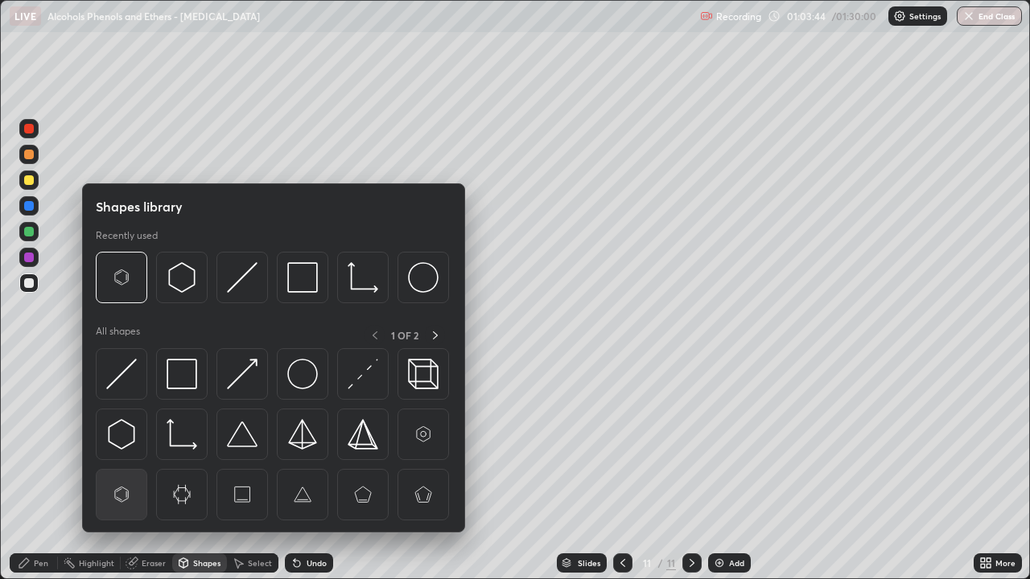
click at [127, 470] on img at bounding box center [121, 495] width 31 height 31
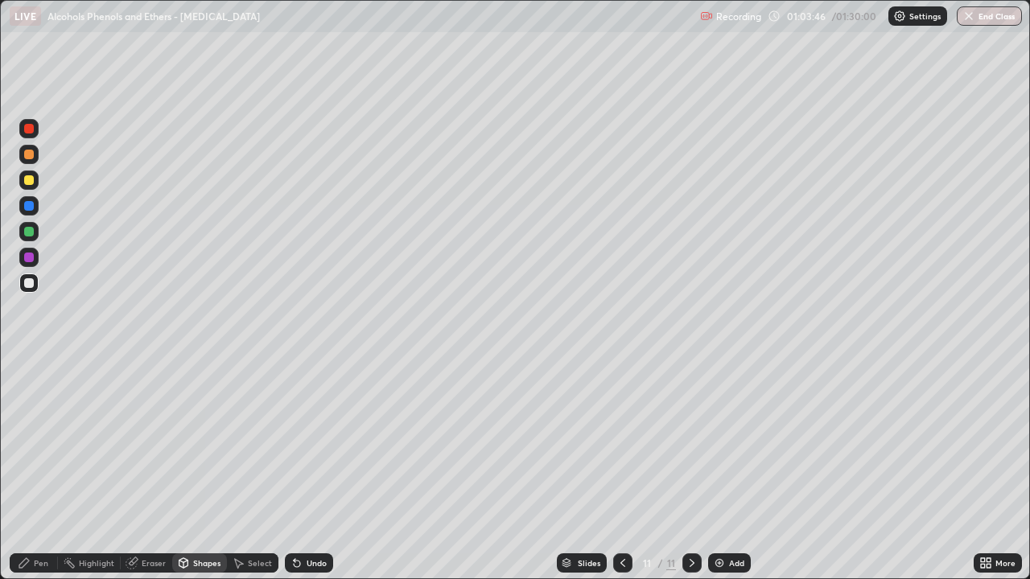
click at [41, 470] on div "Pen" at bounding box center [41, 563] width 14 height 8
click at [27, 208] on div at bounding box center [29, 206] width 10 height 10
click at [29, 291] on div at bounding box center [28, 283] width 19 height 19
click at [188, 470] on icon at bounding box center [183, 563] width 13 height 13
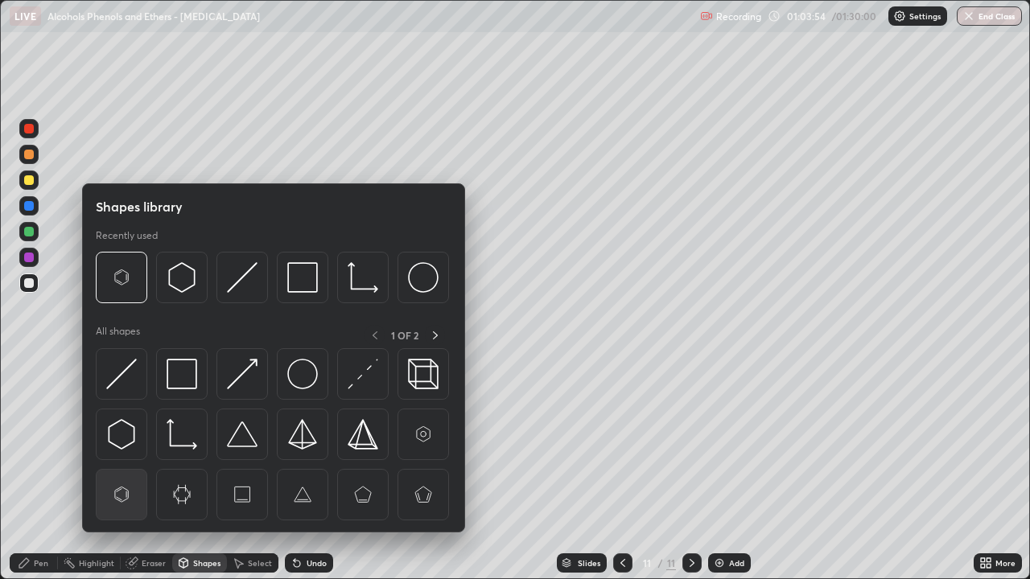
click at [122, 470] on img at bounding box center [121, 495] width 31 height 31
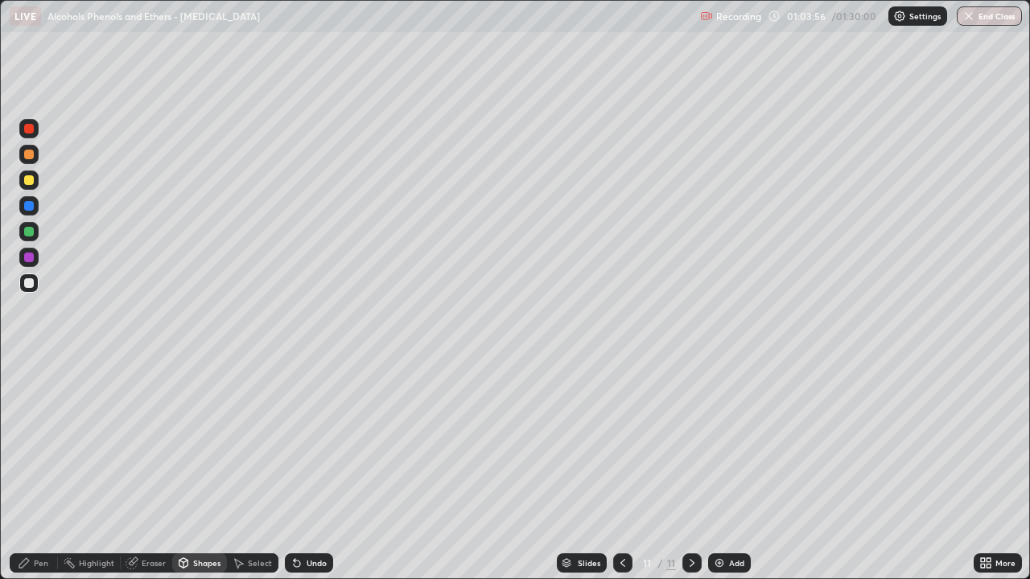
click at [195, 470] on div "Shapes" at bounding box center [206, 563] width 27 height 8
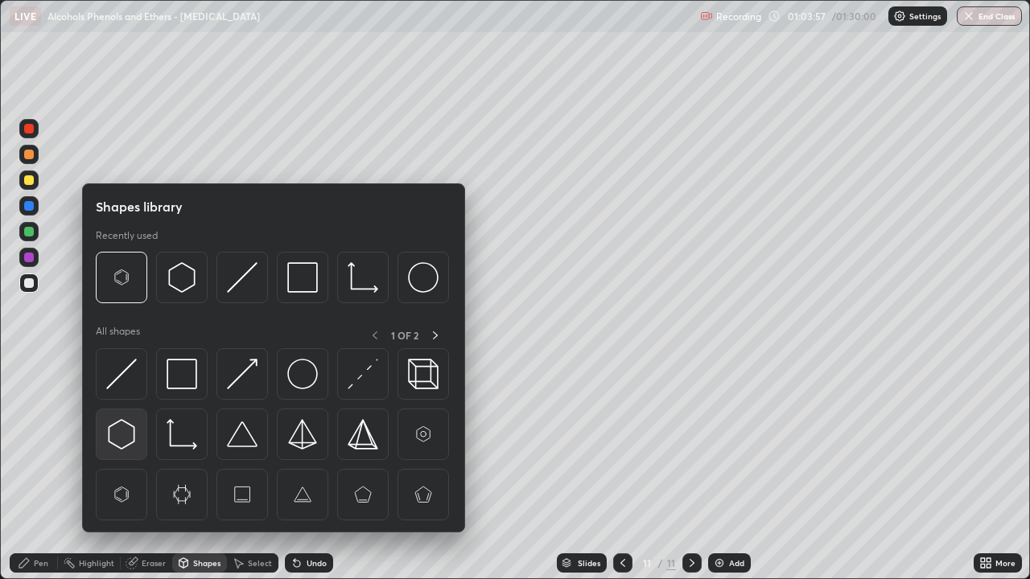
click at [123, 436] on img at bounding box center [121, 434] width 31 height 31
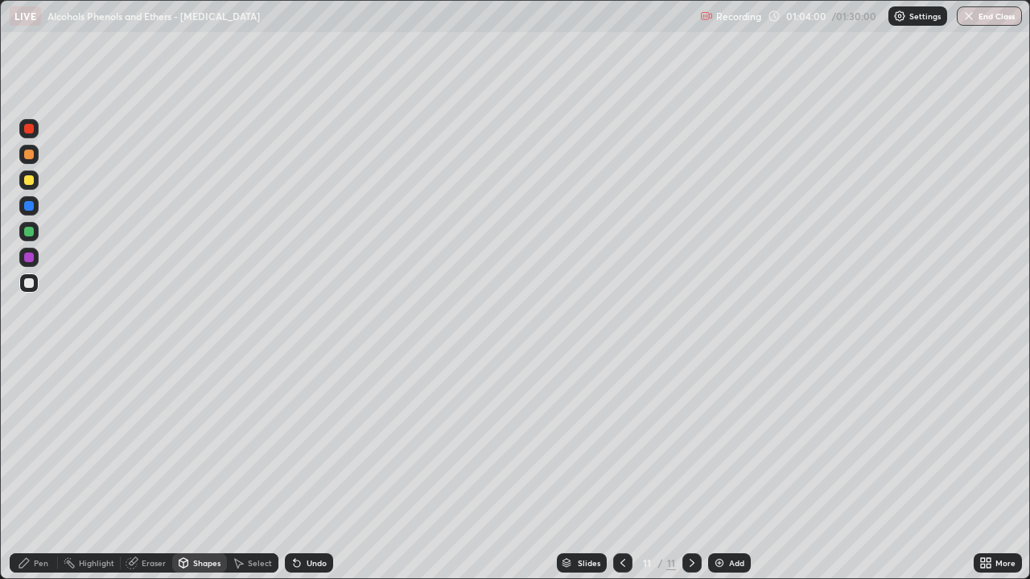
click at [31, 470] on div "Pen" at bounding box center [34, 563] width 48 height 19
click at [31, 258] on div at bounding box center [29, 258] width 10 height 10
click at [29, 286] on div at bounding box center [29, 283] width 10 height 10
click at [303, 470] on div "Undo" at bounding box center [309, 563] width 48 height 19
click at [27, 179] on div at bounding box center [29, 180] width 10 height 10
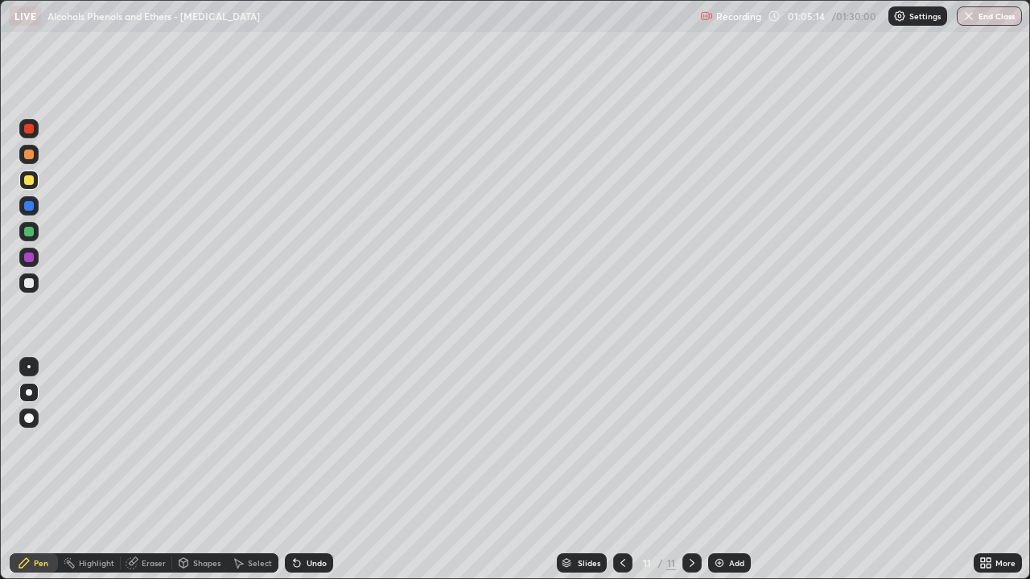
click at [27, 283] on div at bounding box center [29, 283] width 10 height 10
click at [723, 470] on img at bounding box center [719, 563] width 13 height 13
click at [29, 132] on div at bounding box center [29, 129] width 10 height 10
click at [31, 280] on div at bounding box center [29, 283] width 10 height 10
click at [31, 257] on div at bounding box center [29, 258] width 10 height 10
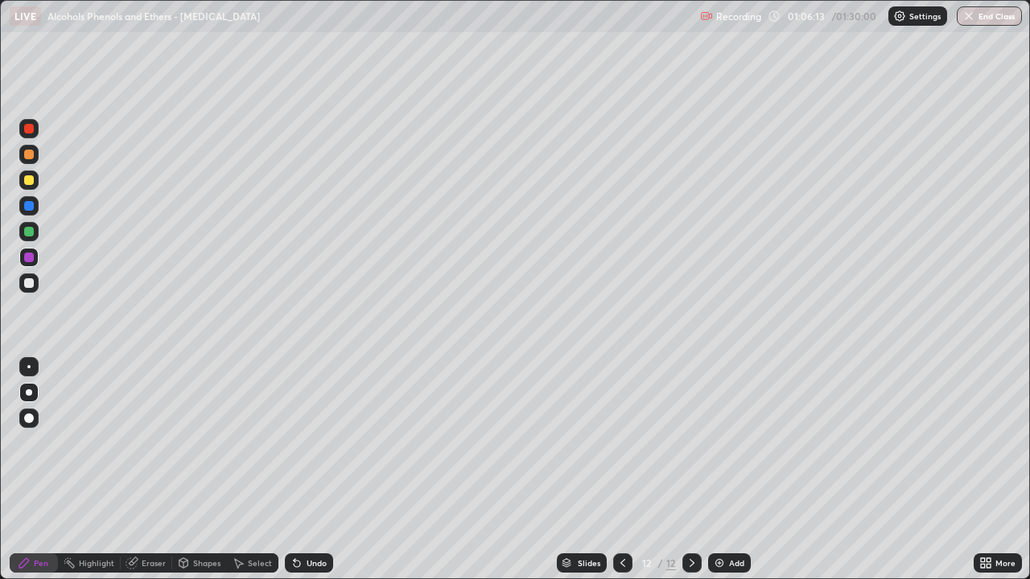
click at [30, 283] on div at bounding box center [29, 283] width 10 height 10
click at [31, 260] on div at bounding box center [29, 258] width 10 height 10
click at [32, 284] on div at bounding box center [29, 283] width 10 height 10
click at [33, 262] on div at bounding box center [28, 257] width 19 height 19
click at [35, 286] on div at bounding box center [28, 283] width 19 height 19
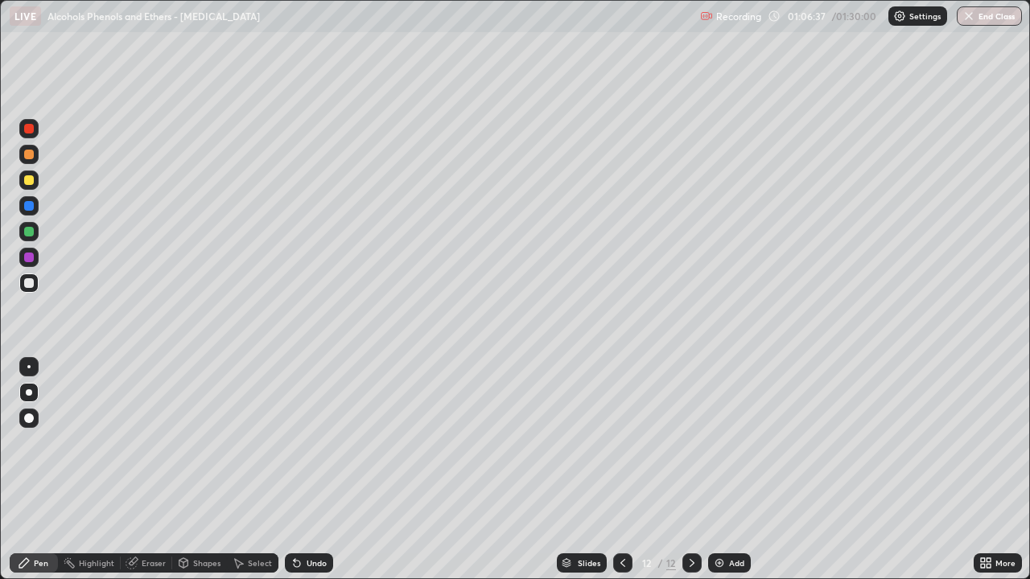
click at [30, 257] on div at bounding box center [29, 258] width 10 height 10
click at [29, 284] on div at bounding box center [29, 283] width 10 height 10
click at [31, 133] on div at bounding box center [28, 128] width 19 height 19
click at [29, 290] on div at bounding box center [28, 283] width 19 height 19
click at [31, 261] on div at bounding box center [29, 258] width 10 height 10
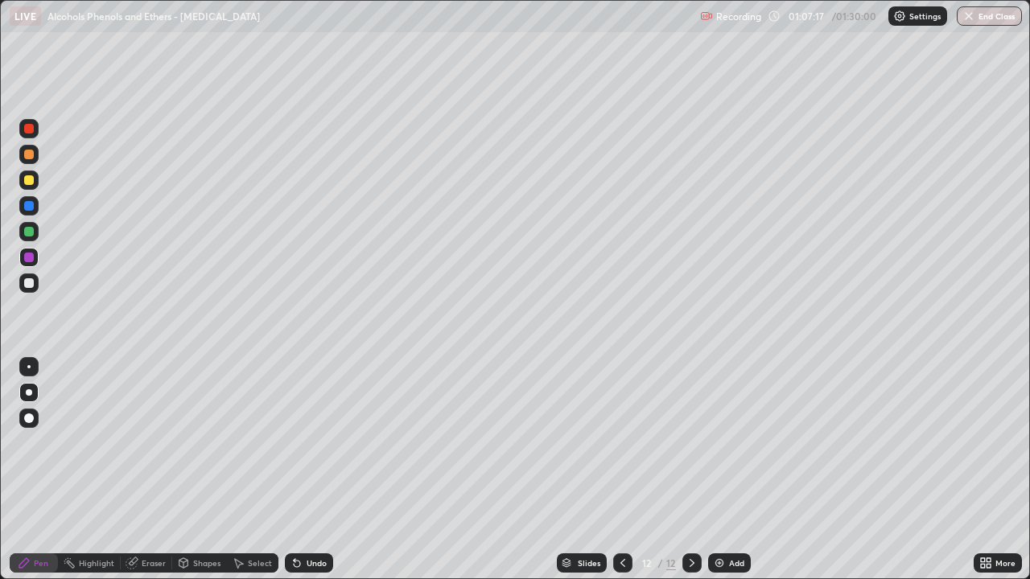
click at [27, 179] on div at bounding box center [29, 180] width 10 height 10
click at [30, 290] on div at bounding box center [28, 283] width 19 height 19
click at [31, 179] on div at bounding box center [29, 180] width 10 height 10
click at [27, 289] on div at bounding box center [28, 283] width 19 height 19
click at [26, 178] on div at bounding box center [29, 180] width 10 height 10
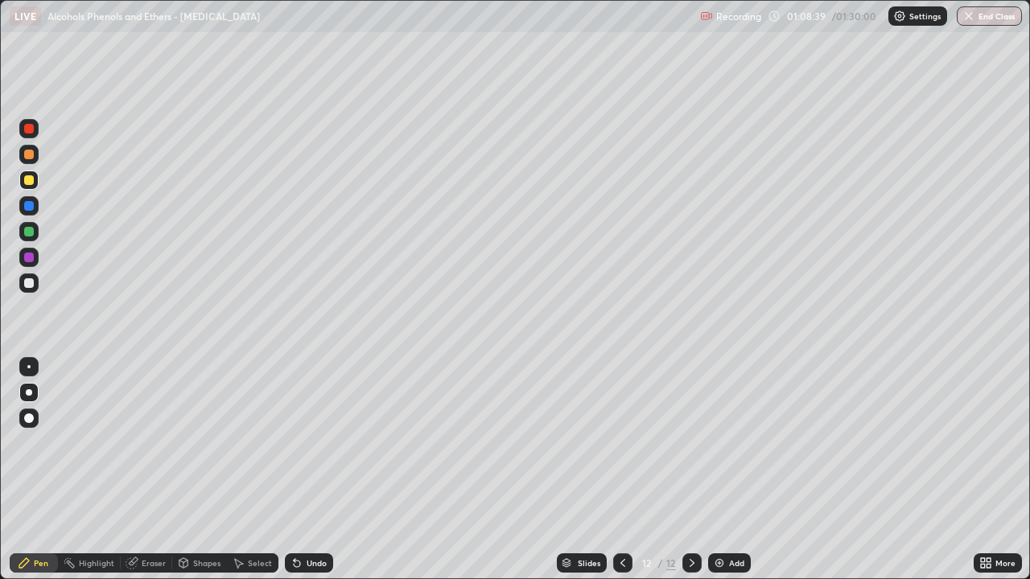
click at [35, 285] on div at bounding box center [28, 283] width 19 height 19
click at [35, 186] on div at bounding box center [28, 180] width 19 height 19
click at [318, 470] on div "Undo" at bounding box center [317, 563] width 20 height 8
click at [29, 284] on div at bounding box center [29, 283] width 10 height 10
click at [23, 184] on div at bounding box center [28, 180] width 19 height 19
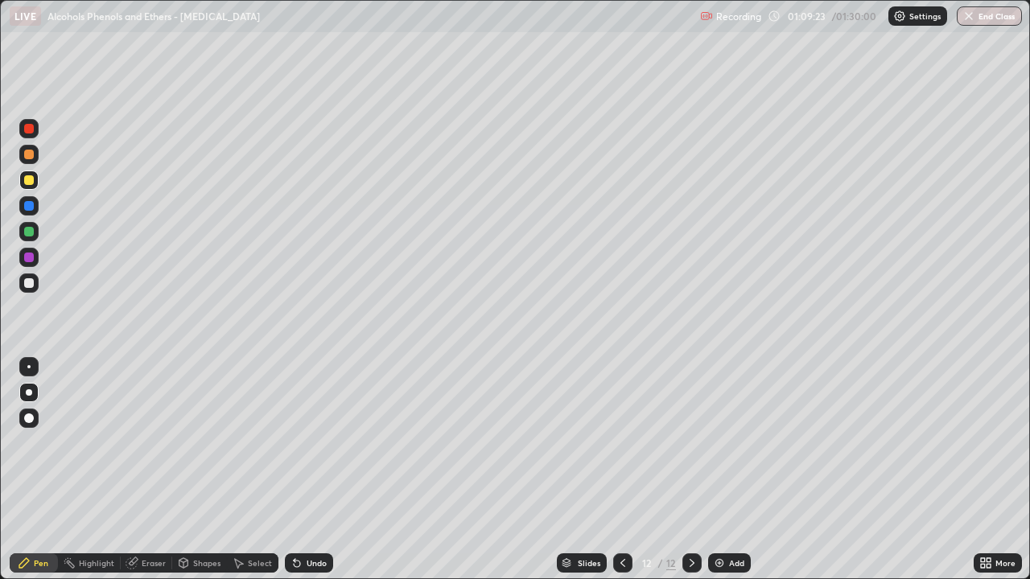
click at [30, 257] on div at bounding box center [29, 258] width 10 height 10
click at [34, 292] on div at bounding box center [28, 283] width 19 height 26
click at [155, 470] on div "Eraser" at bounding box center [154, 563] width 24 height 8
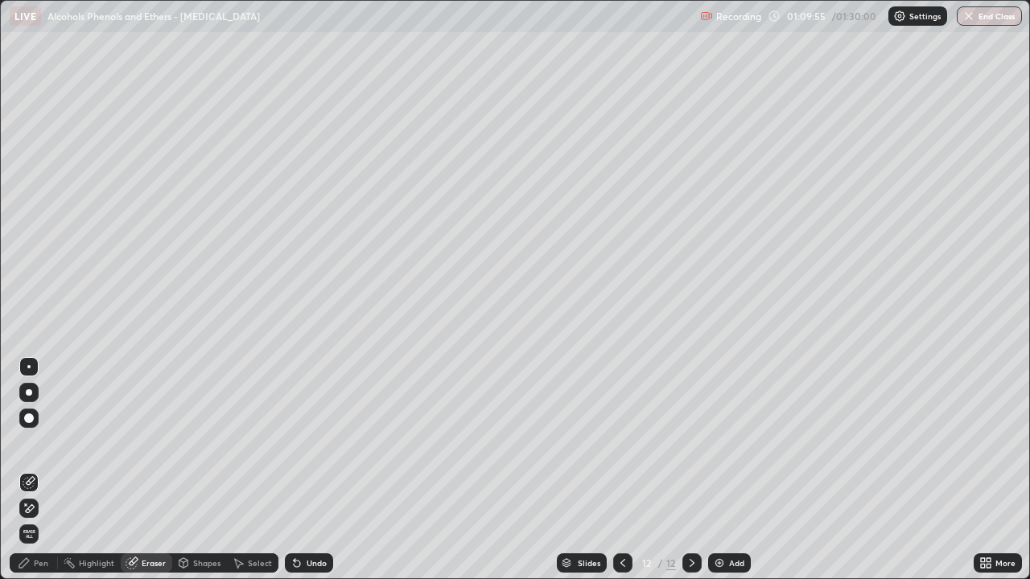
click at [41, 470] on div "Pen" at bounding box center [41, 563] width 14 height 8
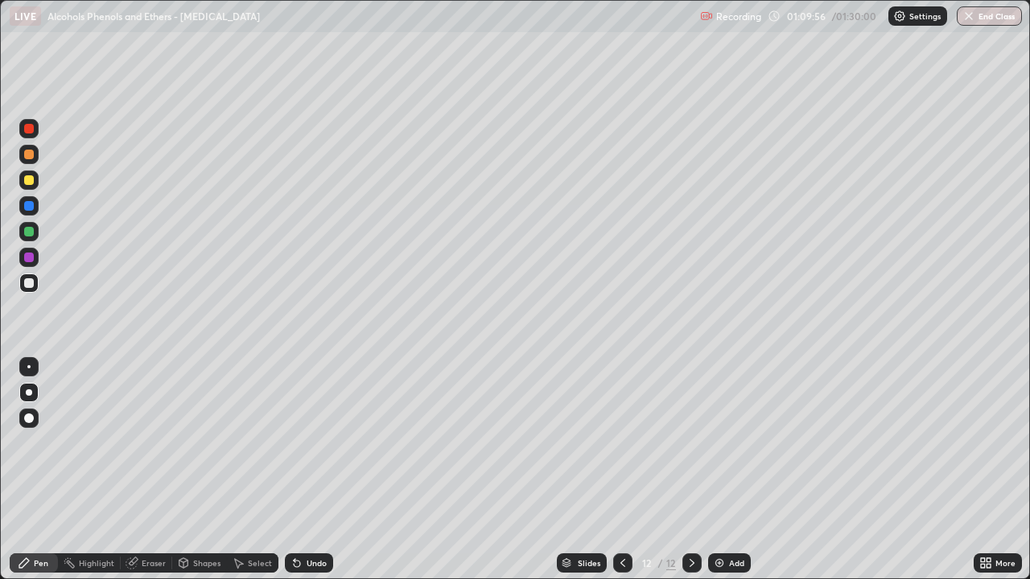
click at [37, 259] on div at bounding box center [28, 257] width 19 height 19
click at [36, 282] on div at bounding box center [28, 283] width 19 height 19
click at [36, 255] on div at bounding box center [28, 257] width 19 height 19
click at [37, 185] on div at bounding box center [28, 180] width 19 height 19
click at [29, 258] on div at bounding box center [29, 258] width 10 height 10
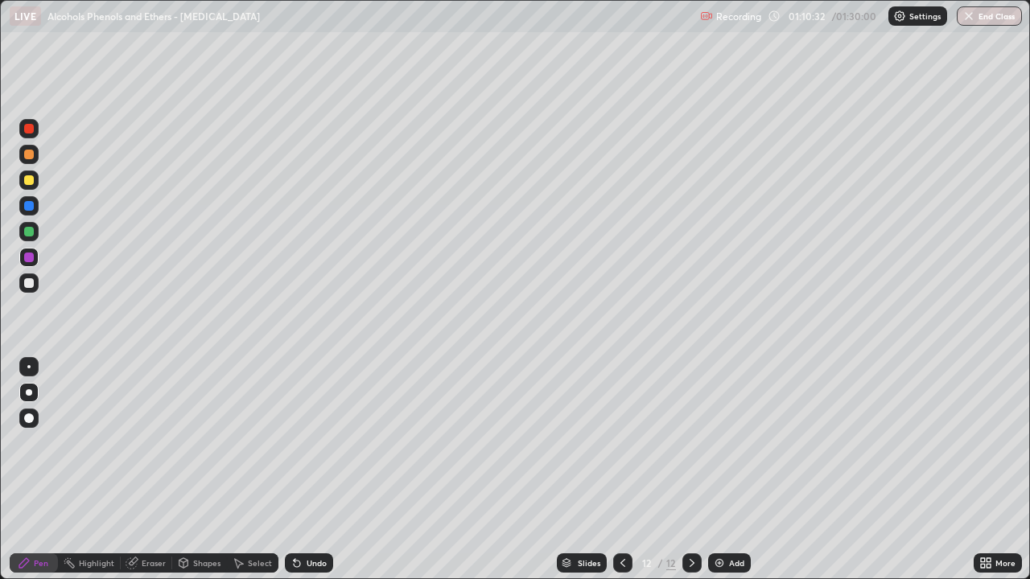
click at [35, 282] on div at bounding box center [28, 283] width 19 height 19
click at [31, 257] on div at bounding box center [29, 258] width 10 height 10
click at [30, 180] on div at bounding box center [29, 180] width 10 height 10
click at [32, 258] on div at bounding box center [29, 258] width 10 height 10
click at [35, 285] on div at bounding box center [28, 283] width 19 height 19
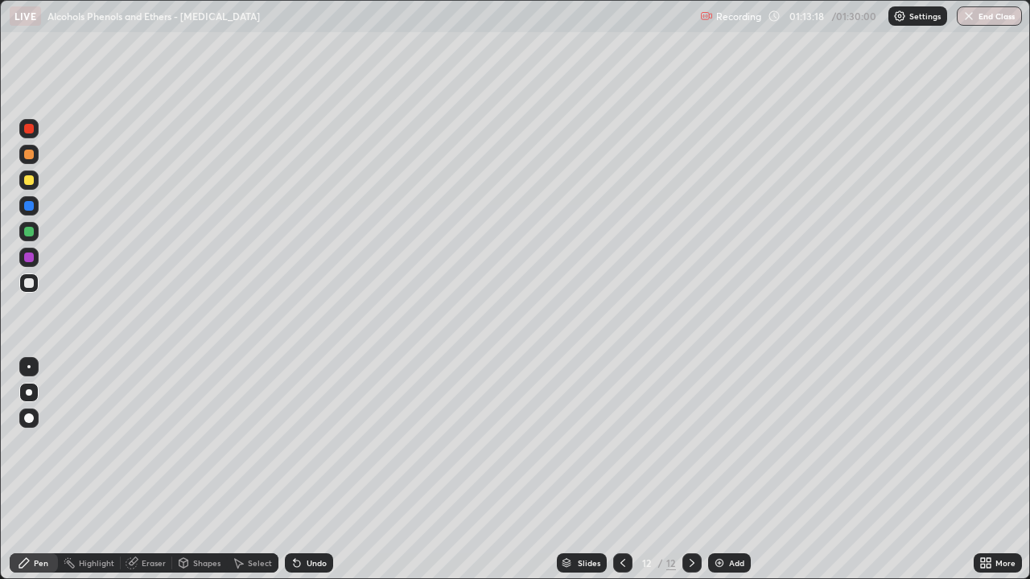
click at [320, 470] on div "Undo" at bounding box center [309, 563] width 48 height 19
click at [717, 470] on img at bounding box center [719, 563] width 13 height 13
click at [30, 154] on div at bounding box center [29, 155] width 10 height 10
click at [29, 207] on div at bounding box center [29, 206] width 10 height 10
click at [29, 282] on div at bounding box center [29, 283] width 10 height 10
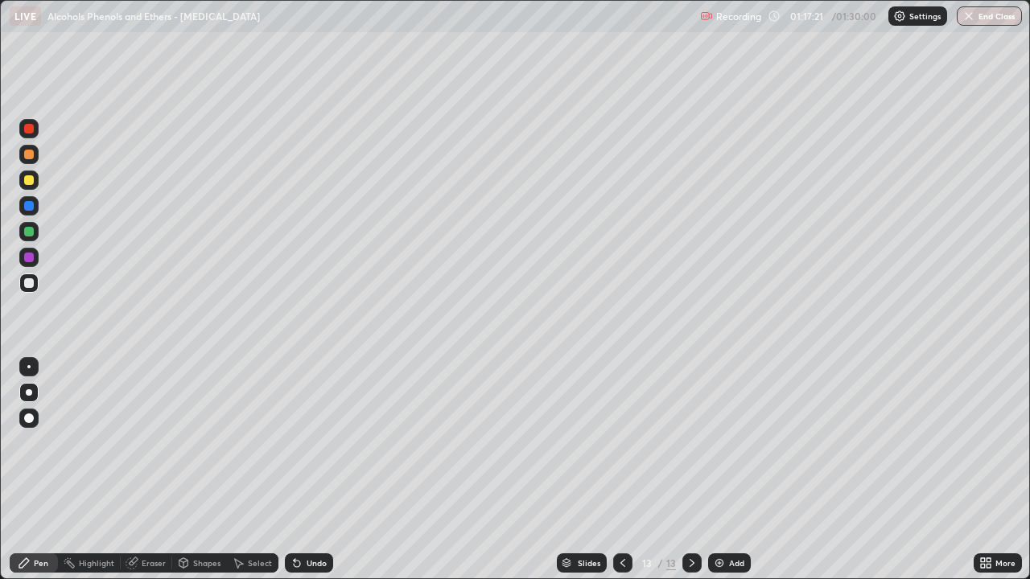
click at [31, 234] on div at bounding box center [29, 232] width 10 height 10
click at [26, 292] on div at bounding box center [28, 283] width 19 height 19
click at [31, 180] on div at bounding box center [29, 180] width 10 height 10
click at [32, 260] on div at bounding box center [29, 258] width 10 height 10
click at [27, 285] on div at bounding box center [29, 283] width 10 height 10
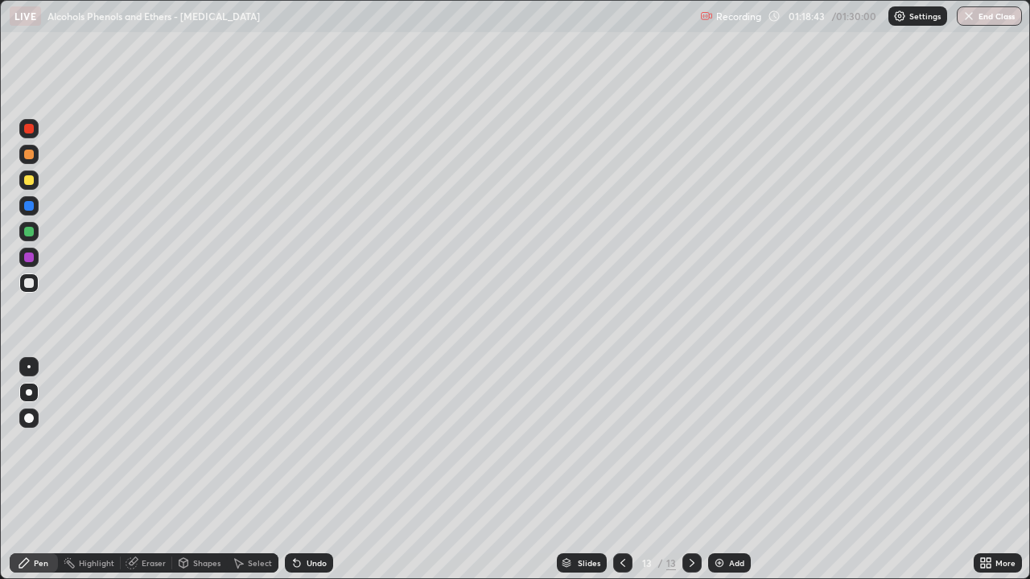
click at [29, 225] on div at bounding box center [28, 231] width 19 height 19
click at [29, 284] on div at bounding box center [29, 283] width 10 height 10
click at [31, 256] on div at bounding box center [29, 258] width 10 height 10
click at [28, 229] on div at bounding box center [29, 232] width 10 height 10
click at [30, 283] on div at bounding box center [29, 283] width 10 height 10
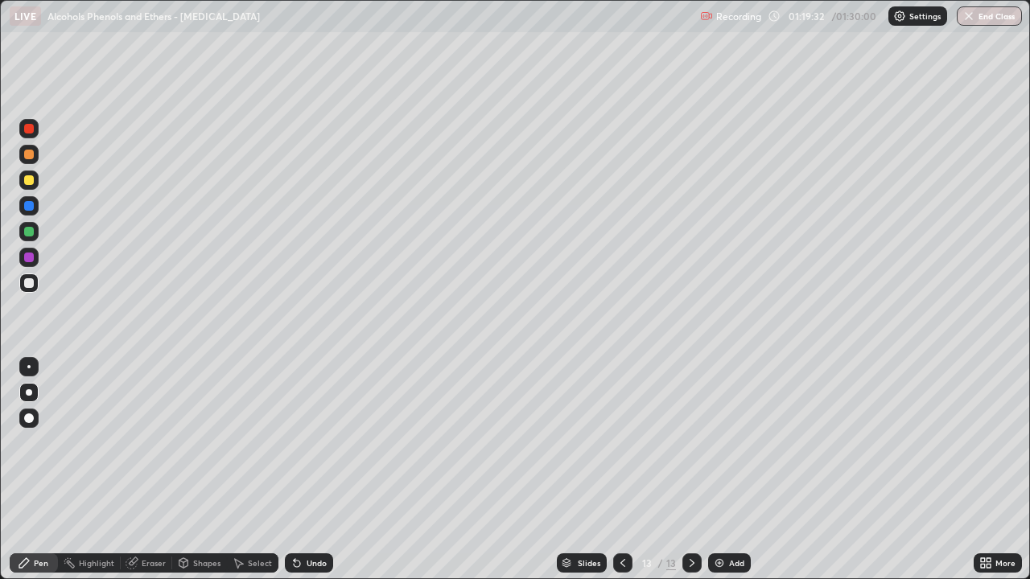
click at [305, 470] on div "Undo" at bounding box center [309, 563] width 48 height 19
click at [301, 470] on div "Undo" at bounding box center [309, 563] width 48 height 19
click at [305, 470] on div "Undo" at bounding box center [309, 563] width 48 height 19
click at [306, 470] on div "Undo" at bounding box center [309, 563] width 48 height 19
click at [28, 204] on div at bounding box center [29, 206] width 10 height 10
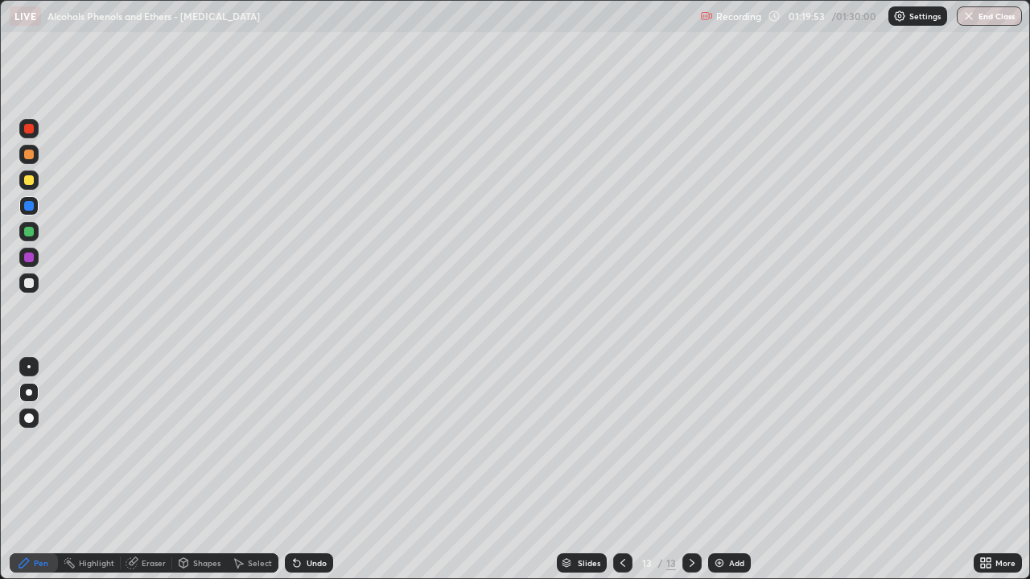
click at [35, 282] on div at bounding box center [28, 283] width 19 height 19
click at [322, 470] on div "Undo" at bounding box center [309, 563] width 48 height 19
click at [317, 470] on div "Undo" at bounding box center [317, 563] width 20 height 8
click at [31, 209] on div at bounding box center [29, 206] width 10 height 10
click at [29, 284] on div at bounding box center [29, 283] width 10 height 10
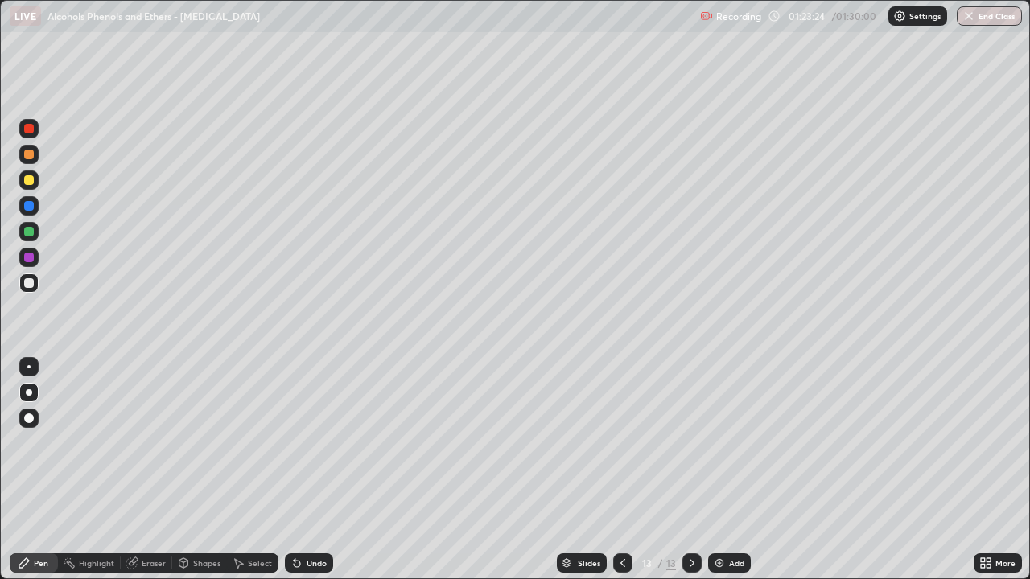
click at [321, 470] on div "Undo" at bounding box center [317, 563] width 20 height 8
click at [721, 470] on div "Add" at bounding box center [729, 563] width 43 height 19
click at [29, 208] on div at bounding box center [29, 206] width 10 height 10
click at [29, 155] on div at bounding box center [29, 155] width 10 height 10
click at [35, 290] on div at bounding box center [28, 283] width 19 height 19
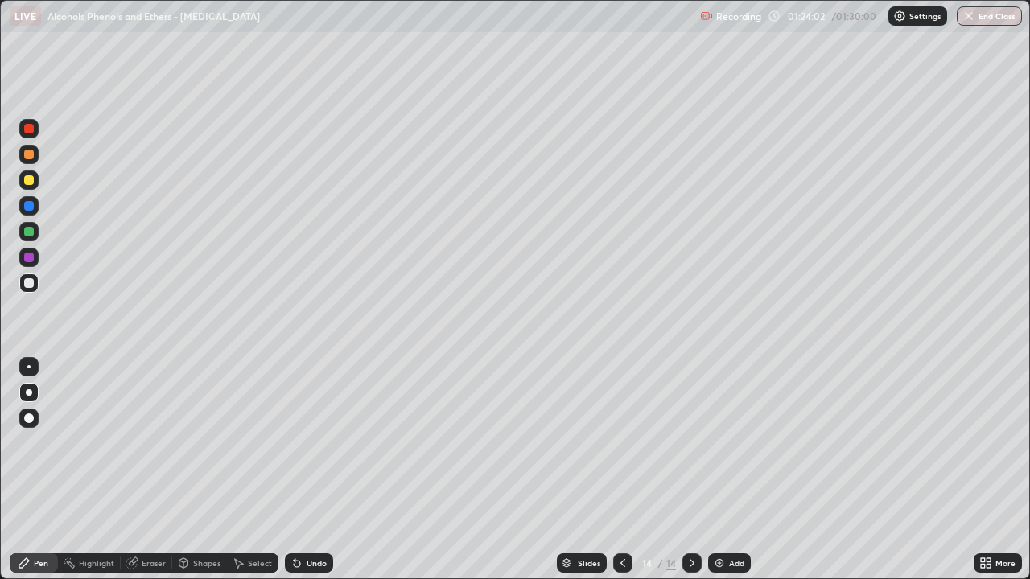
click at [28, 233] on div at bounding box center [29, 232] width 10 height 10
click at [29, 286] on div at bounding box center [29, 283] width 10 height 10
click at [28, 255] on div at bounding box center [29, 258] width 10 height 10
click at [27, 286] on div at bounding box center [29, 283] width 10 height 10
click at [31, 235] on div at bounding box center [29, 232] width 10 height 10
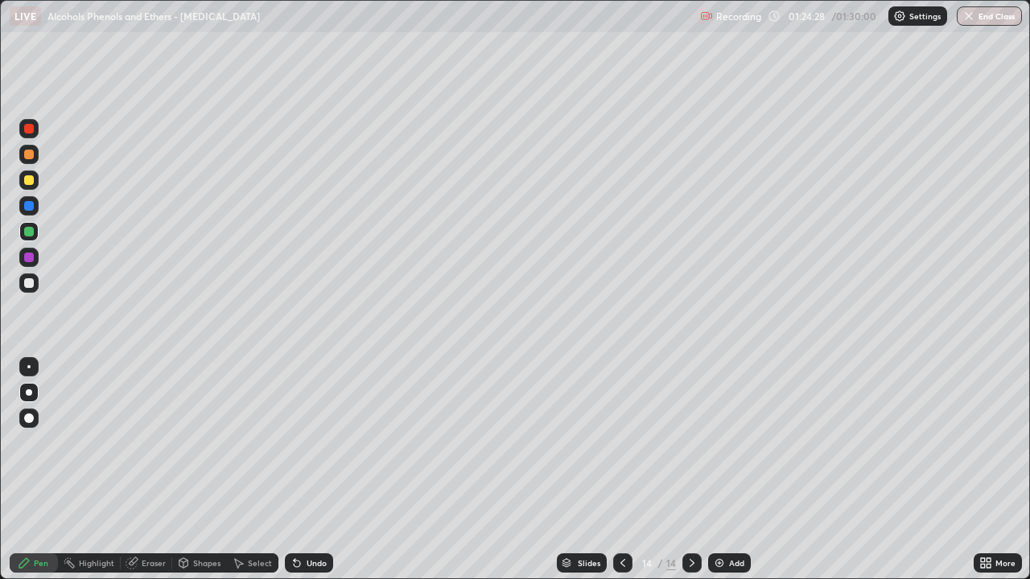
click at [35, 277] on div at bounding box center [28, 283] width 19 height 19
click at [31, 235] on div at bounding box center [29, 232] width 10 height 10
click at [30, 286] on div at bounding box center [29, 283] width 10 height 10
click at [30, 261] on div at bounding box center [29, 258] width 10 height 10
click at [27, 232] on div at bounding box center [29, 232] width 10 height 10
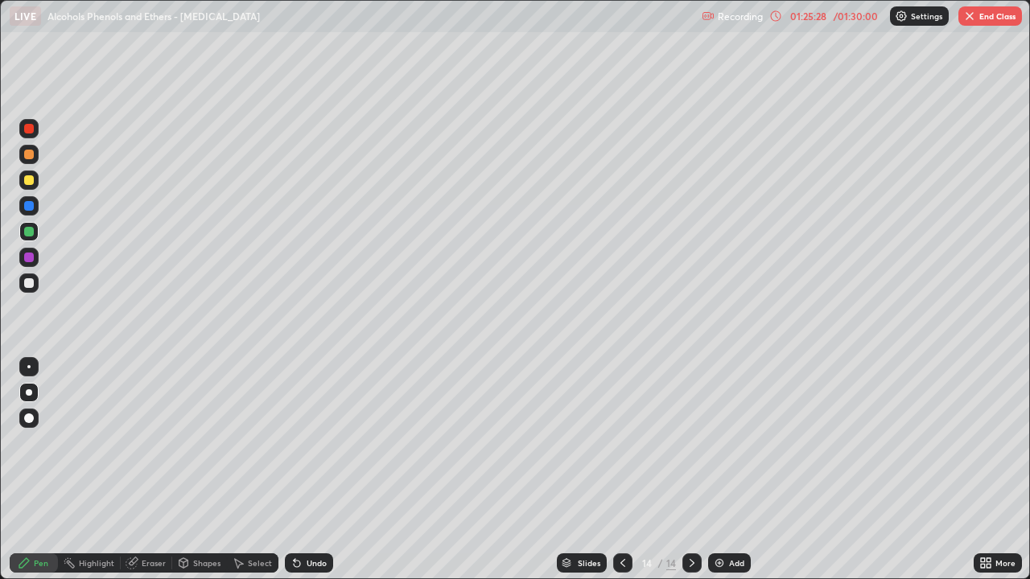
click at [32, 257] on div at bounding box center [29, 258] width 10 height 10
click at [27, 283] on div at bounding box center [29, 283] width 10 height 10
click at [31, 230] on div at bounding box center [29, 232] width 10 height 10
click at [30, 289] on div at bounding box center [28, 283] width 19 height 19
click at [314, 470] on div "Undo" at bounding box center [317, 563] width 20 height 8
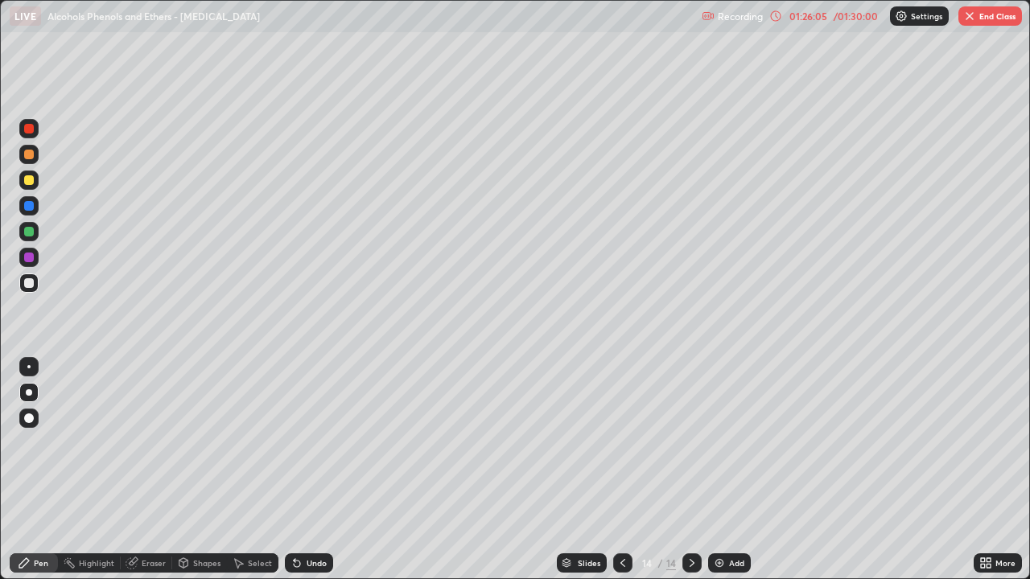
click at [309, 470] on div "Undo" at bounding box center [317, 563] width 20 height 8
click at [28, 284] on div at bounding box center [29, 283] width 10 height 10
click at [29, 258] on div at bounding box center [29, 258] width 10 height 10
click at [33, 292] on div at bounding box center [28, 283] width 19 height 19
click at [27, 183] on div at bounding box center [29, 180] width 10 height 10
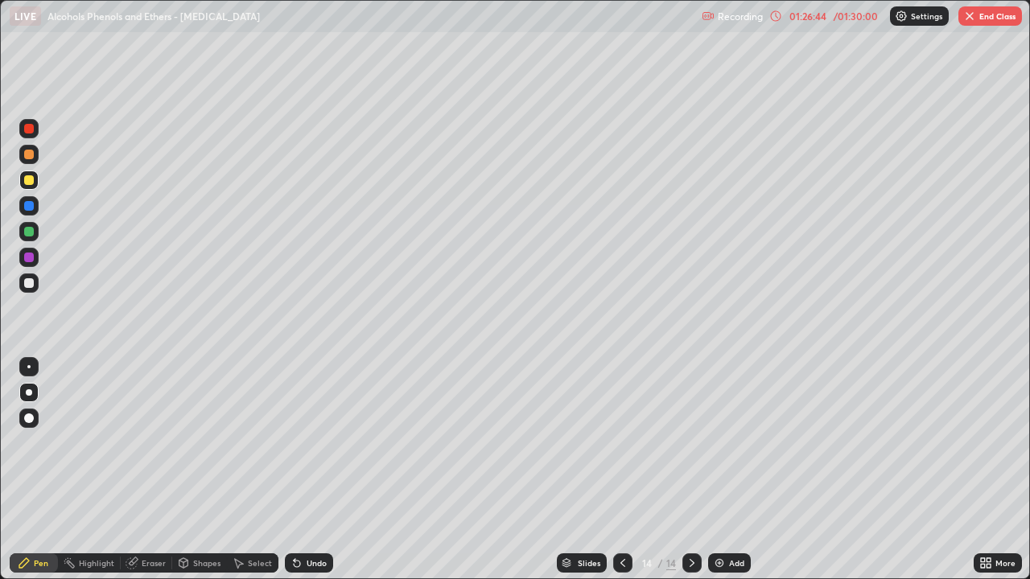
click at [30, 286] on div at bounding box center [29, 283] width 10 height 10
click at [33, 187] on div at bounding box center [28, 180] width 19 height 19
click at [37, 286] on div at bounding box center [28, 283] width 19 height 19
click at [621, 470] on icon at bounding box center [622, 563] width 13 height 13
click at [689, 470] on div at bounding box center [691, 563] width 19 height 19
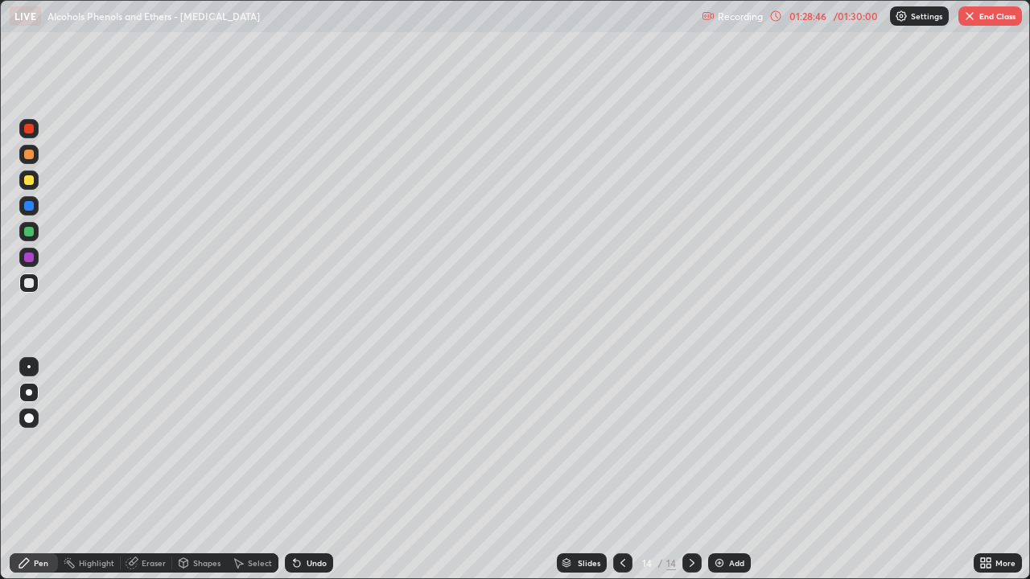
click at [32, 235] on div at bounding box center [29, 232] width 10 height 10
click at [714, 470] on img at bounding box center [719, 563] width 13 height 13
click at [30, 179] on div at bounding box center [29, 180] width 10 height 10
click at [29, 284] on div at bounding box center [29, 283] width 10 height 10
click at [30, 257] on div at bounding box center [29, 258] width 10 height 10
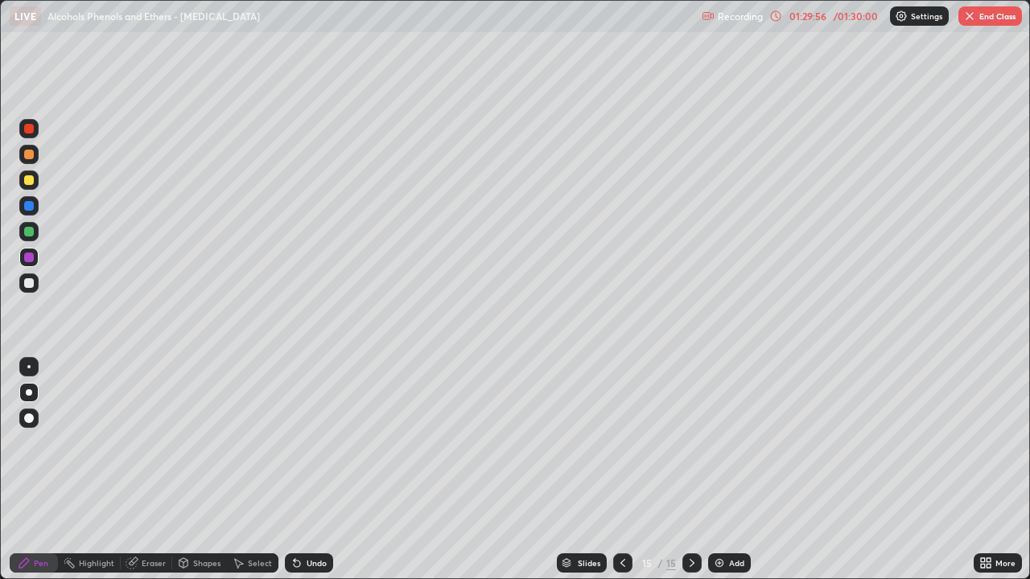
click at [27, 286] on div at bounding box center [29, 283] width 10 height 10
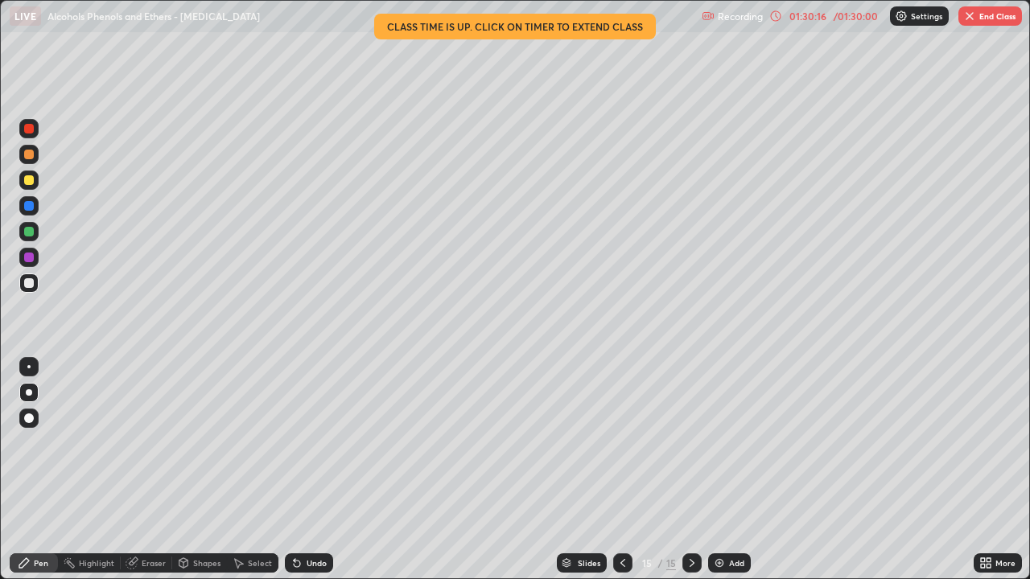
click at [29, 181] on div at bounding box center [29, 180] width 10 height 10
click at [38, 278] on div at bounding box center [28, 283] width 19 height 19
click at [295, 470] on icon at bounding box center [297, 564] width 6 height 6
click at [27, 262] on div at bounding box center [29, 258] width 10 height 10
click at [29, 284] on div at bounding box center [29, 283] width 10 height 10
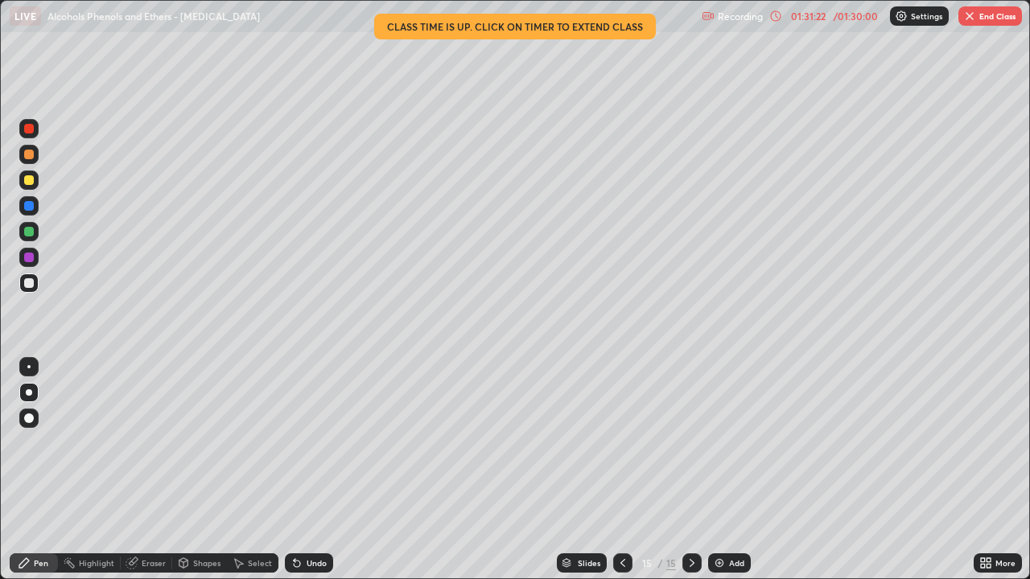
click at [29, 258] on div at bounding box center [29, 258] width 10 height 10
click at [29, 284] on div at bounding box center [29, 283] width 10 height 10
click at [621, 470] on icon at bounding box center [622, 563] width 13 height 13
click at [987, 470] on icon at bounding box center [989, 566] width 4 height 4
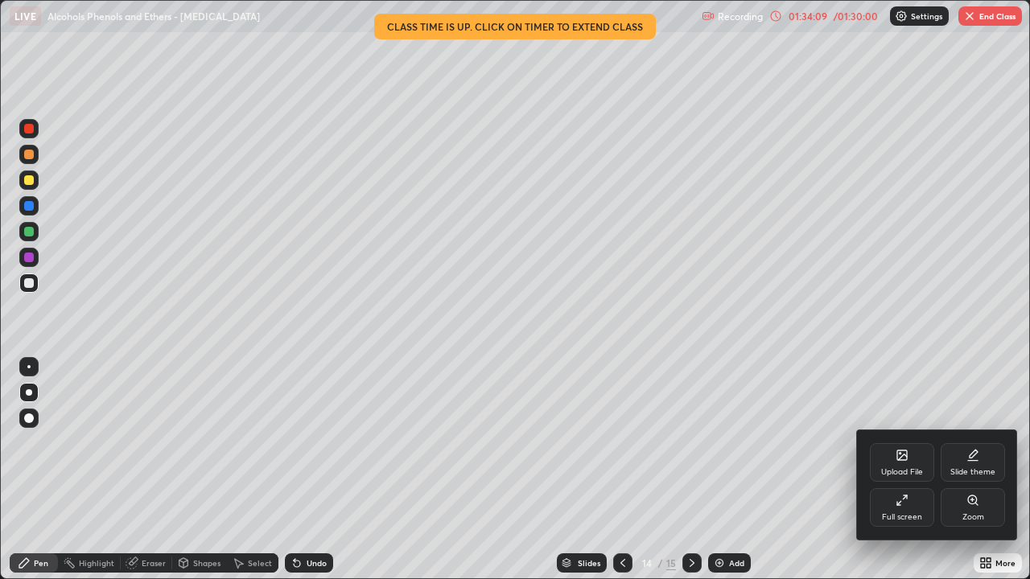
click at [884, 470] on div "Full screen" at bounding box center [902, 507] width 64 height 39
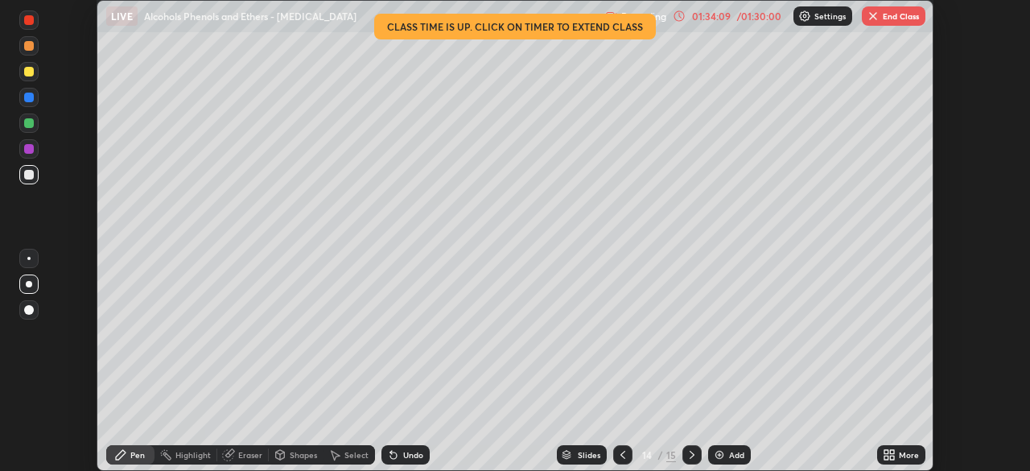
scroll to position [79996, 79437]
click at [884, 20] on button "End Class" at bounding box center [894, 15] width 64 height 19
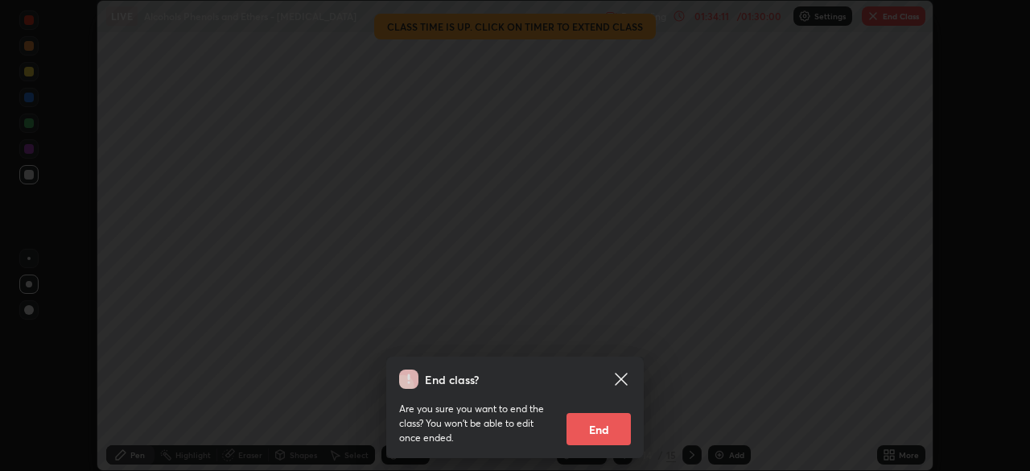
click at [608, 434] on button "End" at bounding box center [598, 429] width 64 height 32
